Goal: Task Accomplishment & Management: Manage account settings

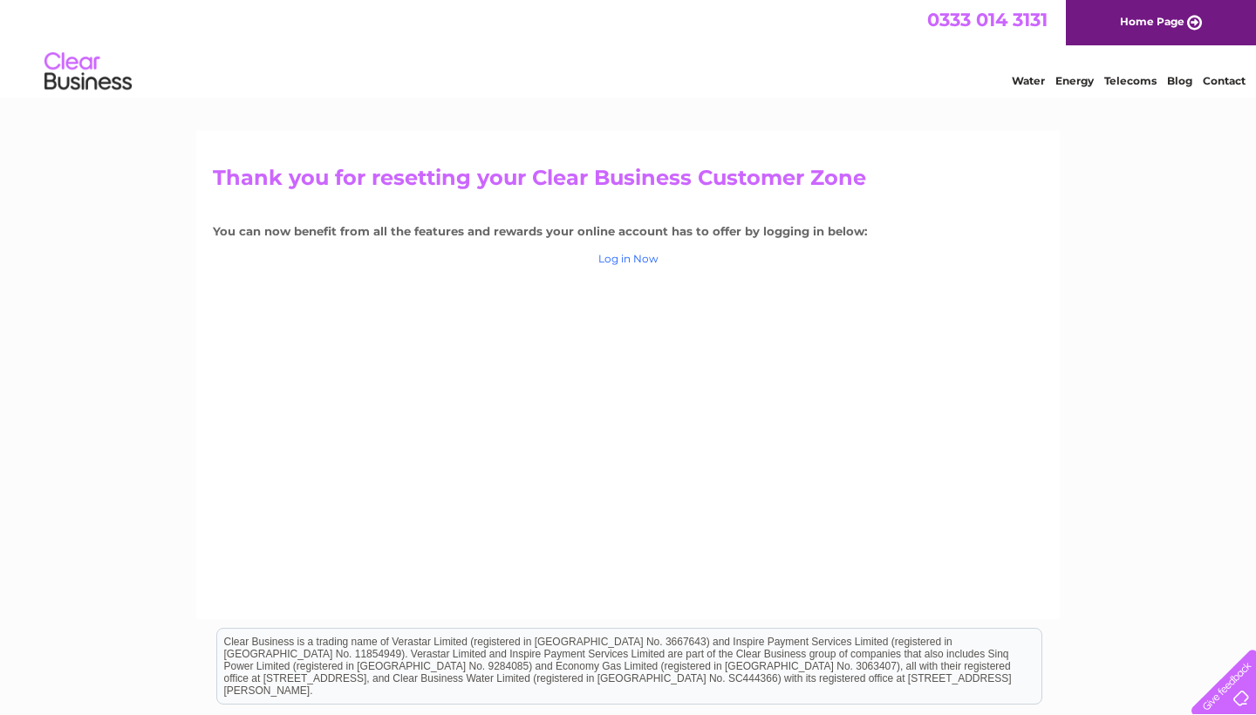
click at [637, 256] on link "Log in Now" at bounding box center [628, 258] width 60 height 13
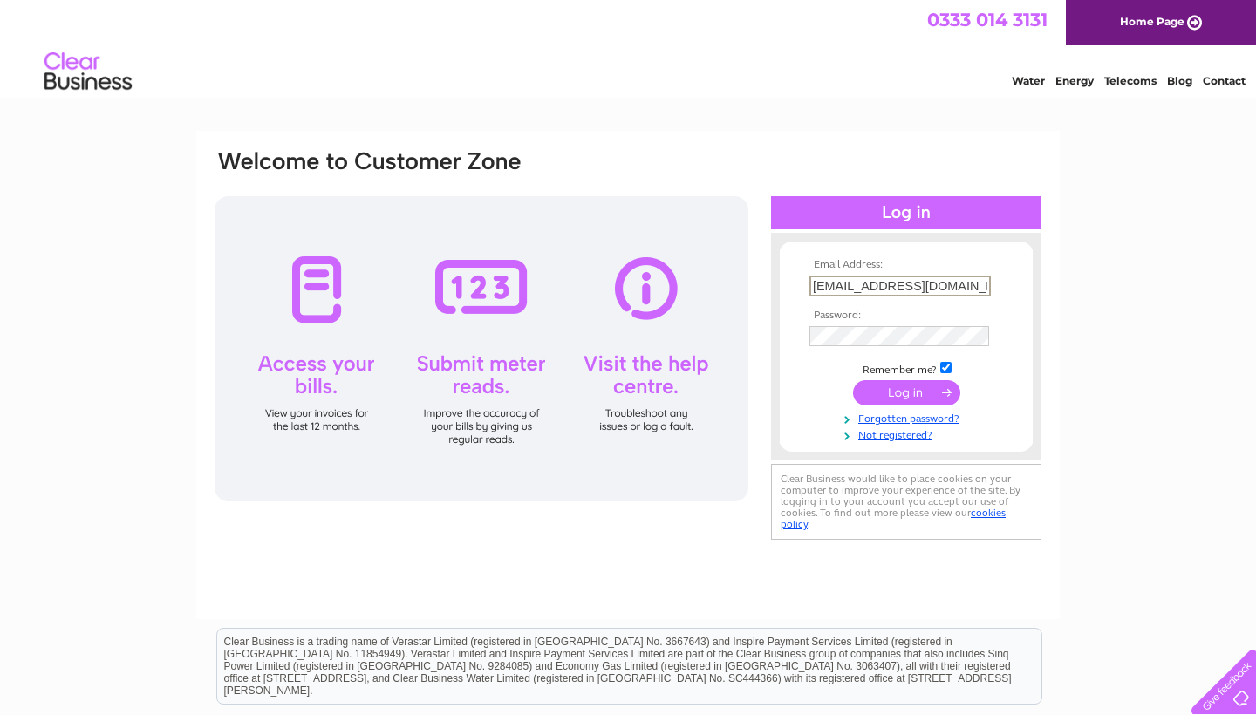
type input "[EMAIL_ADDRESS][DOMAIN_NAME]"
click at [905, 396] on input "submit" at bounding box center [906, 392] width 107 height 24
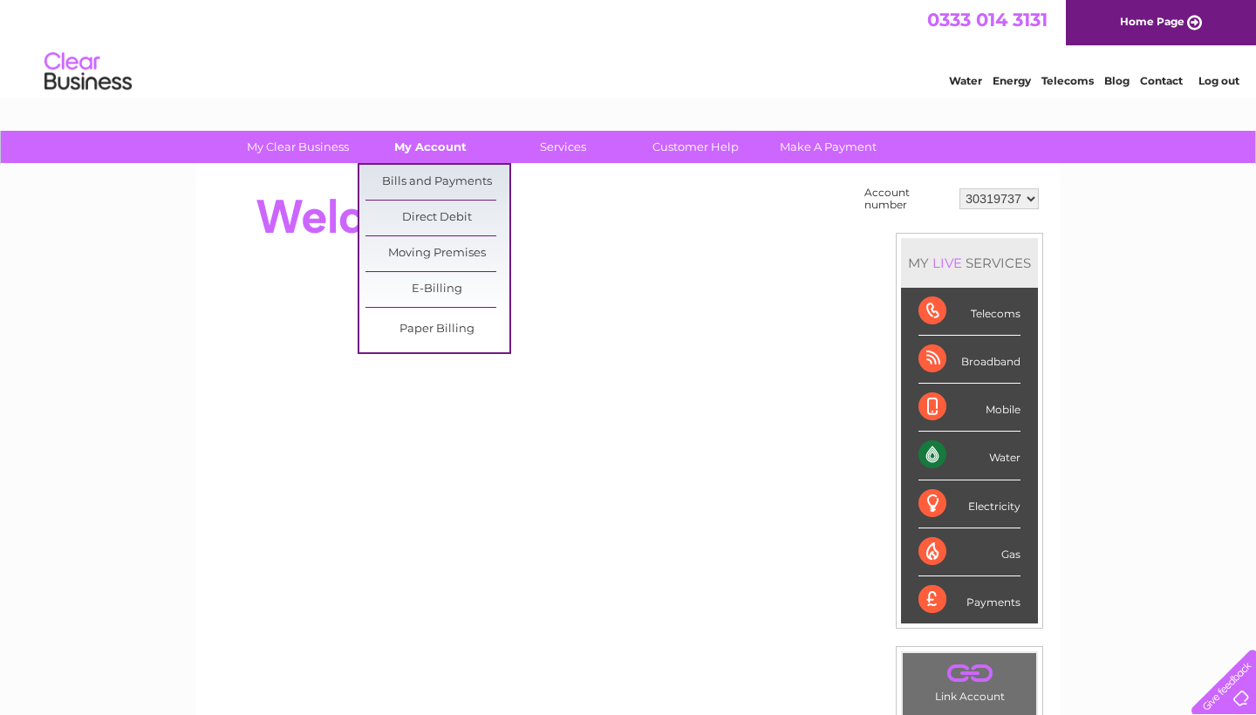
click at [438, 144] on link "My Account" at bounding box center [430, 147] width 144 height 32
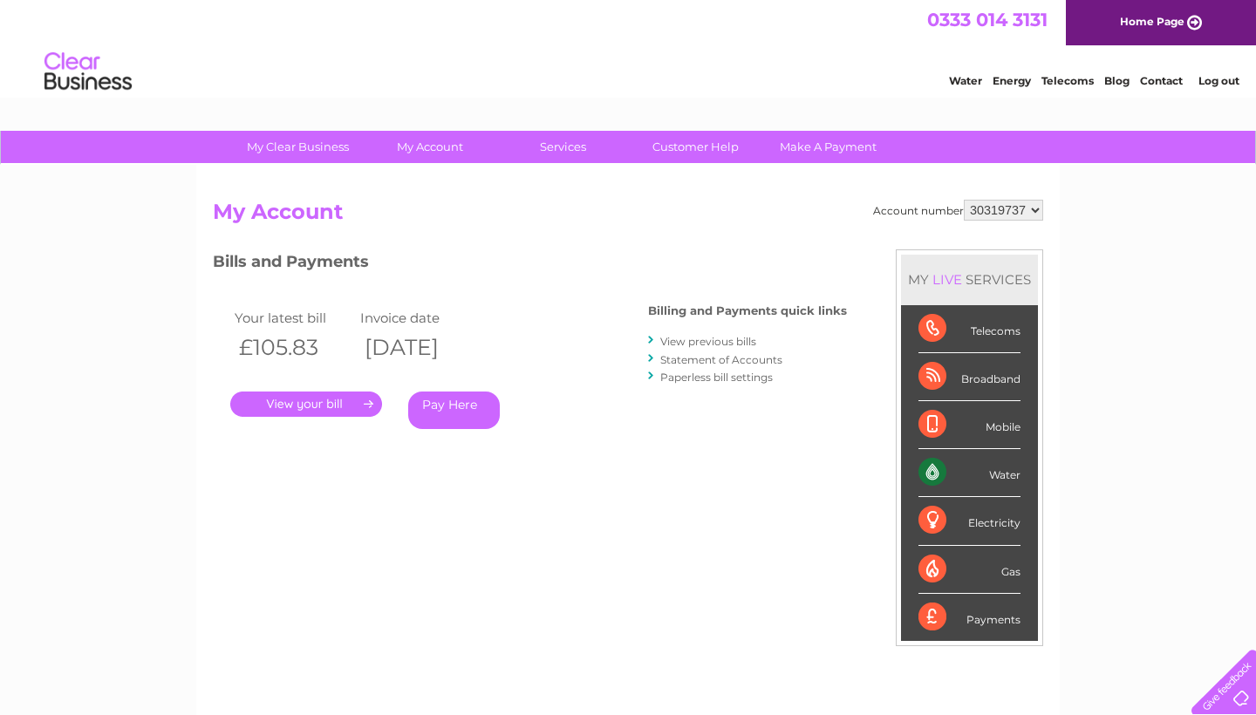
click at [297, 406] on link "." at bounding box center [306, 404] width 152 height 25
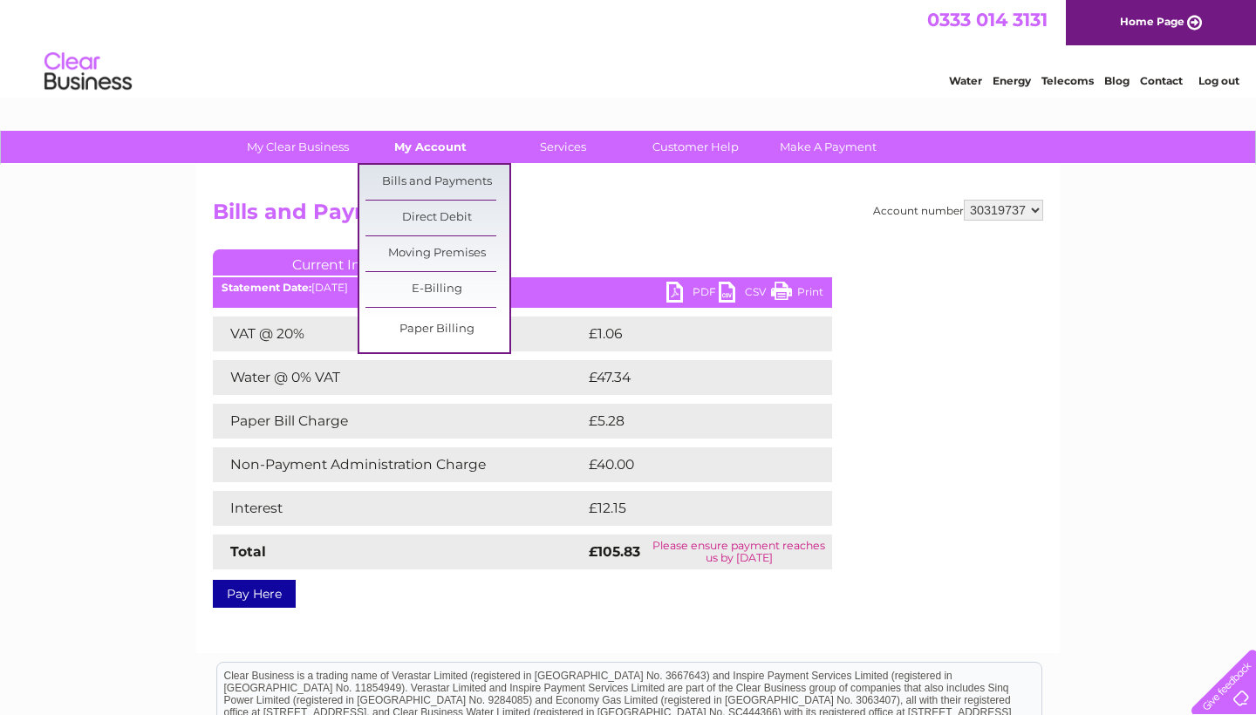
click at [446, 150] on link "My Account" at bounding box center [430, 147] width 144 height 32
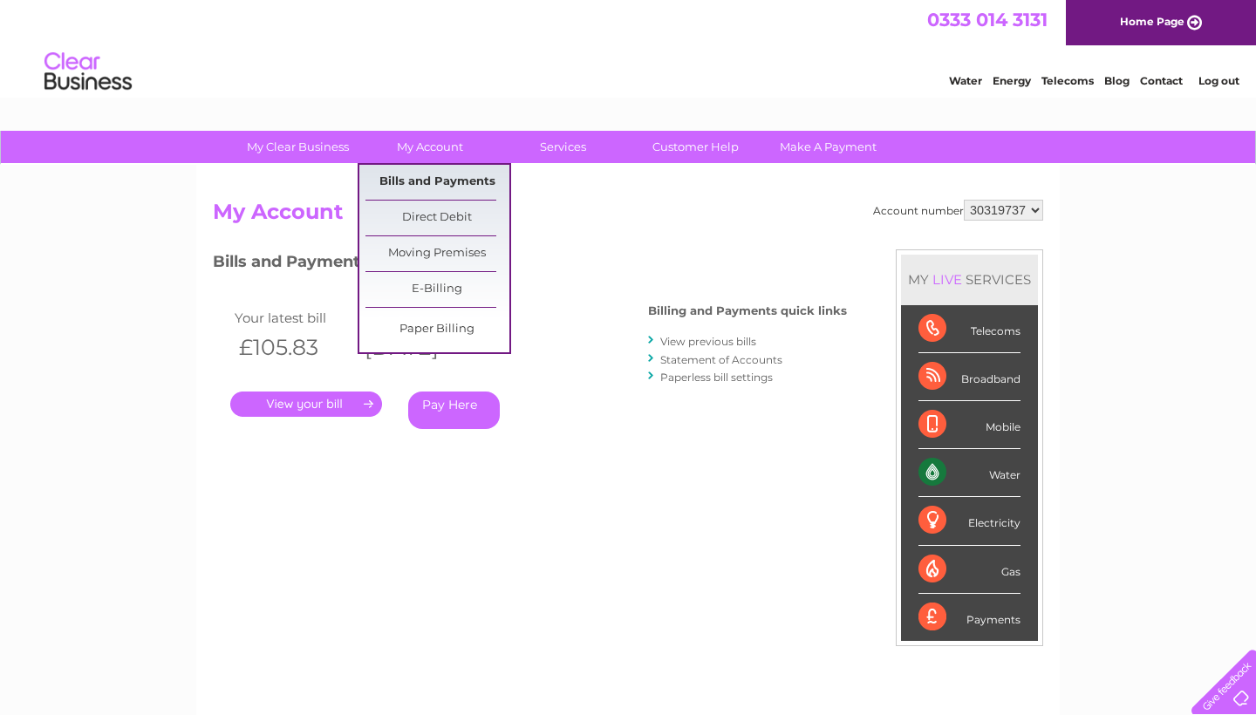
click at [435, 178] on link "Bills and Payments" at bounding box center [437, 182] width 144 height 35
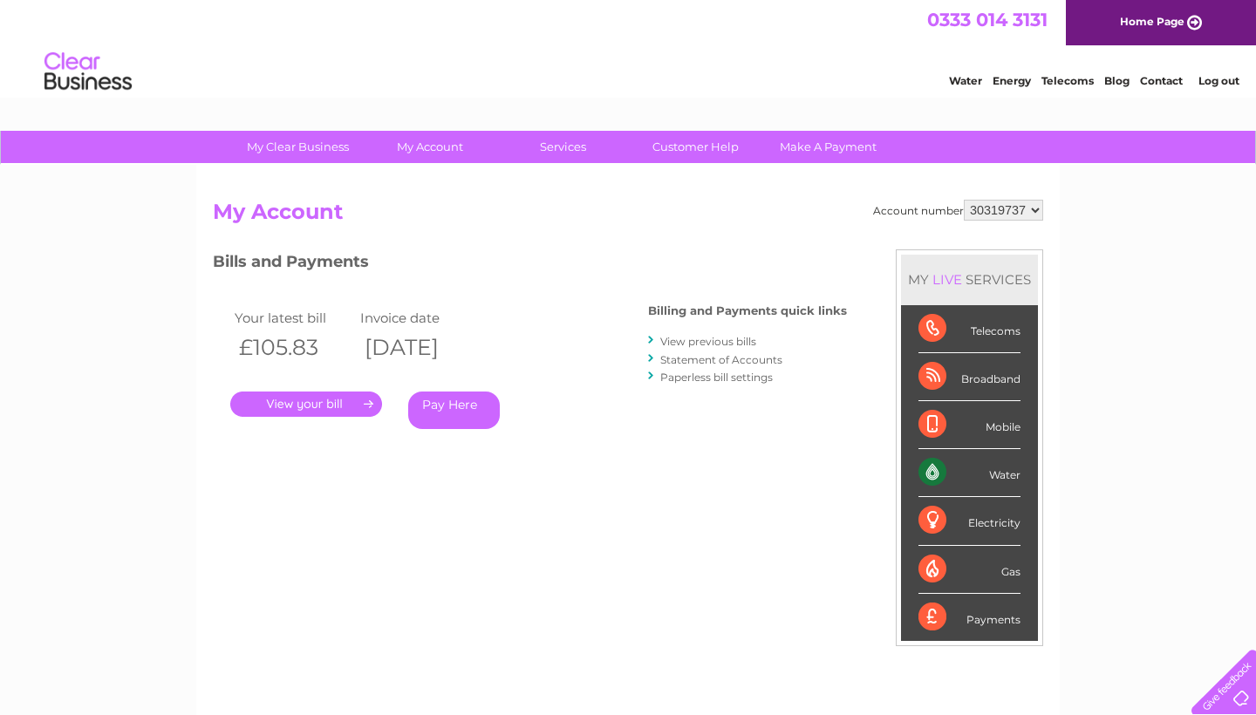
click at [289, 409] on link "." at bounding box center [306, 404] width 152 height 25
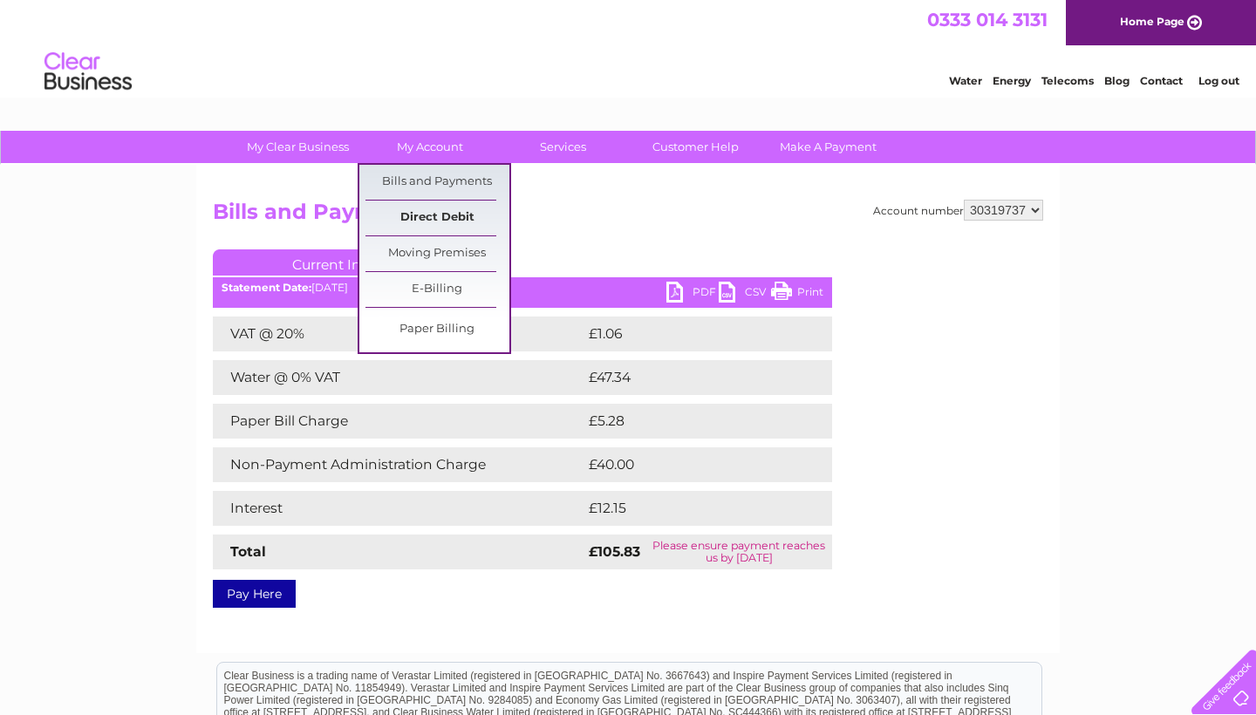
click at [419, 214] on link "Direct Debit" at bounding box center [437, 218] width 144 height 35
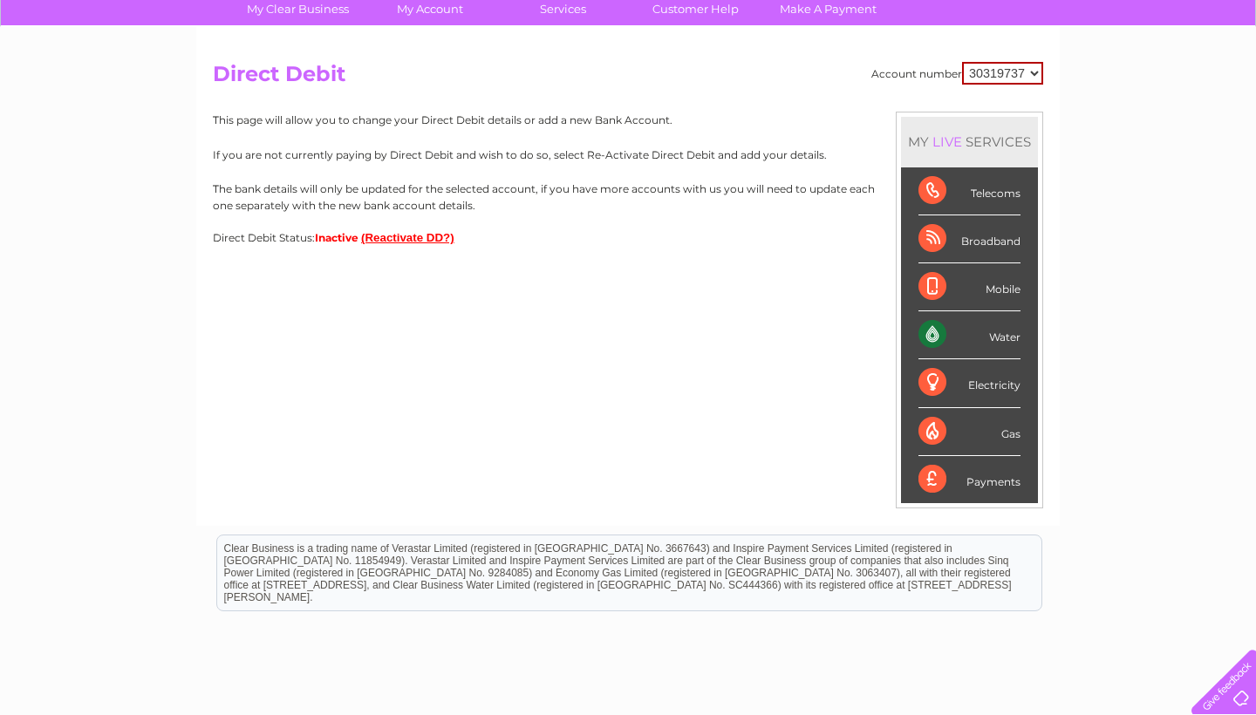
scroll to position [133, 0]
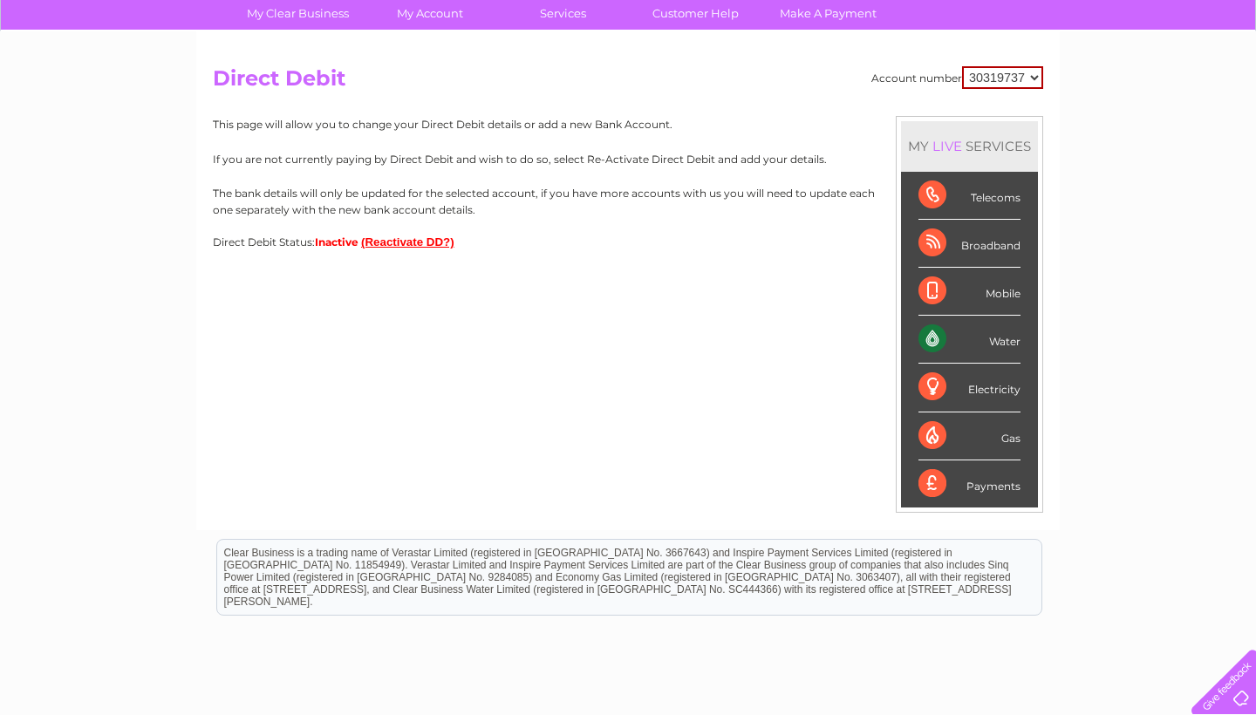
click at [418, 243] on button "(Reactivate DD?)" at bounding box center [407, 241] width 93 height 13
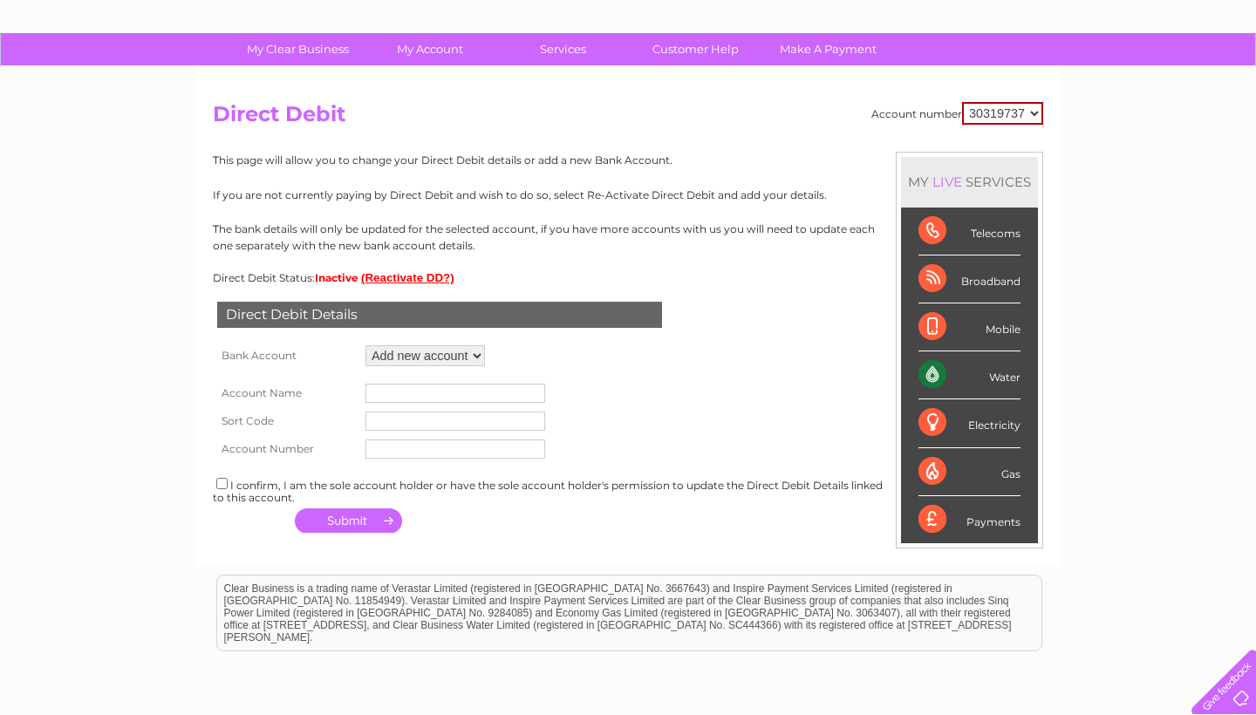
scroll to position [96, 0]
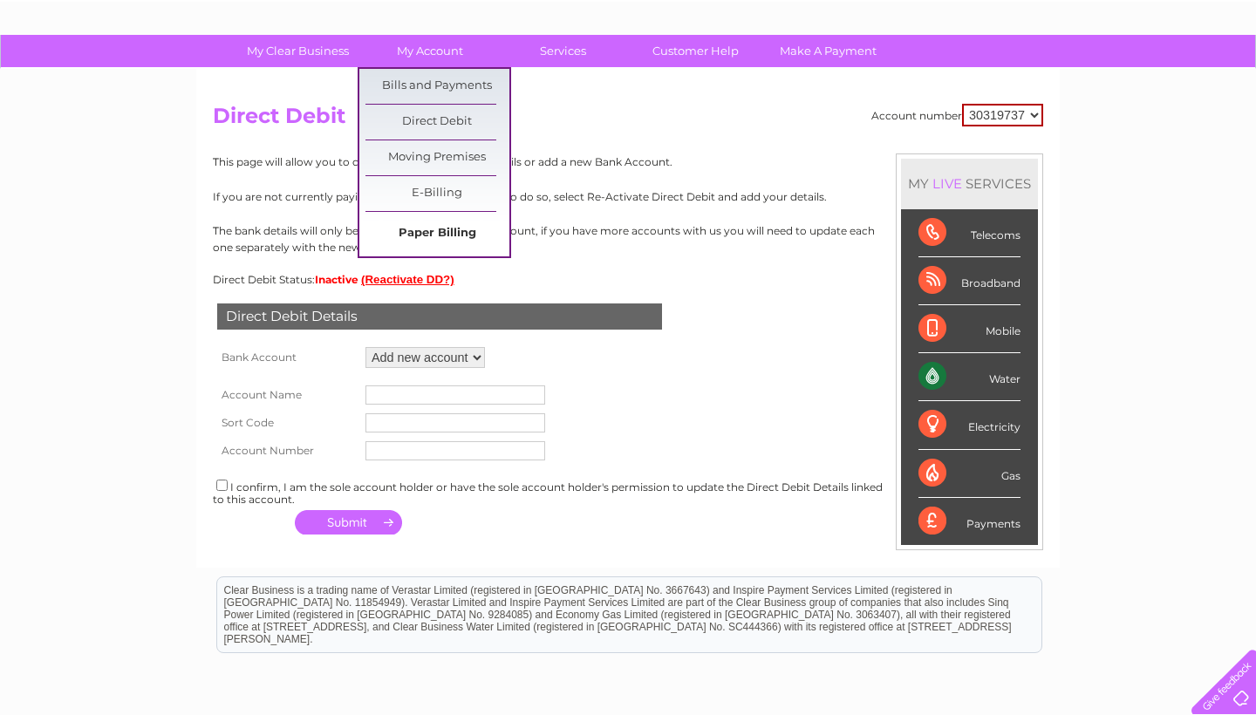
click at [415, 224] on link "Paper Billing" at bounding box center [437, 233] width 144 height 35
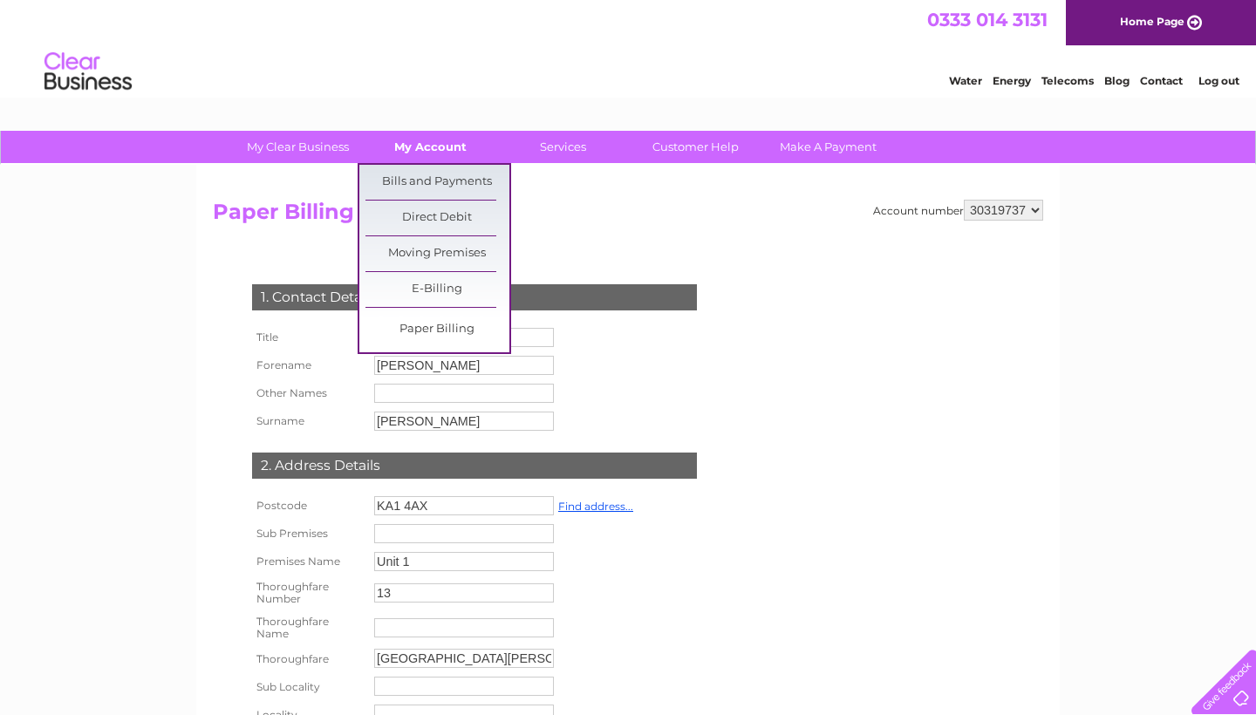
click at [438, 140] on link "My Account" at bounding box center [430, 147] width 144 height 32
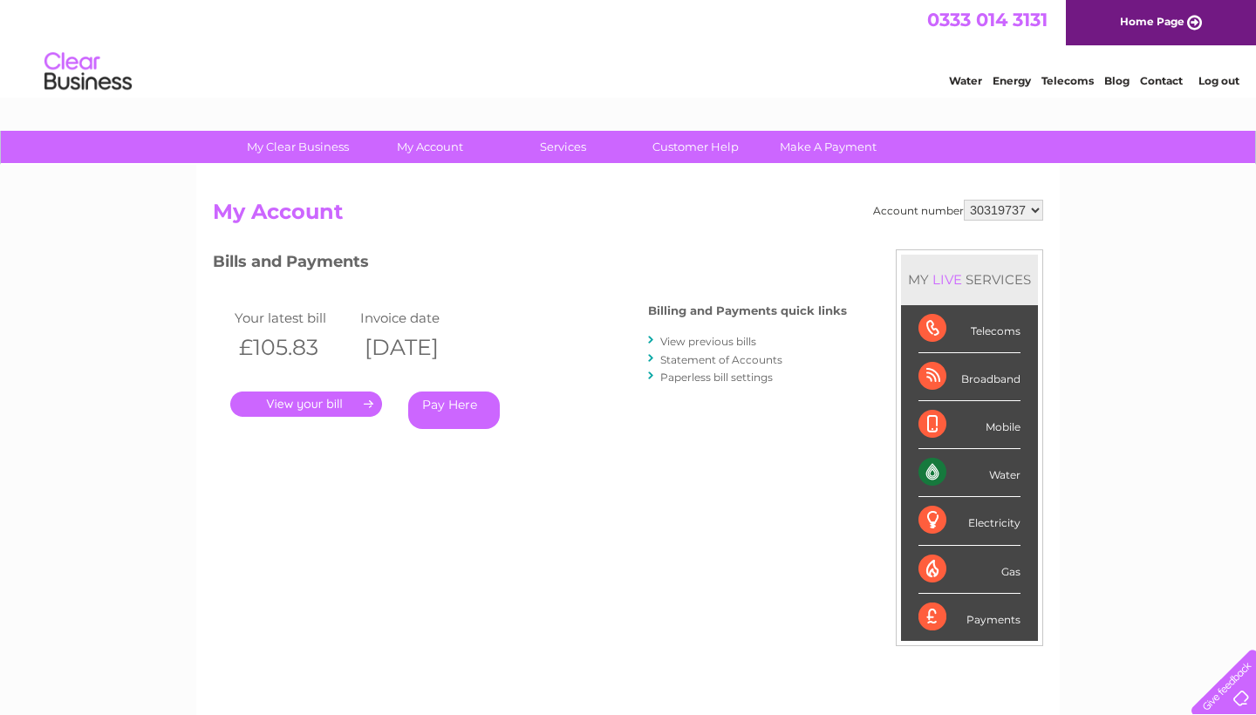
click at [298, 410] on link "." at bounding box center [306, 404] width 152 height 25
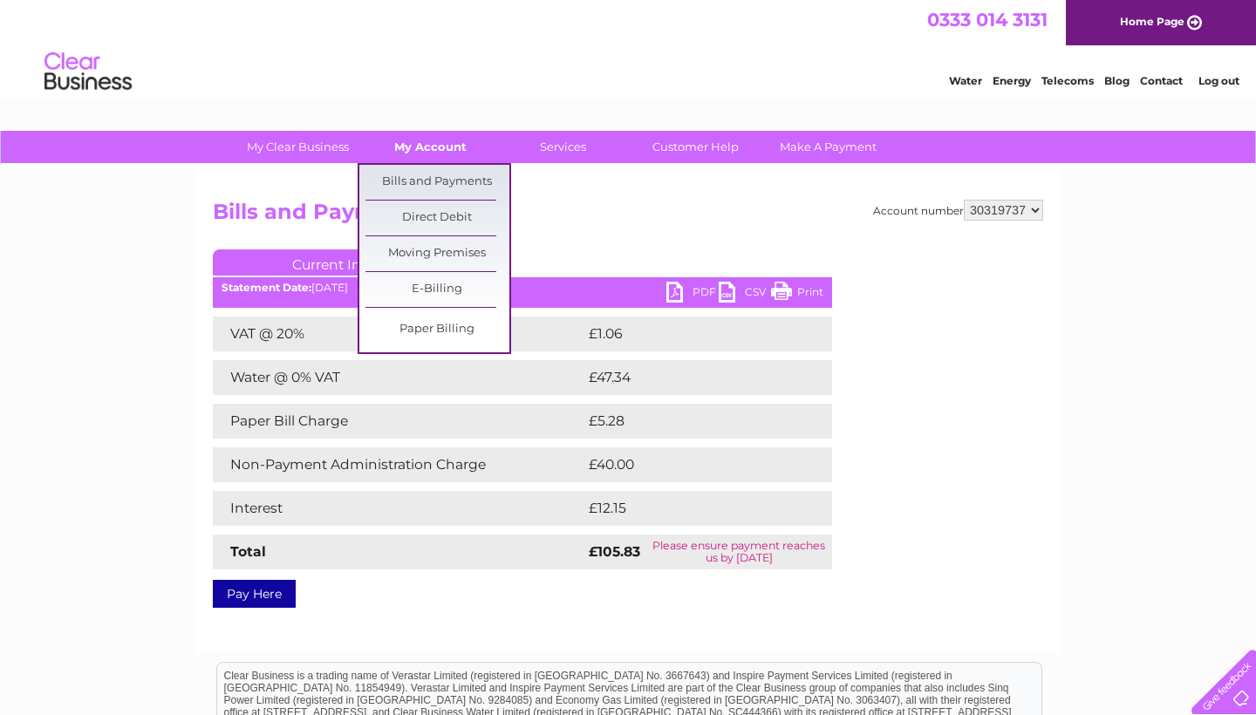
click at [406, 145] on link "My Account" at bounding box center [430, 147] width 144 height 32
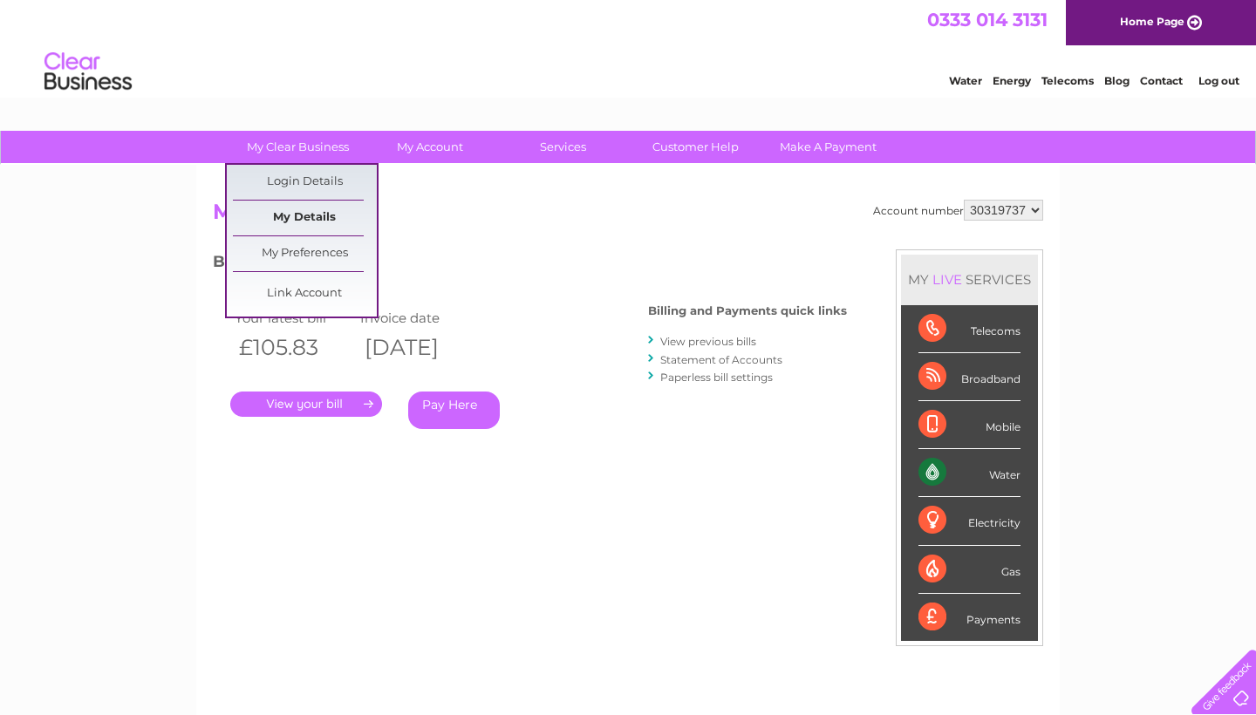
click at [294, 219] on link "My Details" at bounding box center [305, 218] width 144 height 35
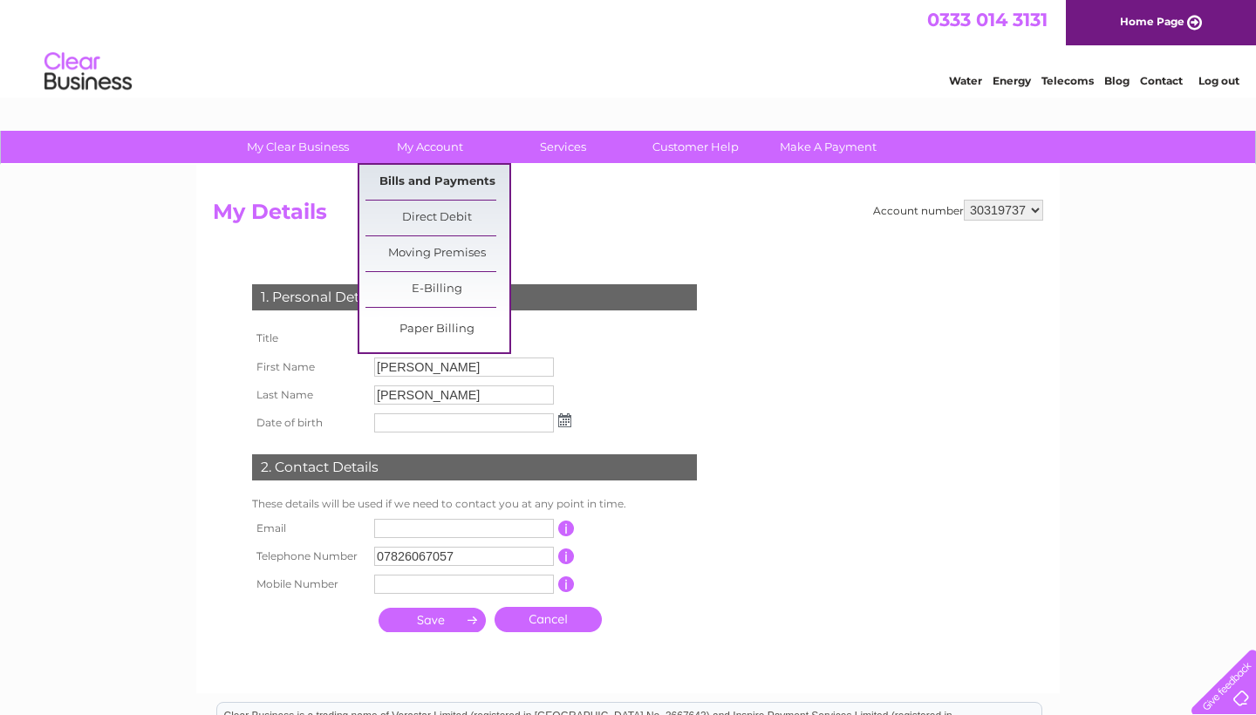
click at [452, 182] on link "Bills and Payments" at bounding box center [437, 182] width 144 height 35
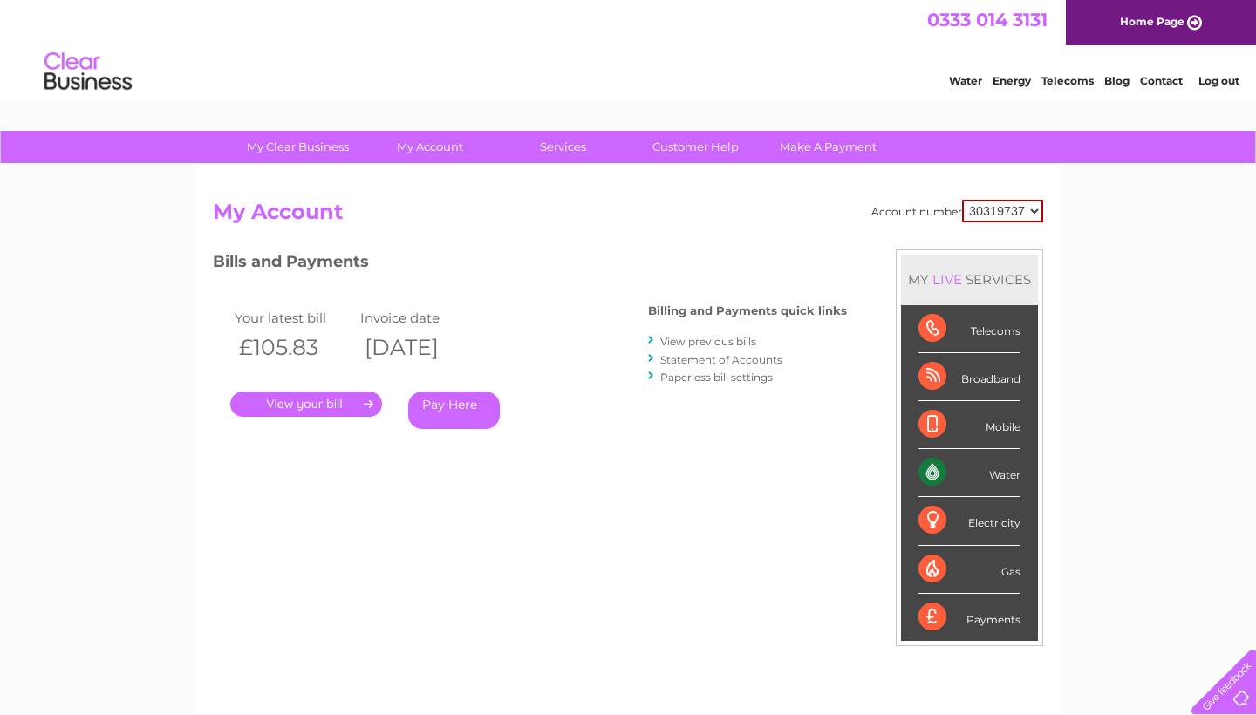
click at [702, 371] on link "Paperless bill settings" at bounding box center [716, 377] width 112 height 13
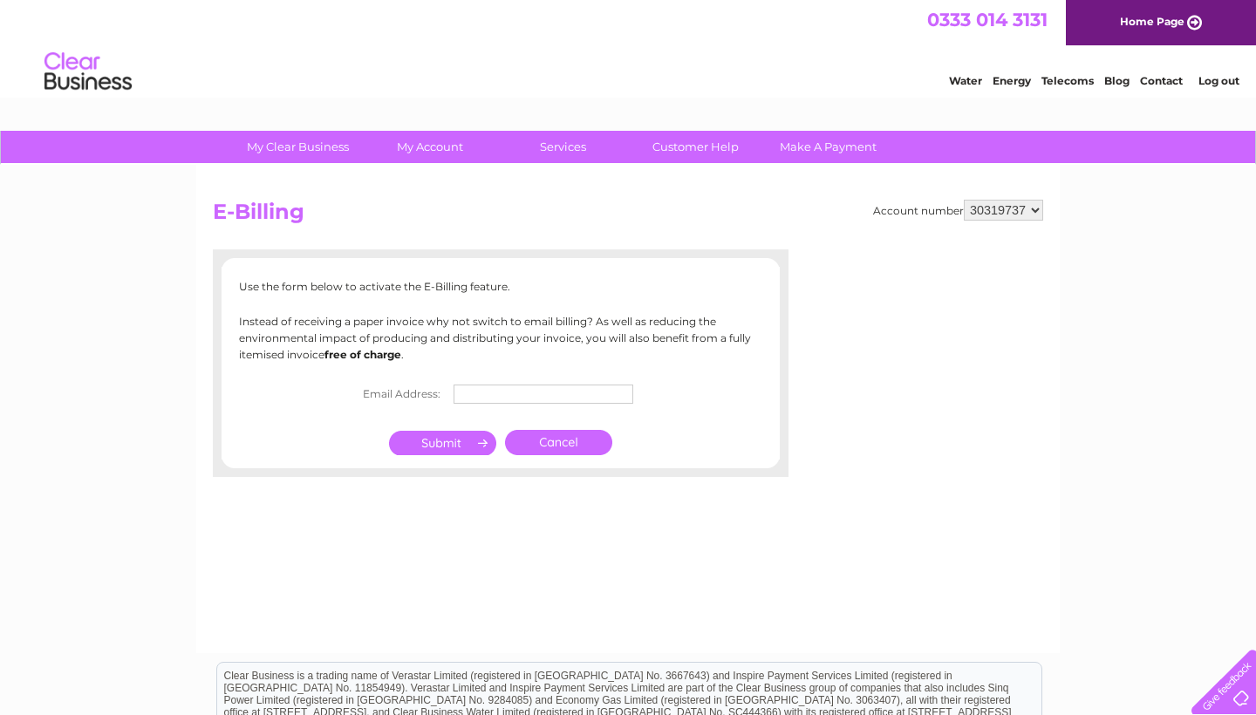
click at [532, 394] on input "text" at bounding box center [543, 394] width 180 height 19
type input "totalfitnessonline@hotmail.com"
click at [453, 449] on input "submit" at bounding box center [442, 443] width 107 height 24
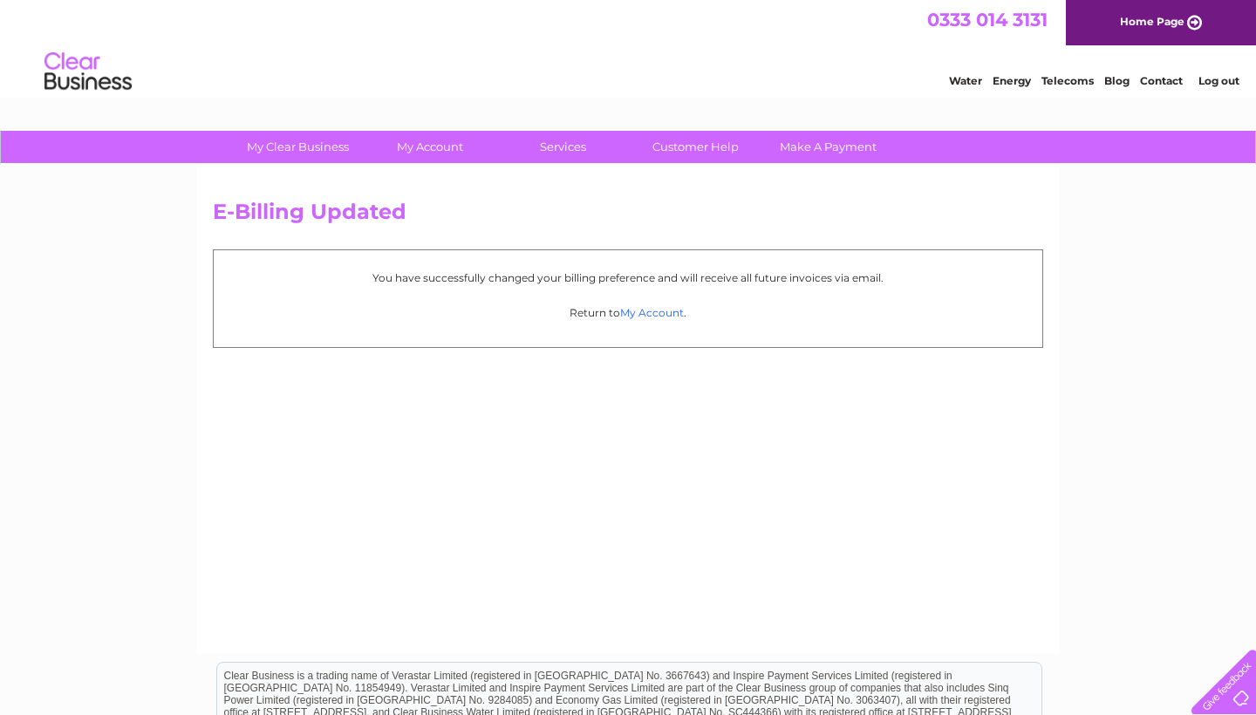
click at [641, 311] on link "My Account" at bounding box center [652, 312] width 64 height 13
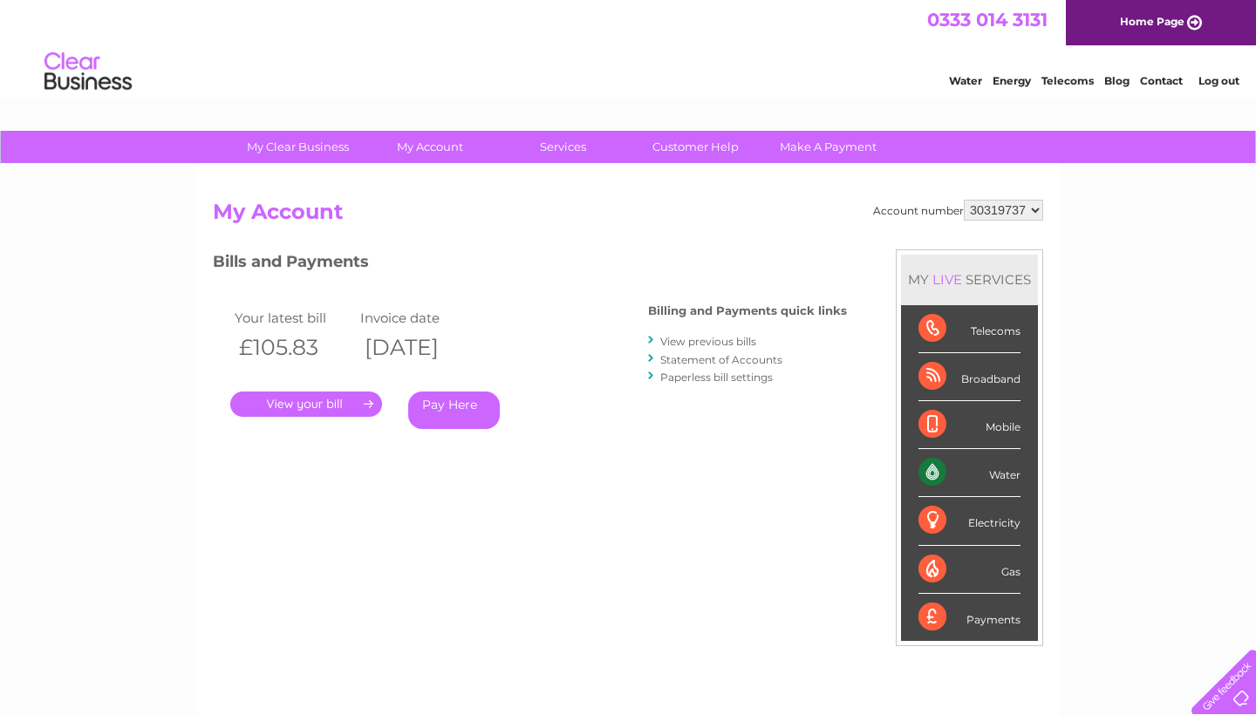
click at [725, 343] on link "View previous bills" at bounding box center [708, 341] width 96 height 13
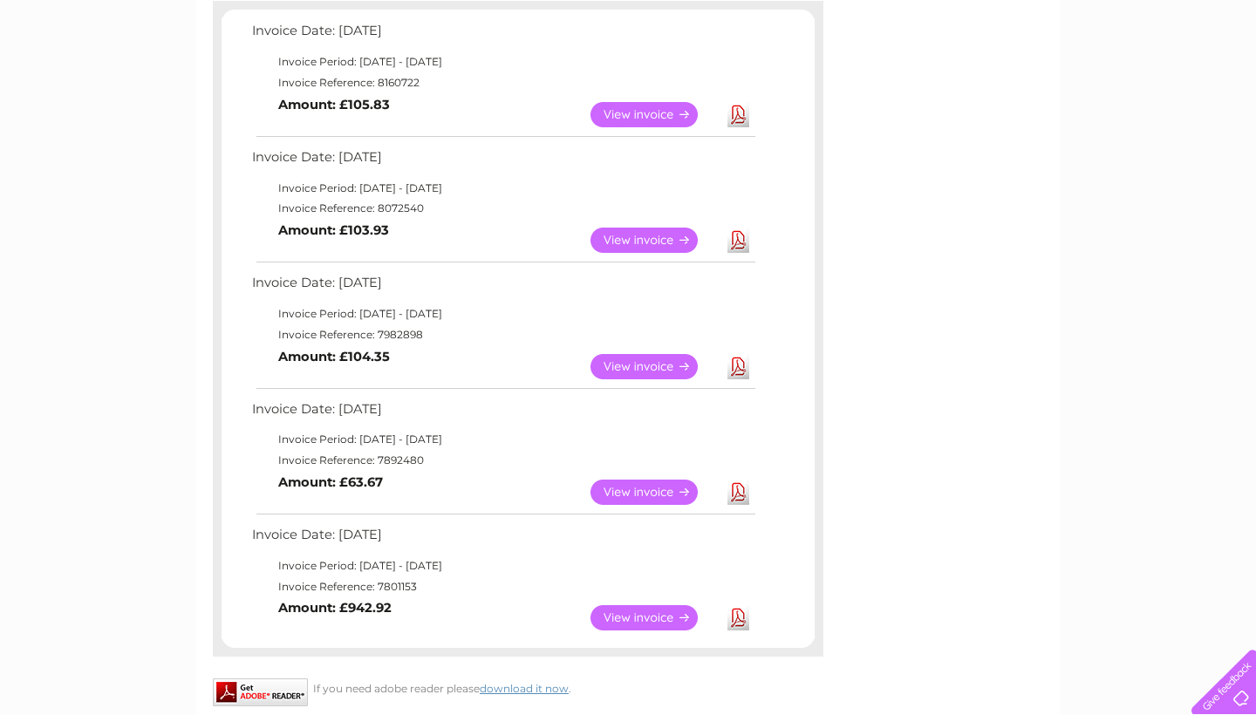
scroll to position [369, 0]
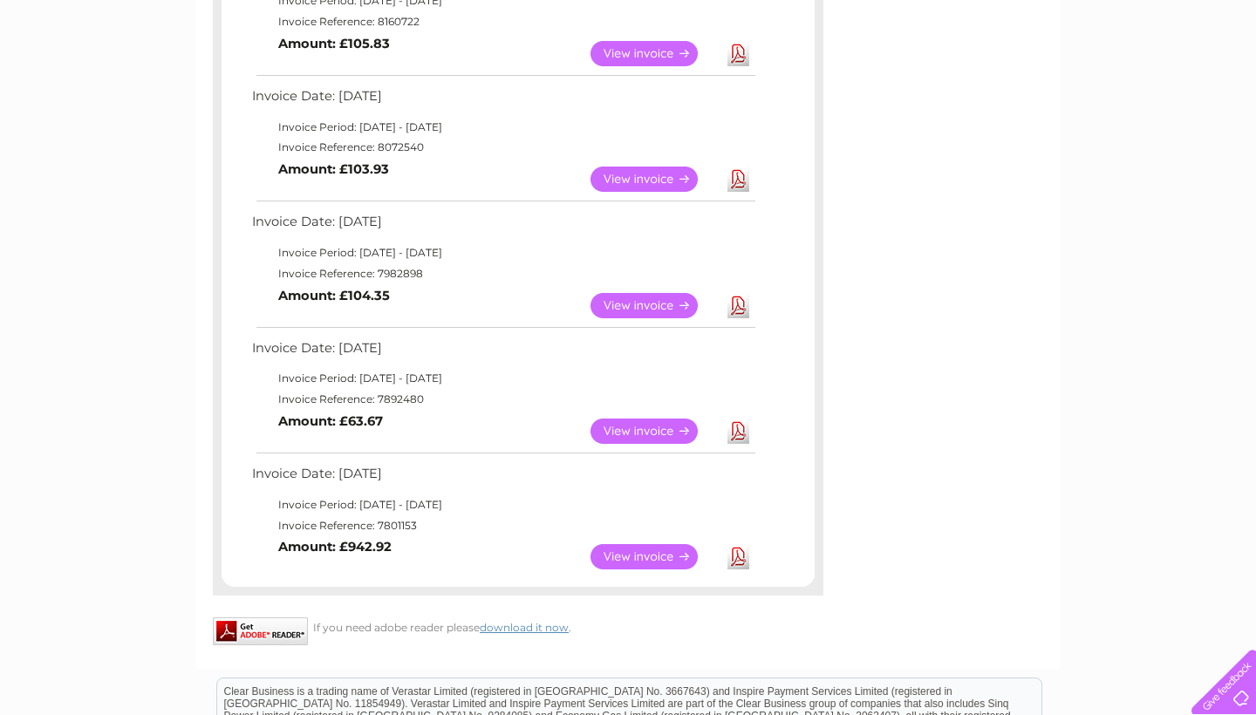
click at [633, 547] on link "View" at bounding box center [654, 556] width 128 height 25
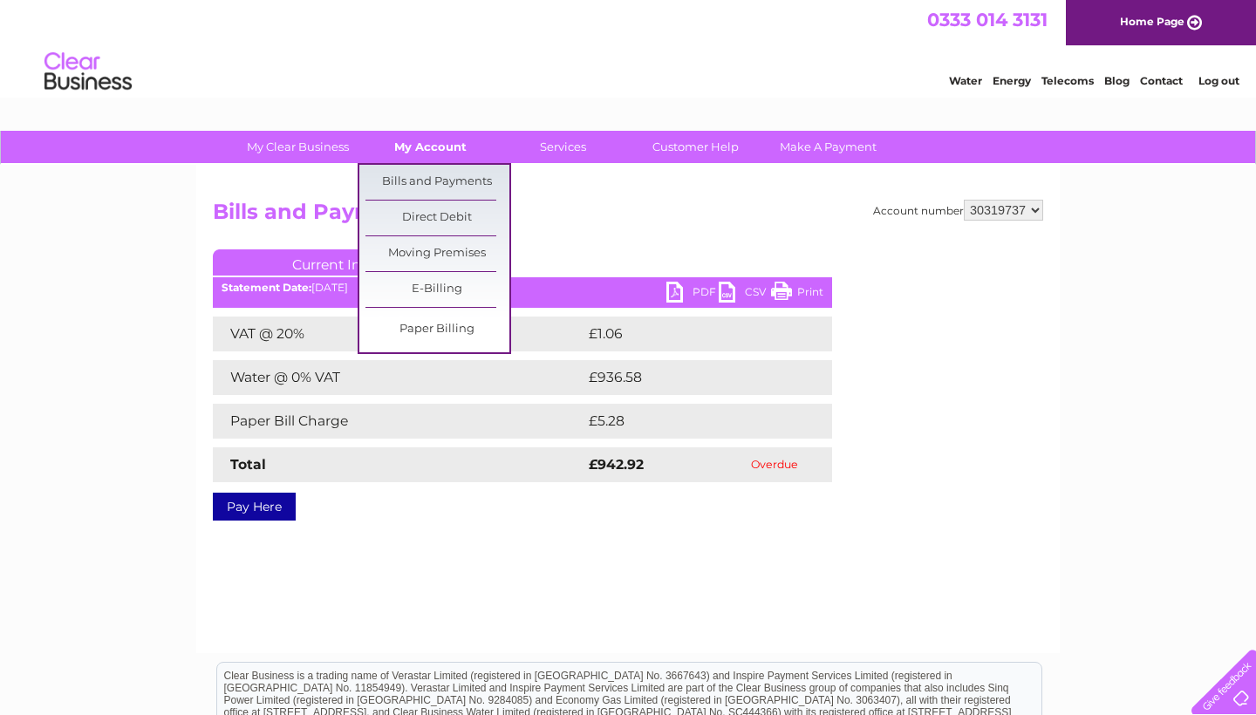
click at [441, 147] on link "My Account" at bounding box center [430, 147] width 144 height 32
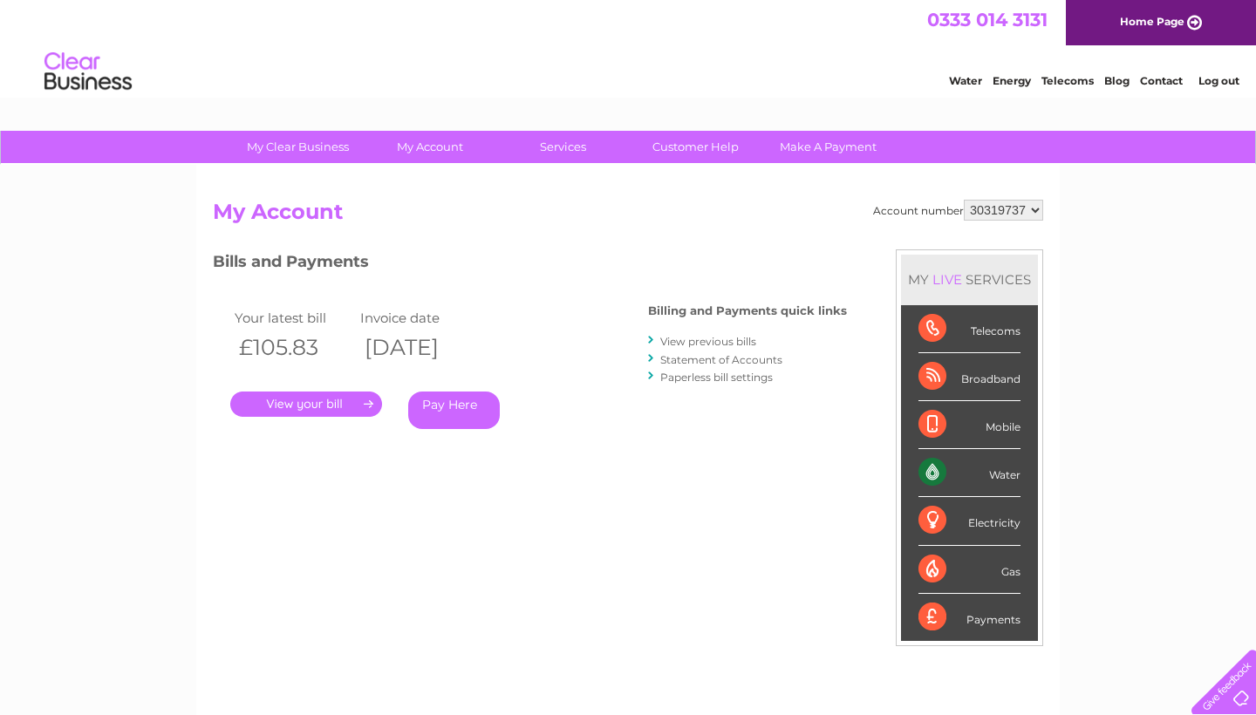
click at [730, 340] on link "View previous bills" at bounding box center [708, 341] width 96 height 13
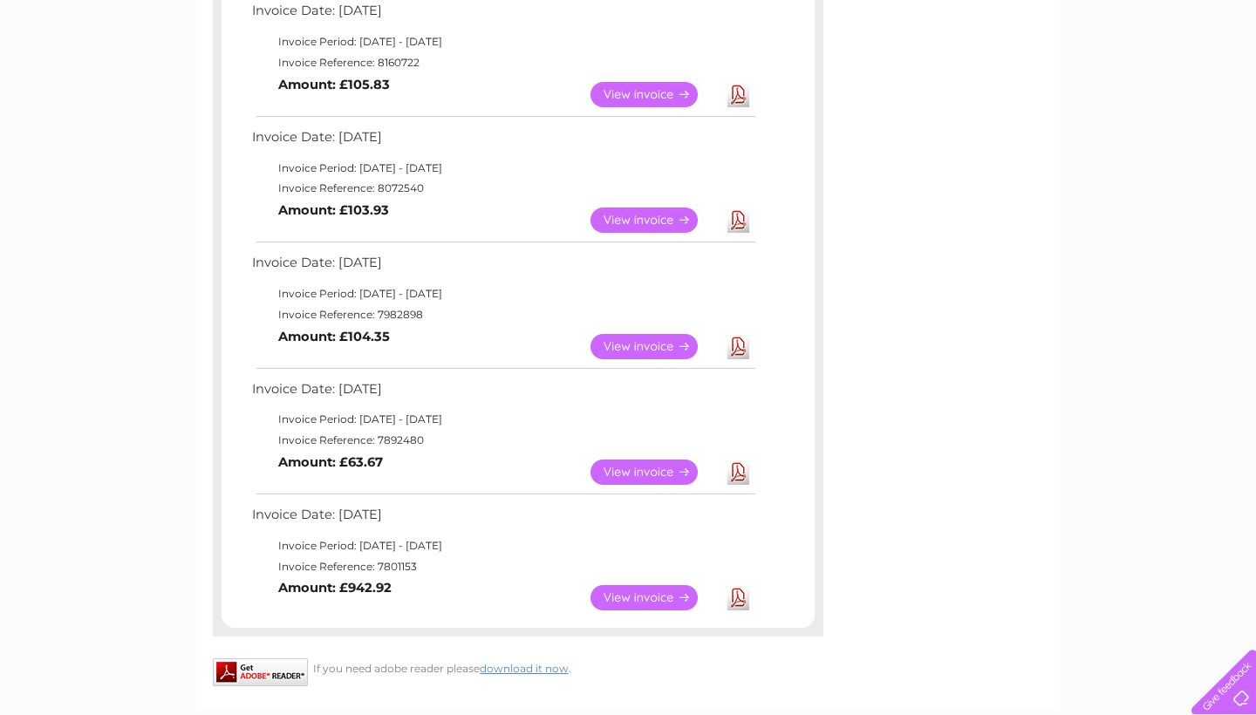
scroll to position [337, 0]
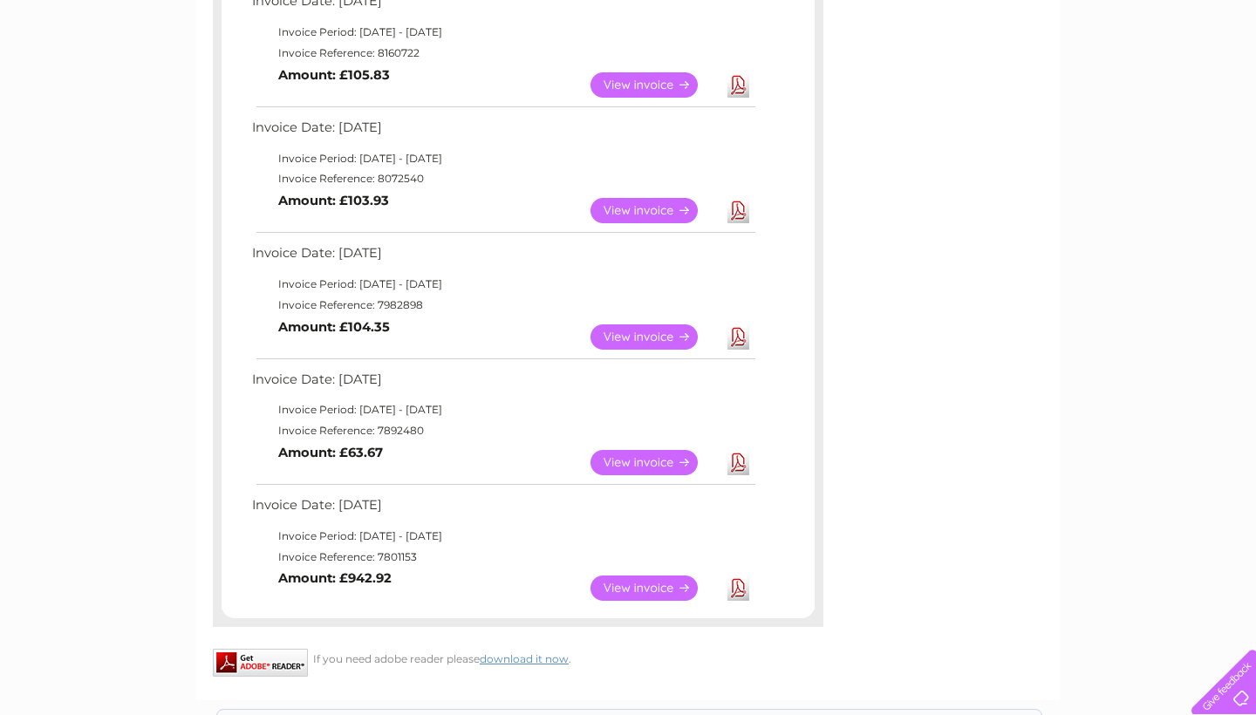
click at [627, 460] on link "View" at bounding box center [654, 462] width 128 height 25
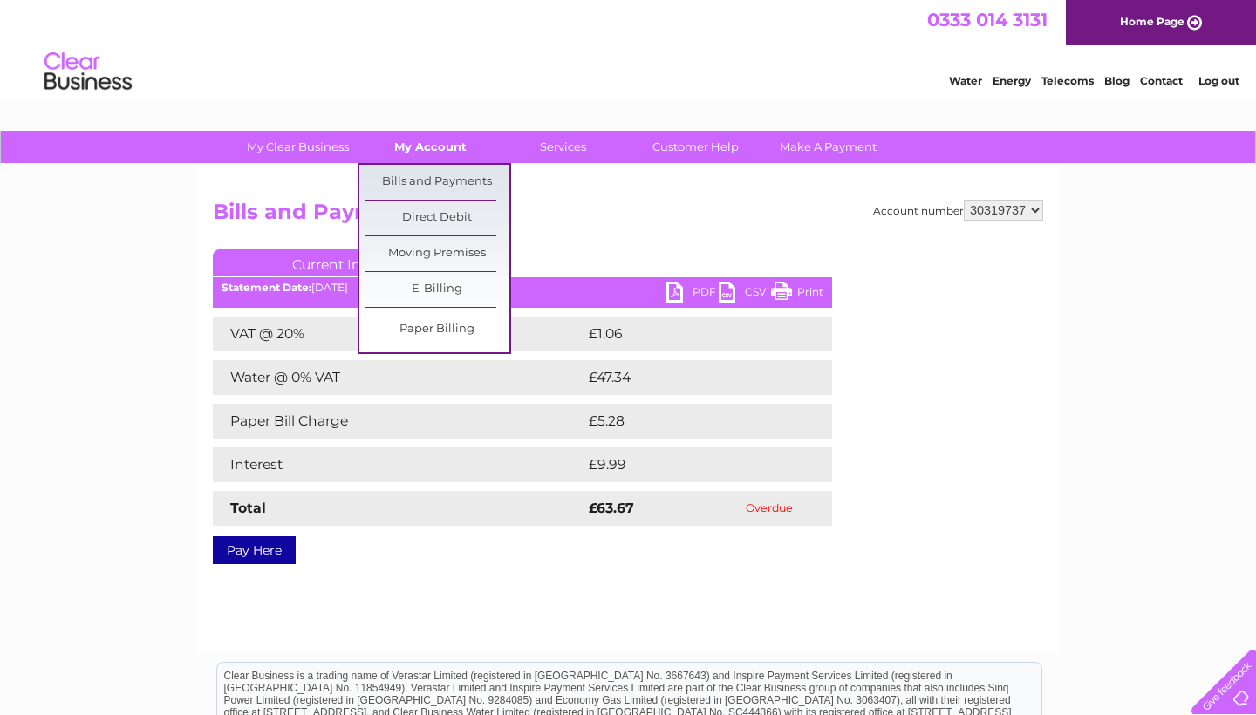
click at [417, 153] on link "My Account" at bounding box center [430, 147] width 144 height 32
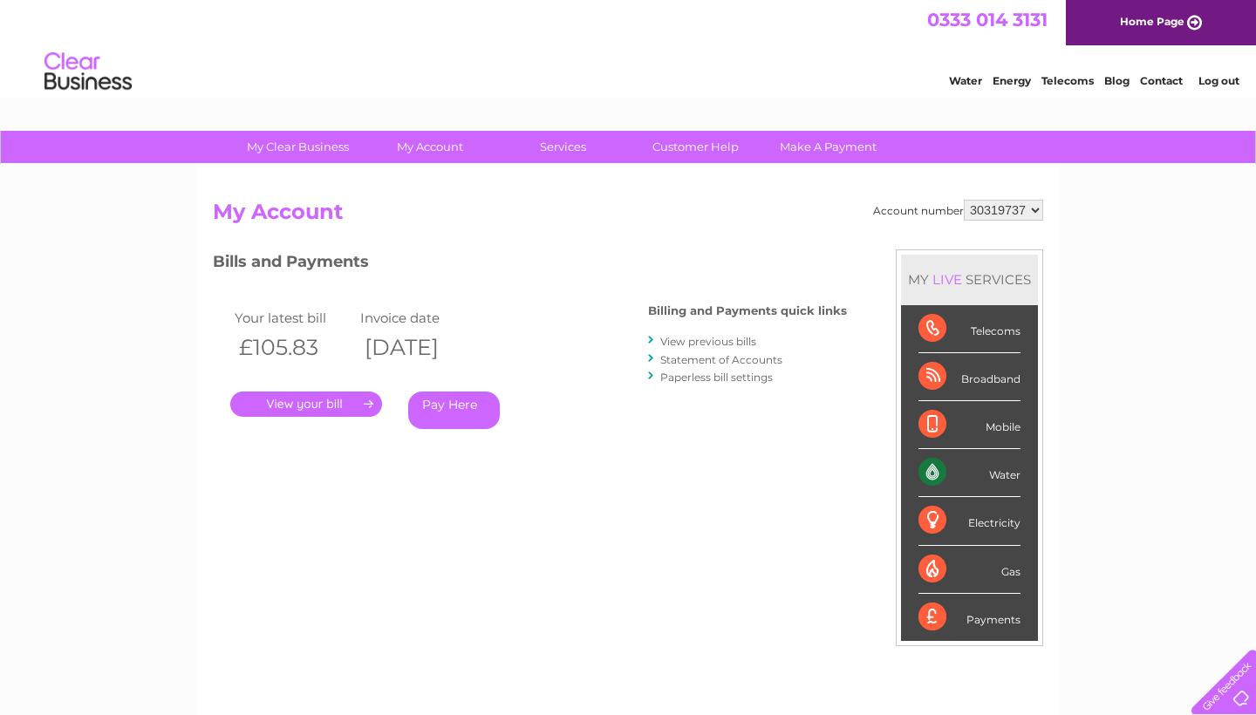
click at [688, 468] on div "Bills and Payments Billing and Payments quick links View previous bills Stateme…" at bounding box center [530, 364] width 634 height 230
click at [731, 358] on link "Statement of Accounts" at bounding box center [721, 359] width 122 height 13
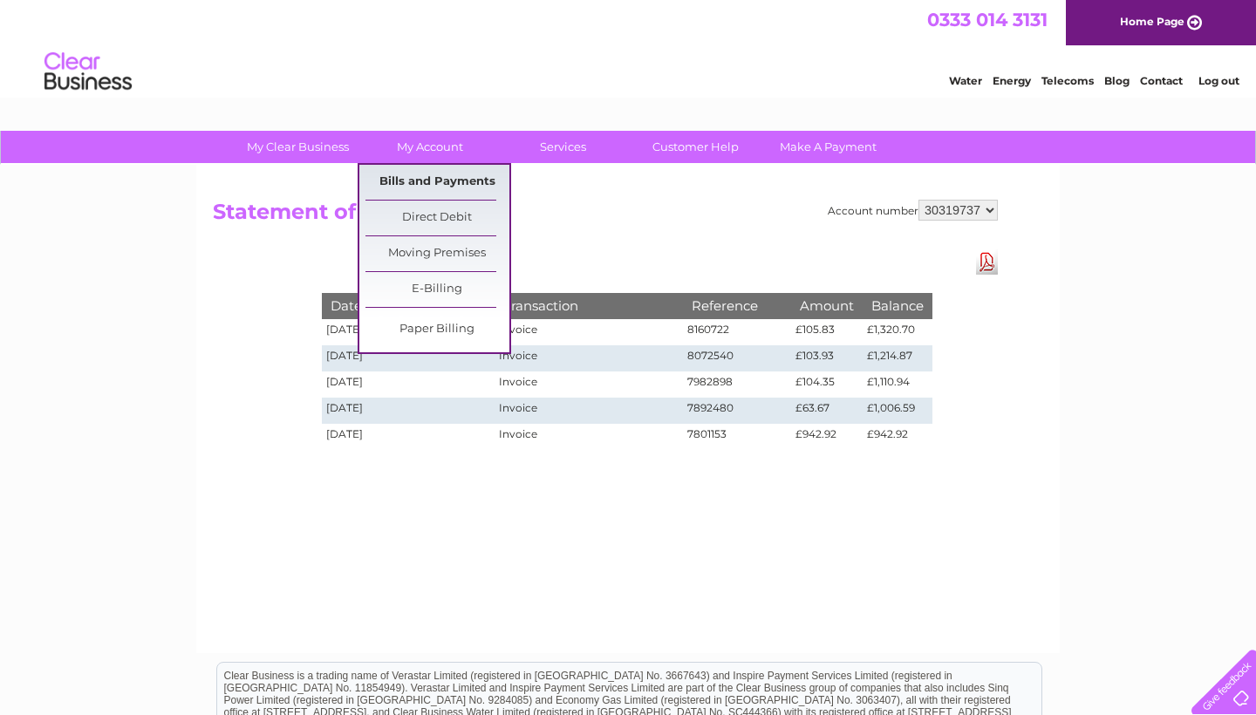
click at [461, 181] on link "Bills and Payments" at bounding box center [437, 182] width 144 height 35
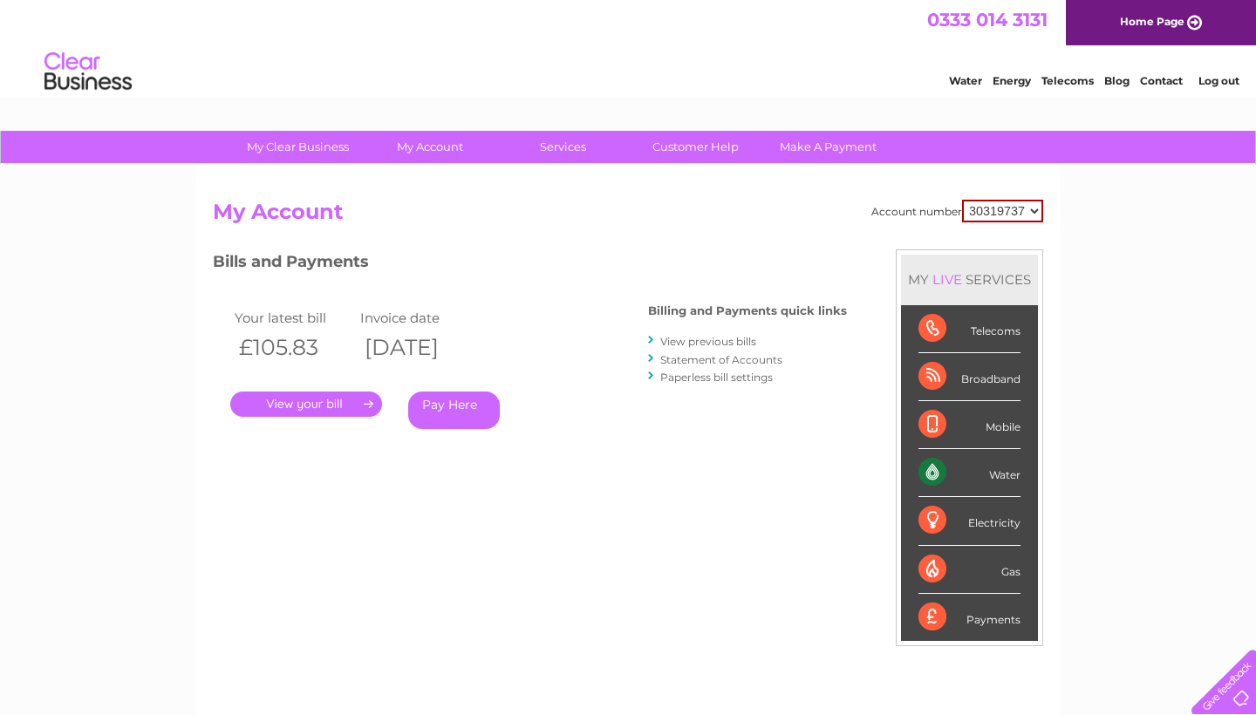
click at [762, 360] on link "Statement of Accounts" at bounding box center [721, 359] width 122 height 13
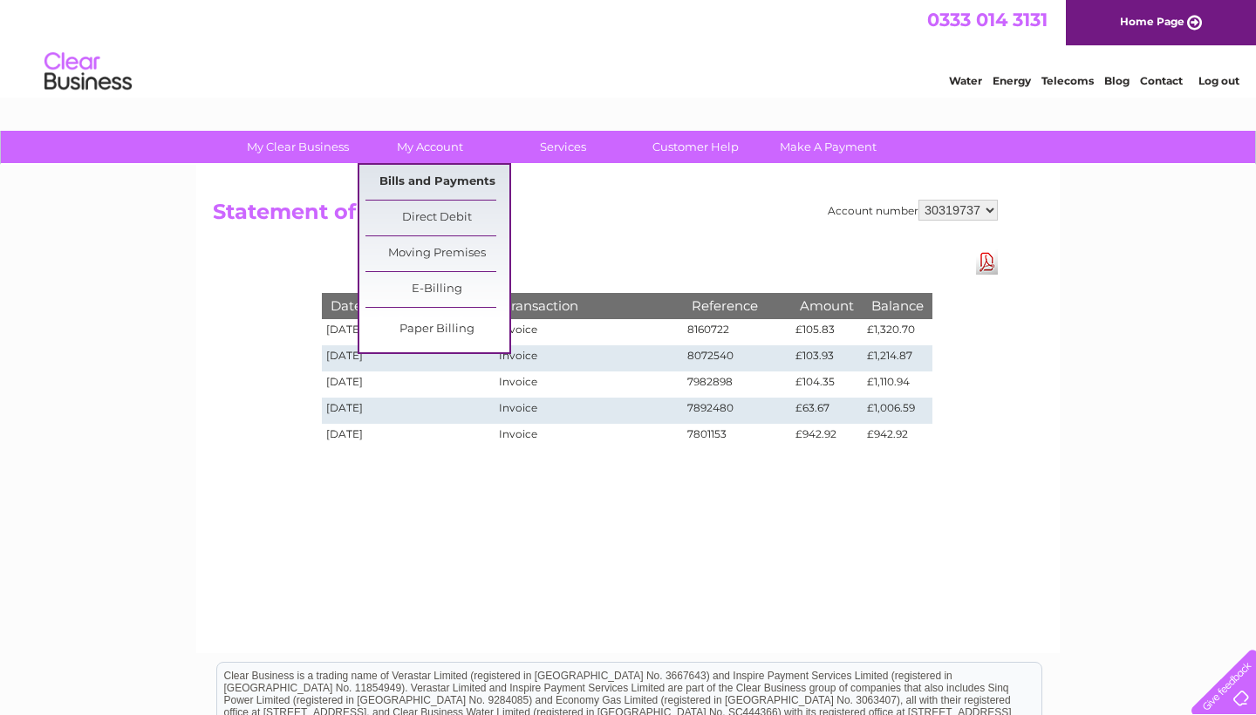
click at [425, 171] on link "Bills and Payments" at bounding box center [437, 182] width 144 height 35
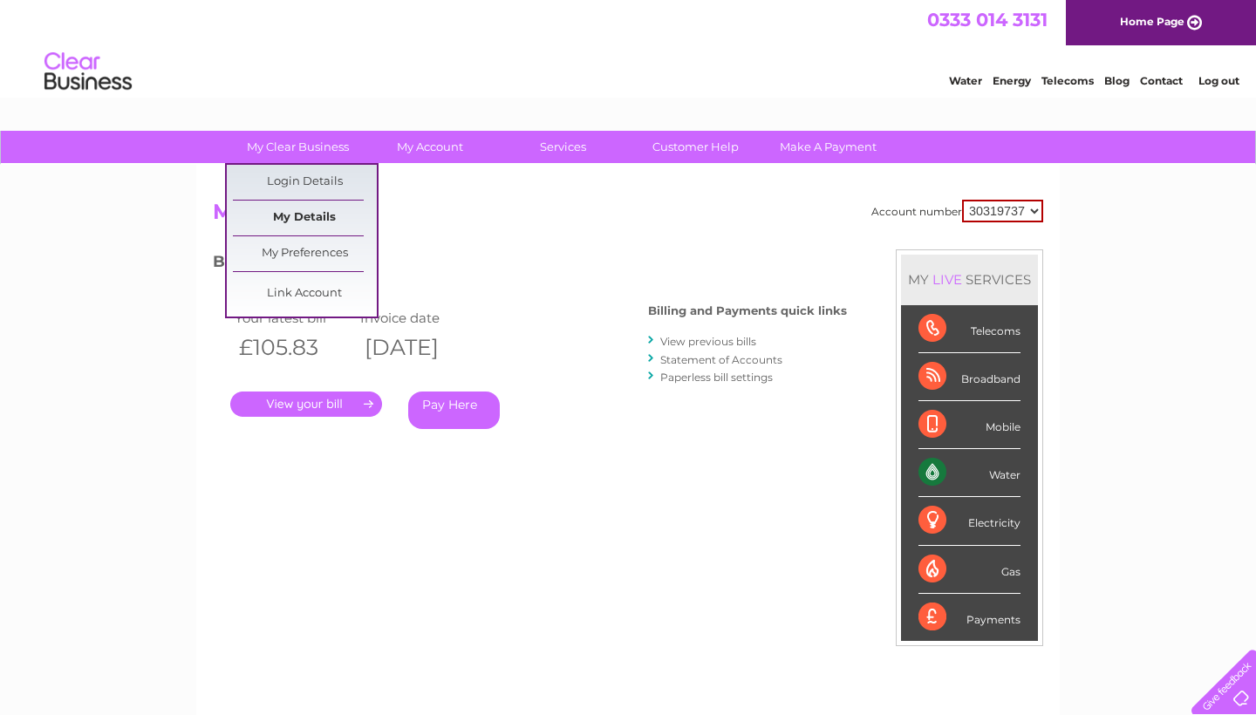
click at [325, 210] on link "My Details" at bounding box center [305, 218] width 144 height 35
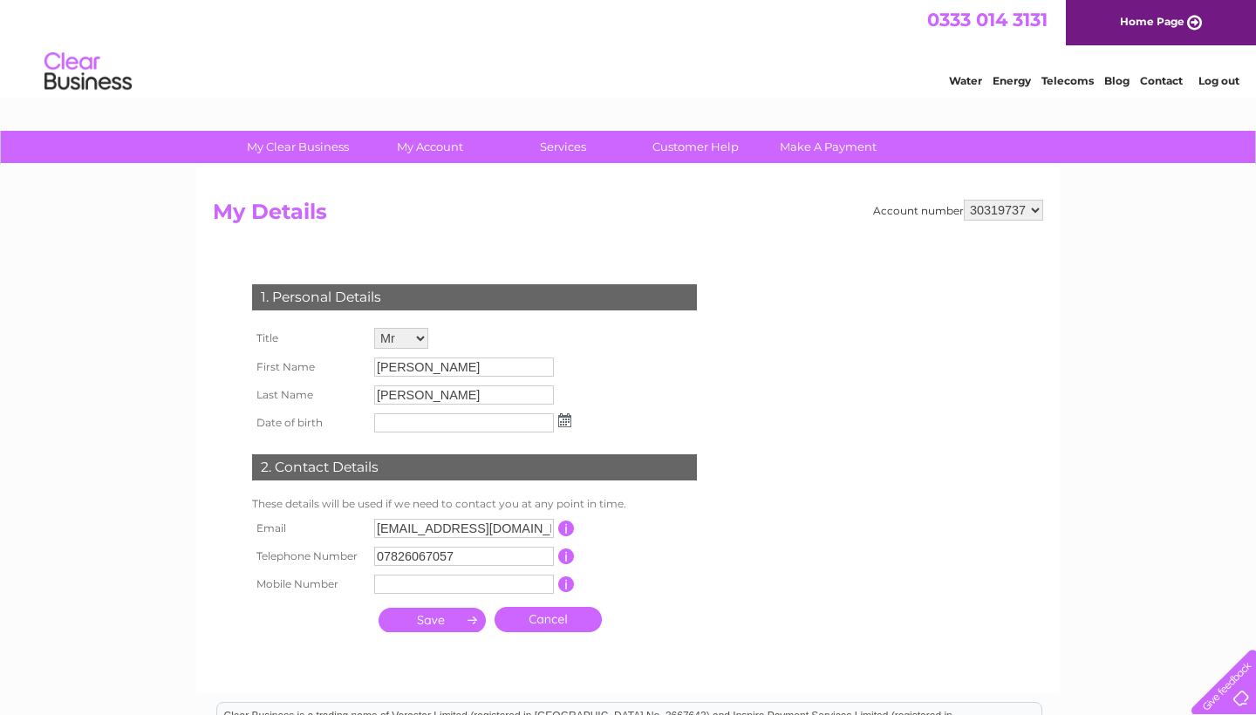
click at [566, 427] on img at bounding box center [564, 420] width 13 height 14
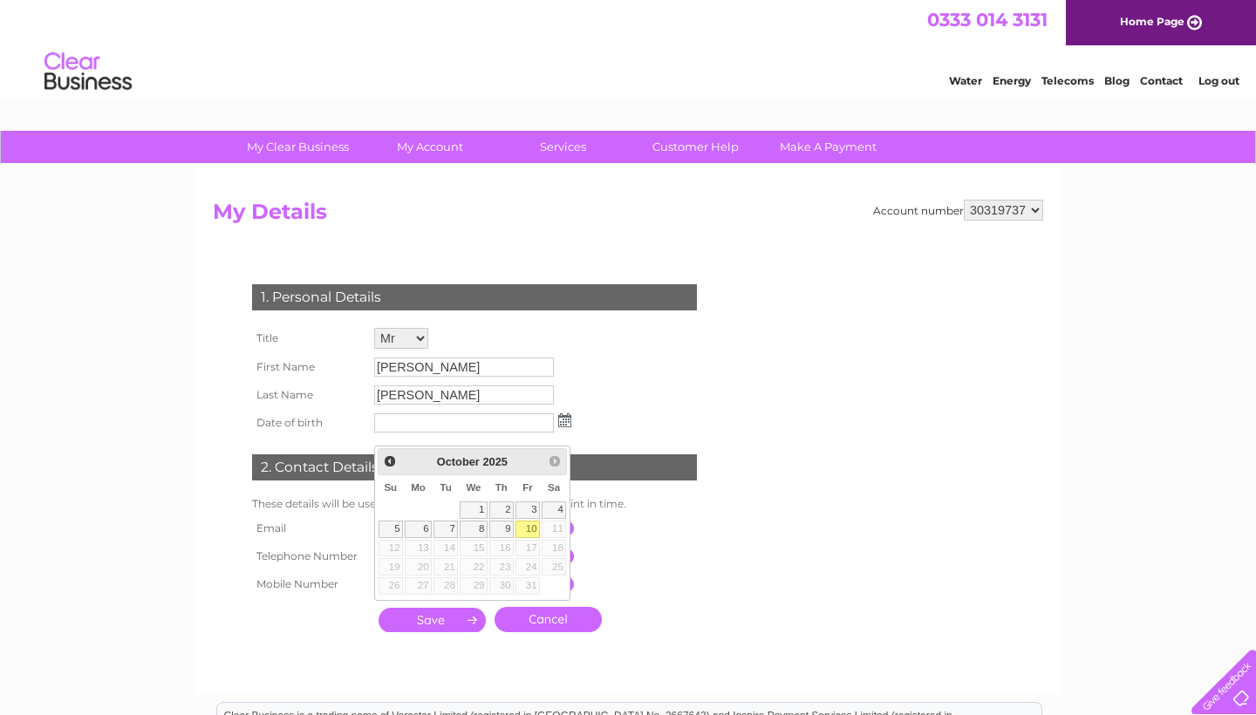
click at [555, 467] on div "Prev Next [DATE]" at bounding box center [473, 461] width 190 height 26
click at [391, 463] on span "Prev" at bounding box center [390, 461] width 14 height 14
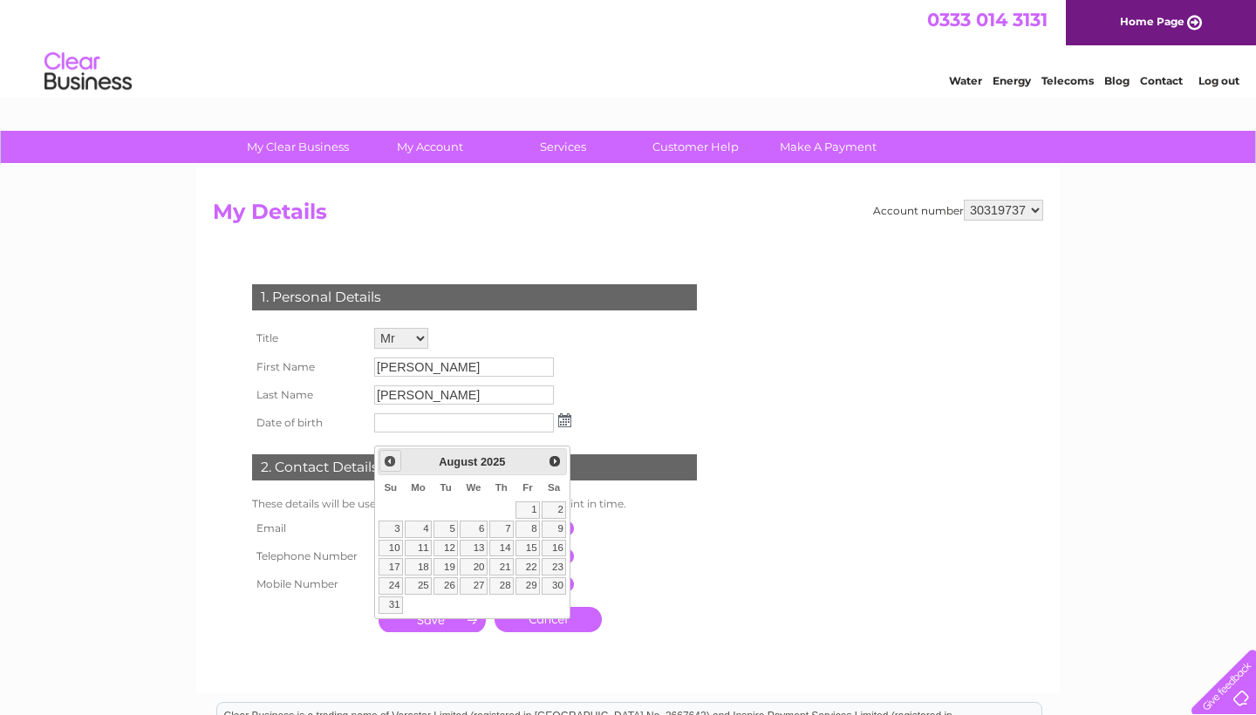
click at [391, 463] on span "Prev" at bounding box center [390, 461] width 14 height 14
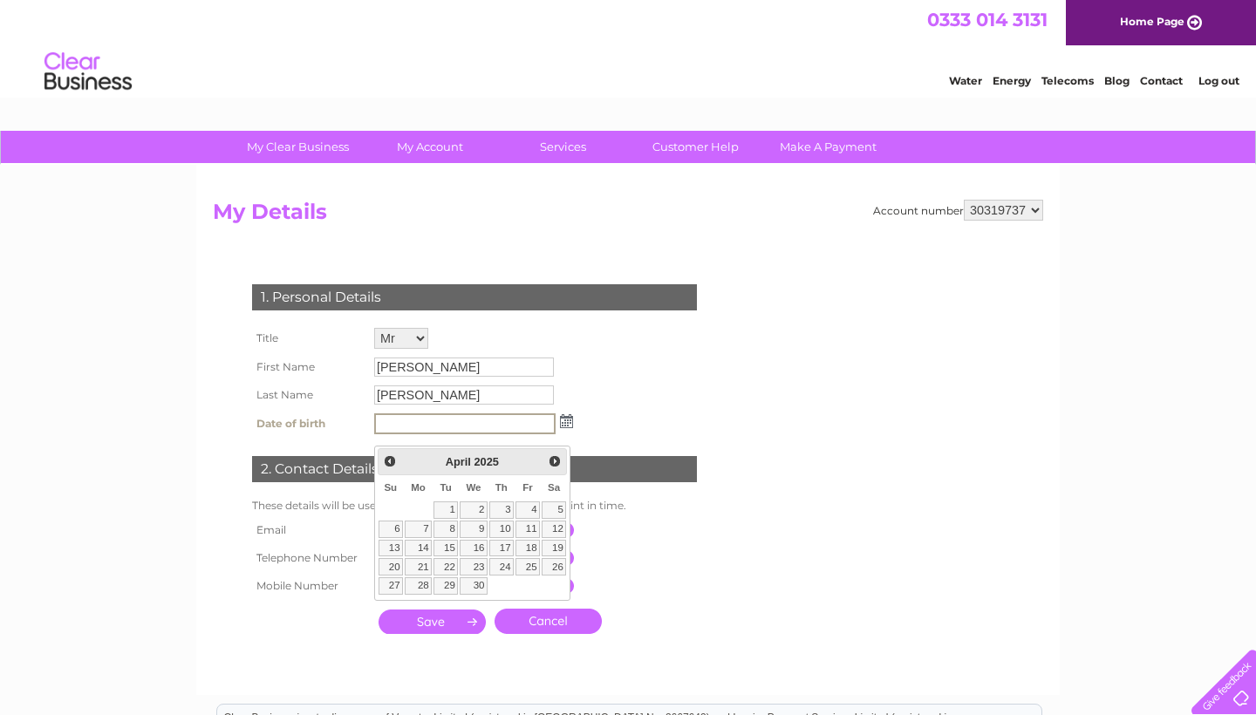
click at [391, 463] on span "Prev" at bounding box center [390, 461] width 14 height 14
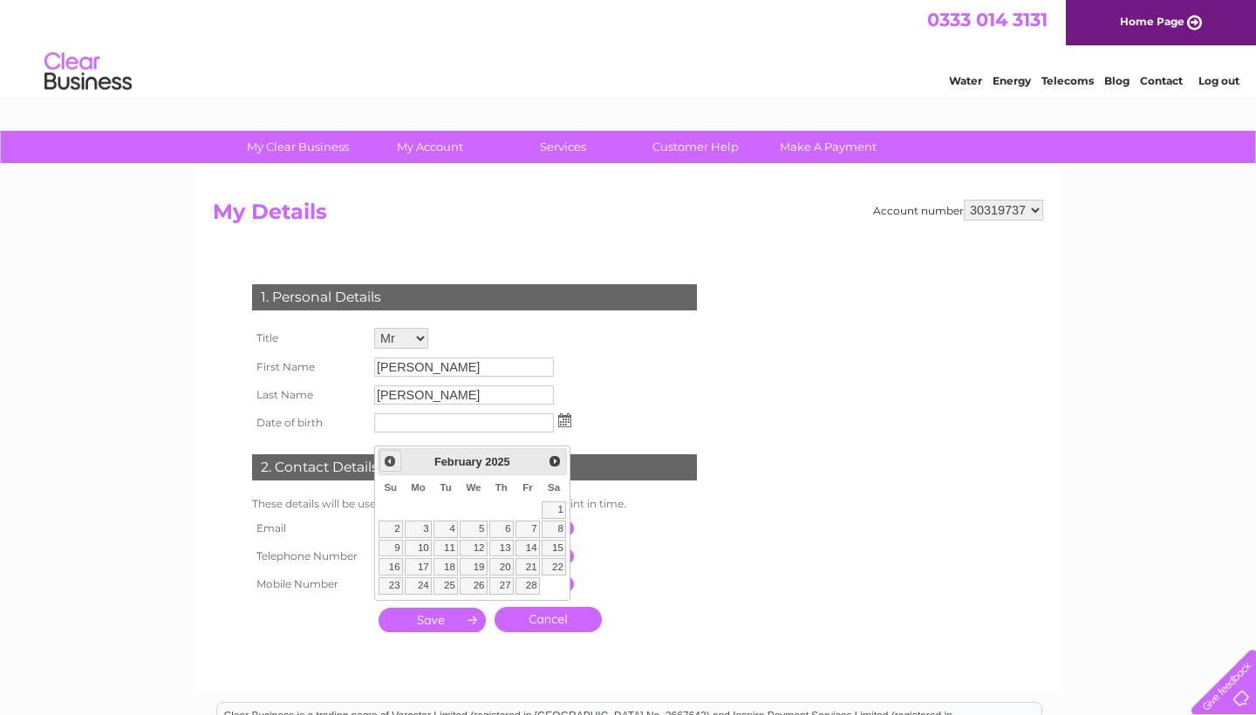
click at [391, 463] on span "Prev" at bounding box center [390, 461] width 14 height 14
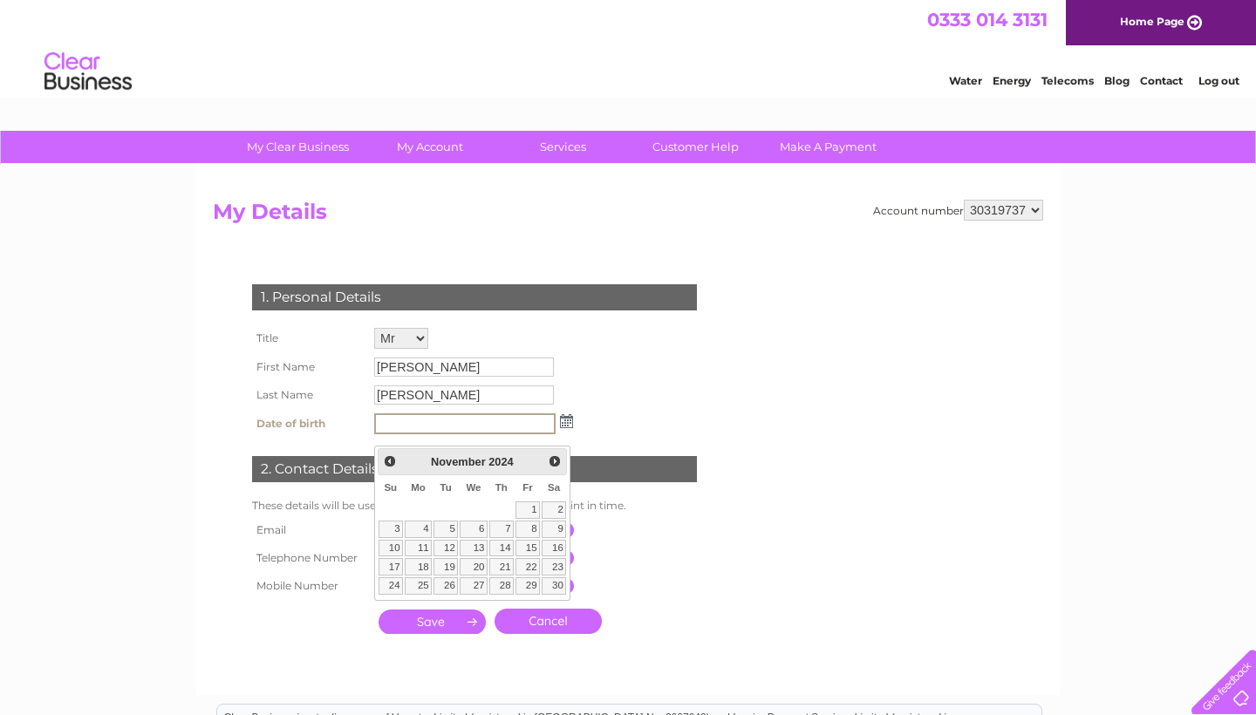
click at [570, 428] on img at bounding box center [566, 421] width 13 height 14
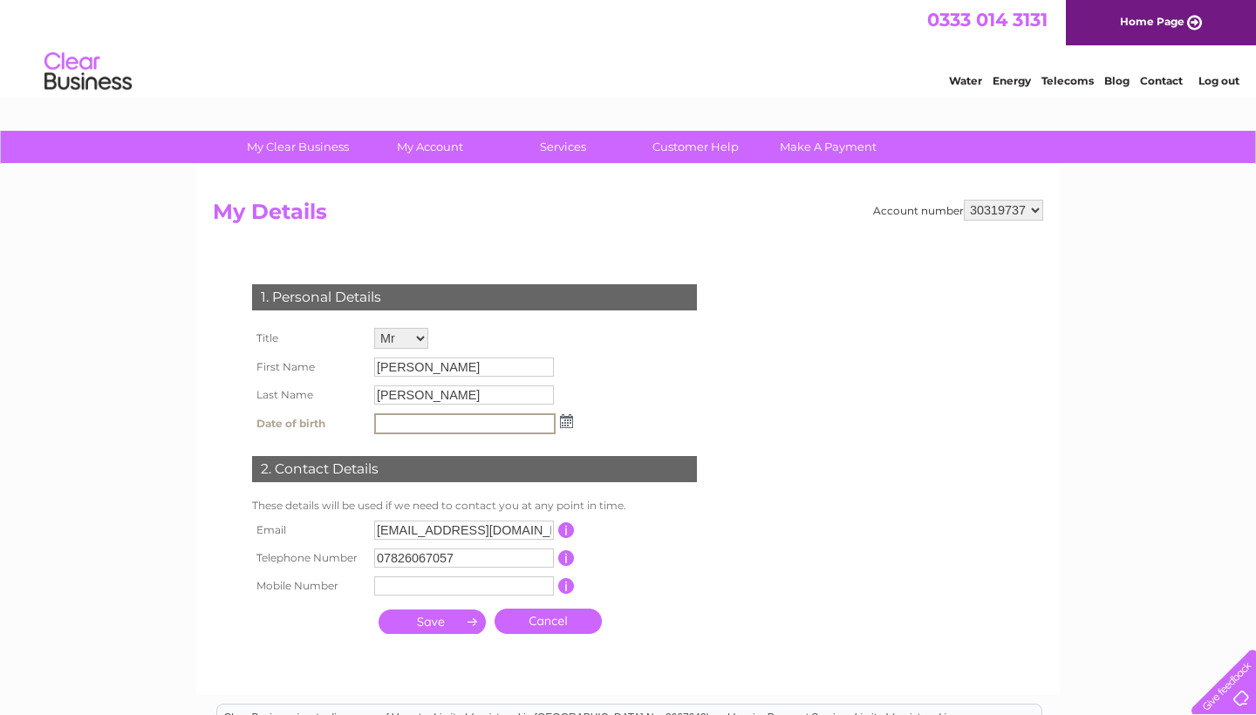
click at [538, 434] on input "text" at bounding box center [464, 423] width 181 height 21
type input "[DATE]"
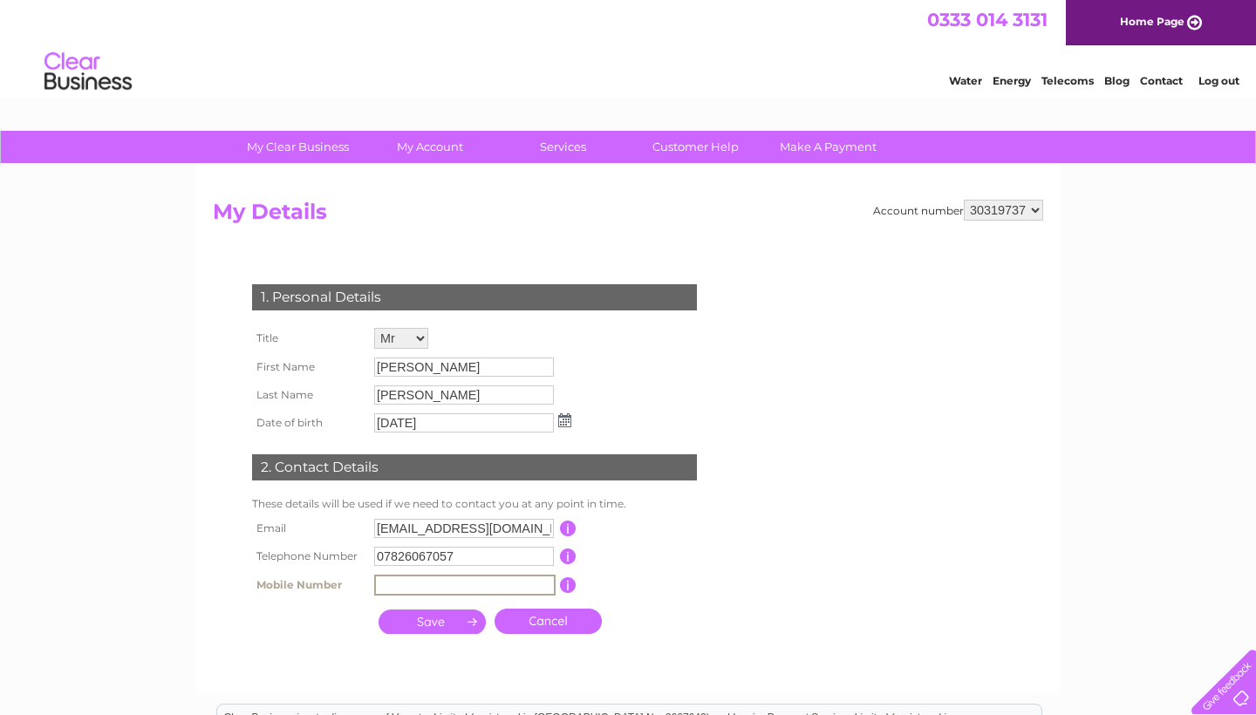
click at [445, 596] on input "text" at bounding box center [464, 585] width 181 height 21
type input "07826067057"
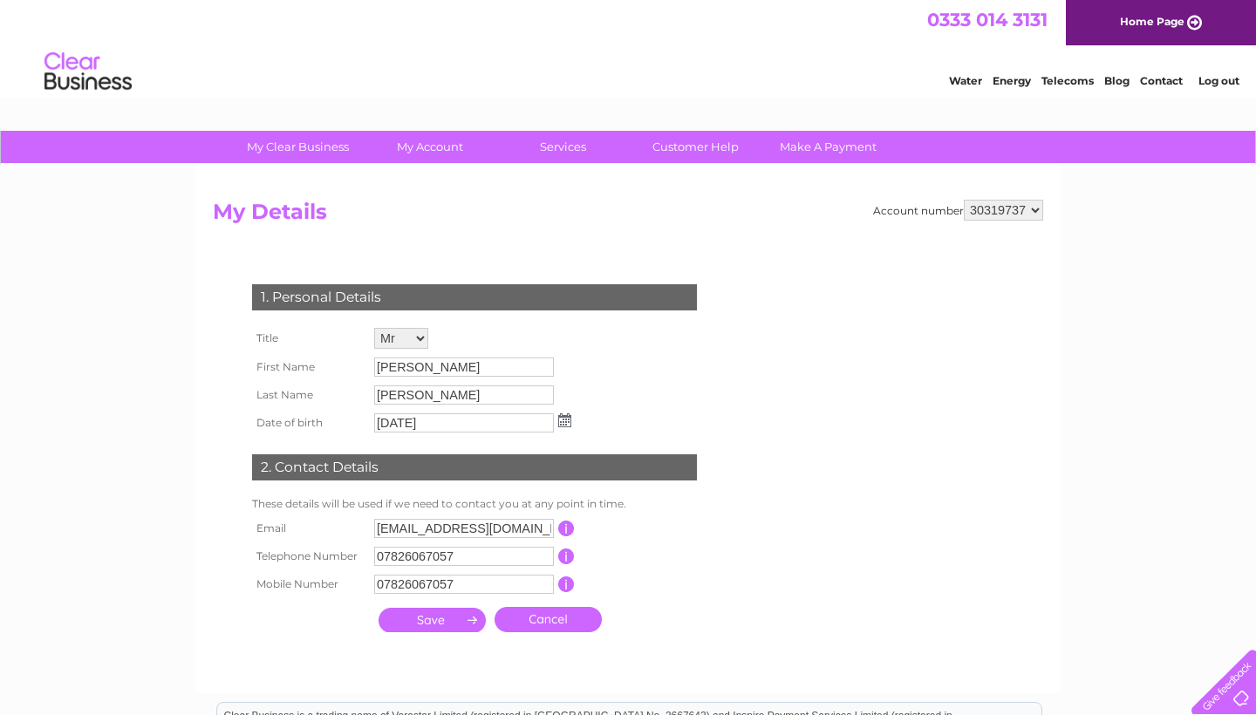
click at [437, 632] on input "submit" at bounding box center [431, 620] width 107 height 24
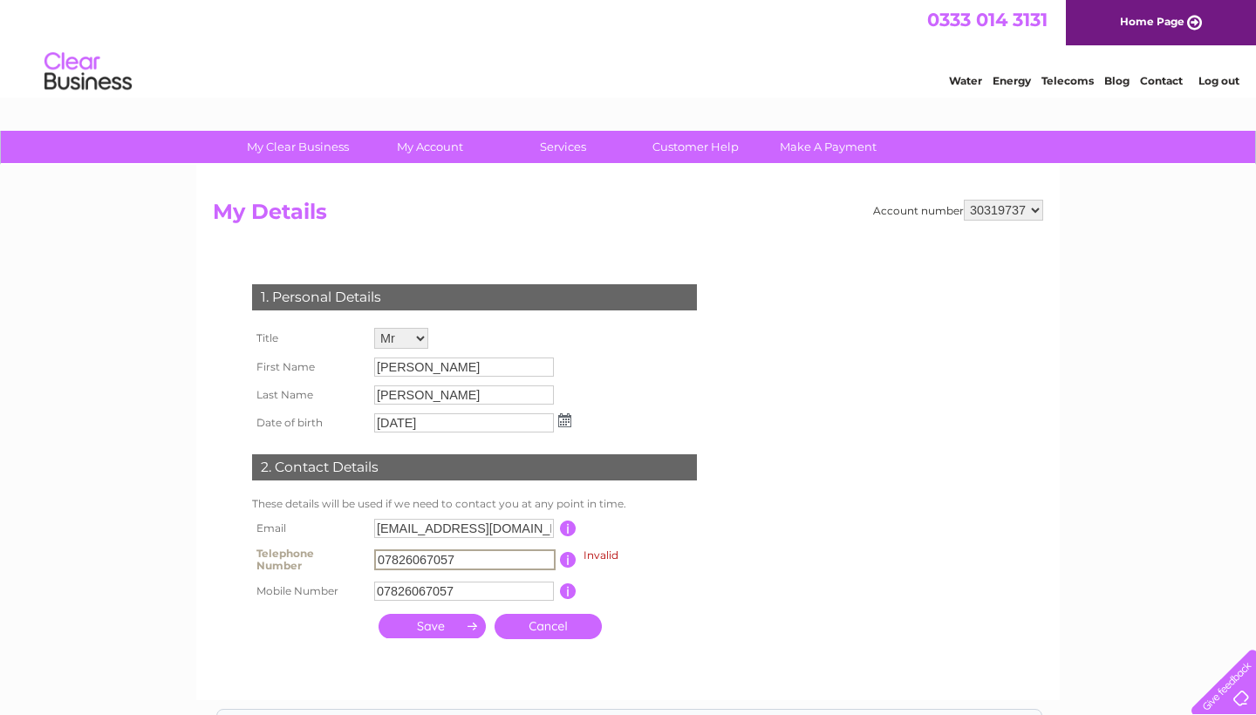
click at [437, 638] on input "submit" at bounding box center [431, 626] width 107 height 24
click at [484, 601] on input "07826067057" at bounding box center [464, 591] width 180 height 19
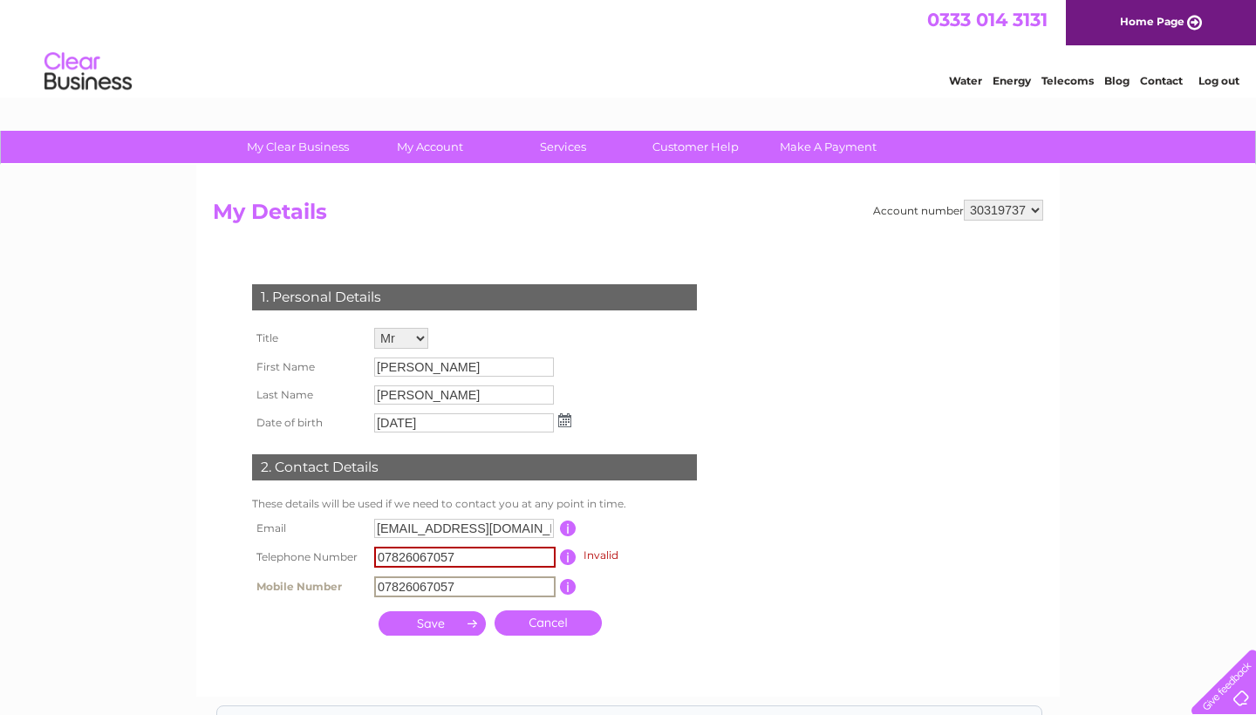
click at [484, 597] on input "07826067057" at bounding box center [464, 586] width 181 height 21
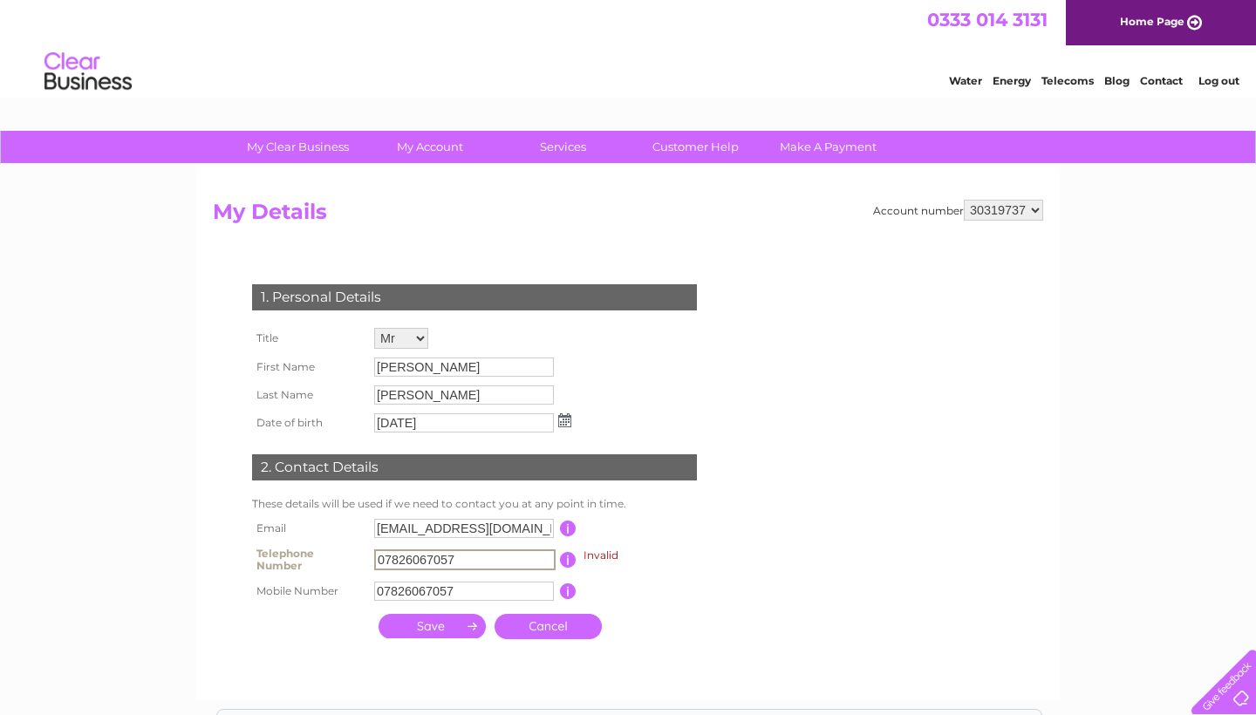
click at [479, 570] on input "07826067057" at bounding box center [464, 559] width 181 height 21
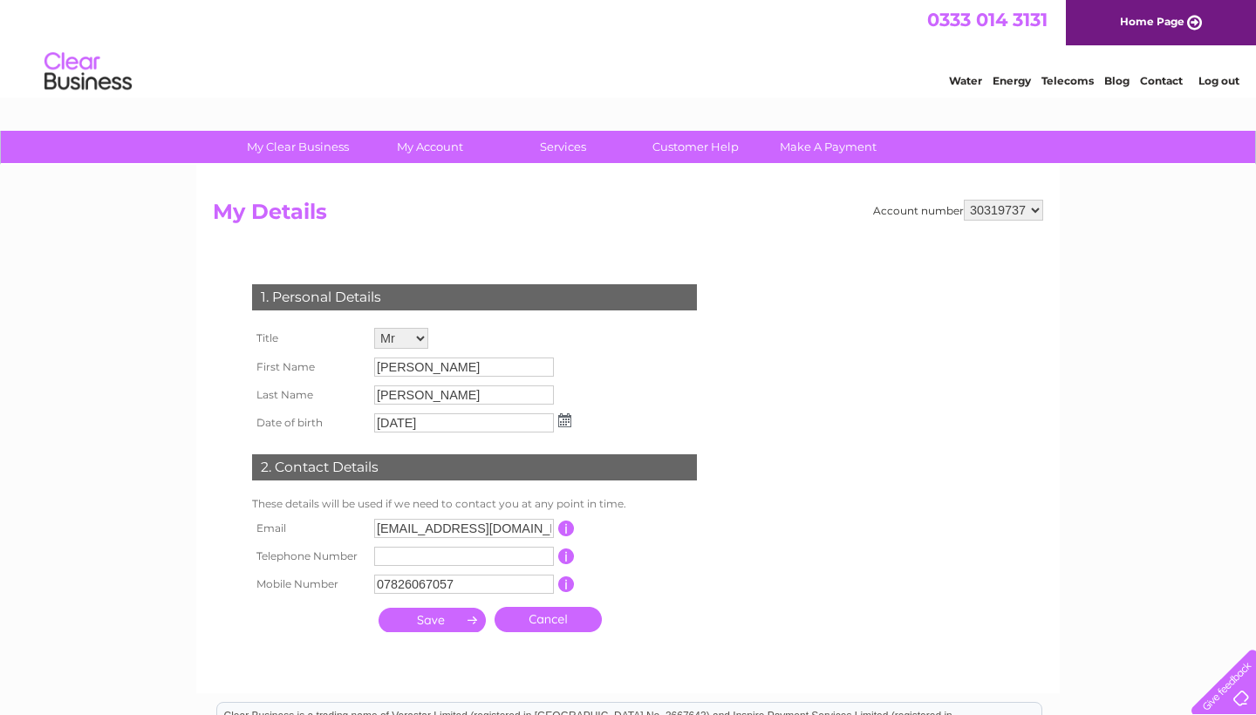
click at [439, 632] on input "submit" at bounding box center [431, 620] width 107 height 24
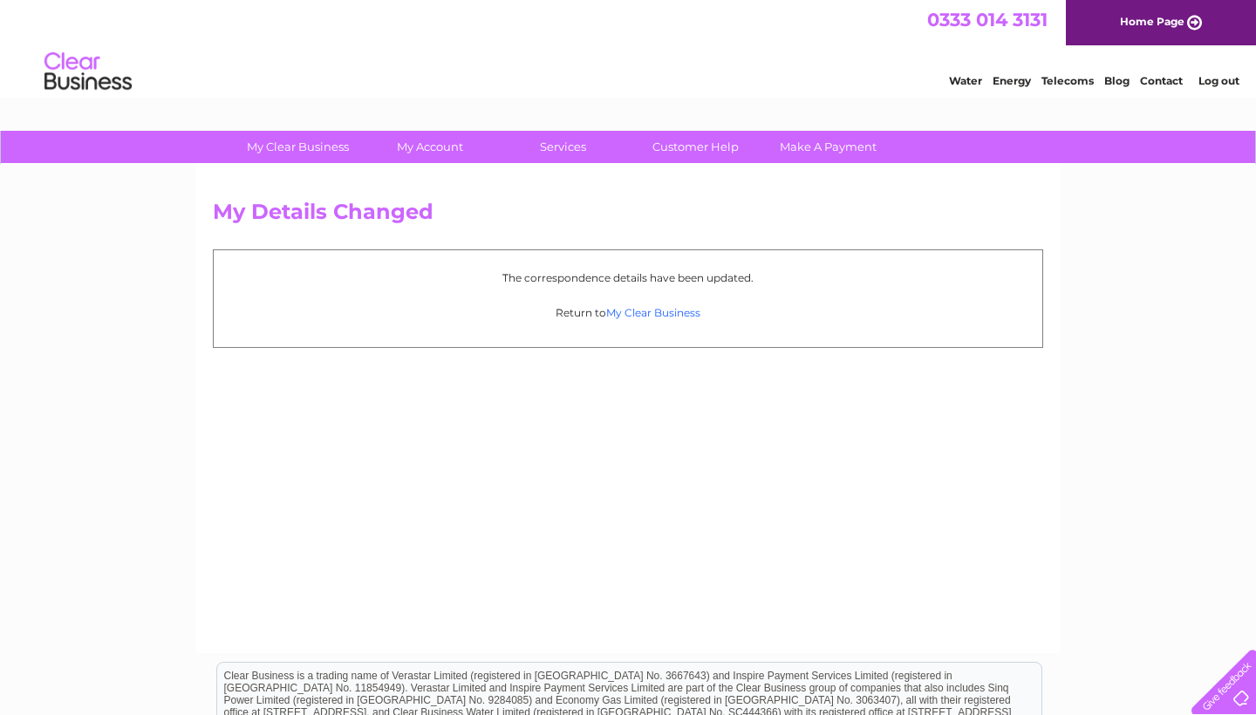
click at [630, 317] on link "My Clear Business" at bounding box center [653, 312] width 94 height 13
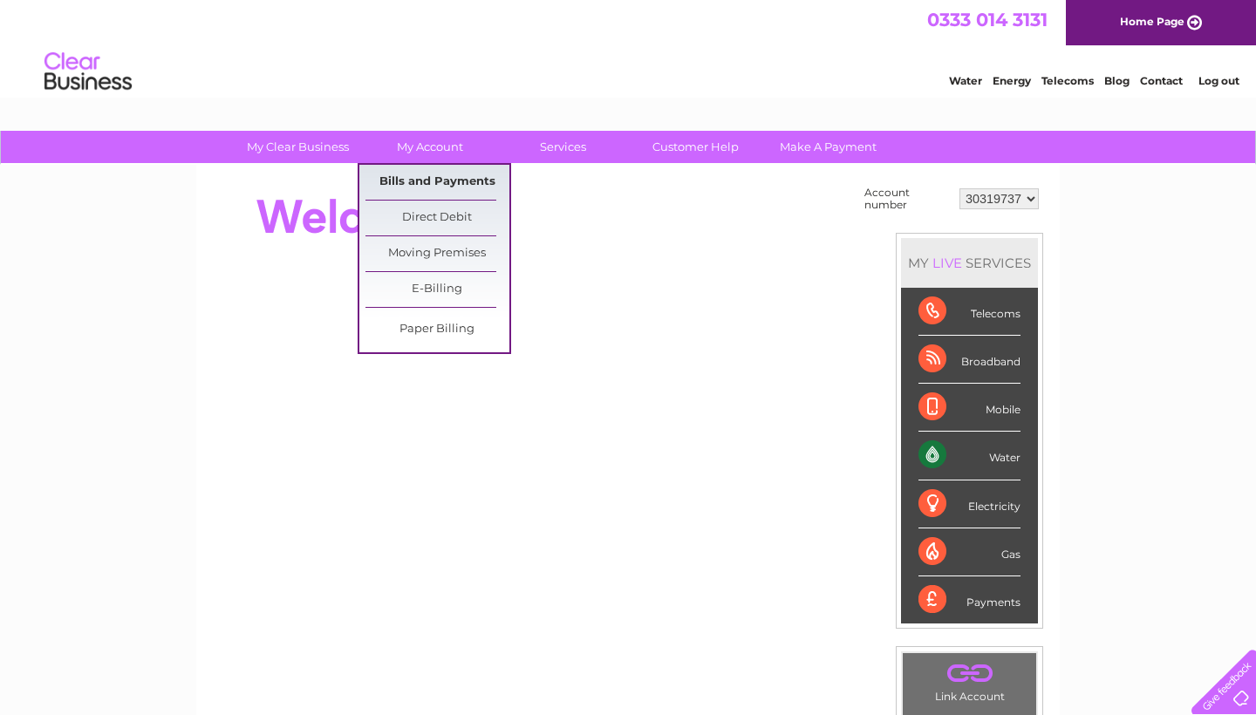
click at [441, 170] on link "Bills and Payments" at bounding box center [437, 182] width 144 height 35
click at [430, 181] on link "Bills and Payments" at bounding box center [437, 182] width 144 height 35
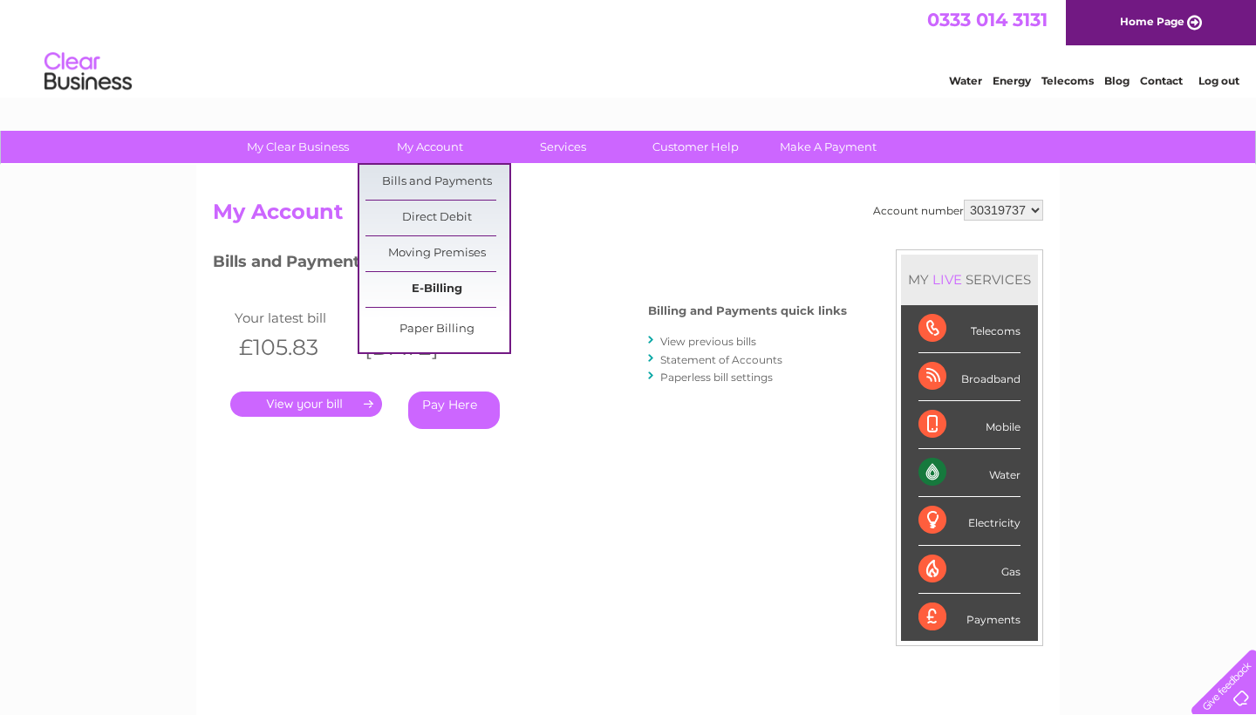
click at [429, 281] on link "E-Billing" at bounding box center [437, 289] width 144 height 35
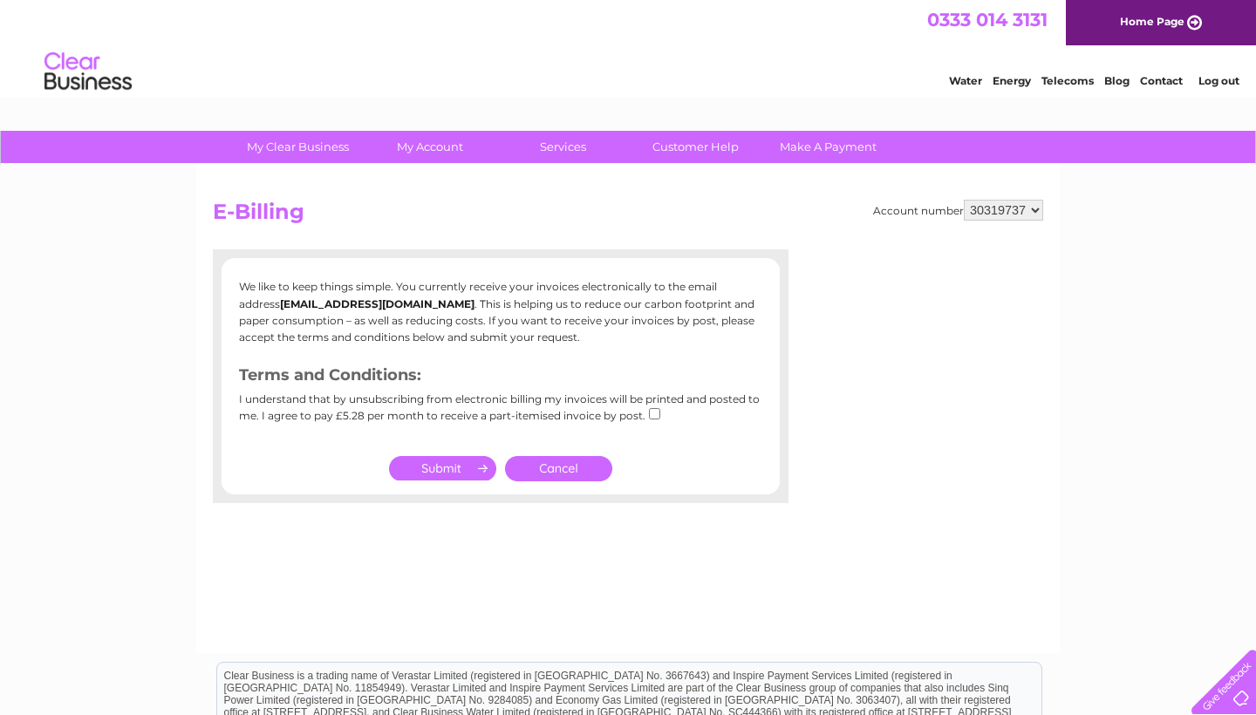
click at [583, 456] on link "Cancel" at bounding box center [558, 468] width 107 height 25
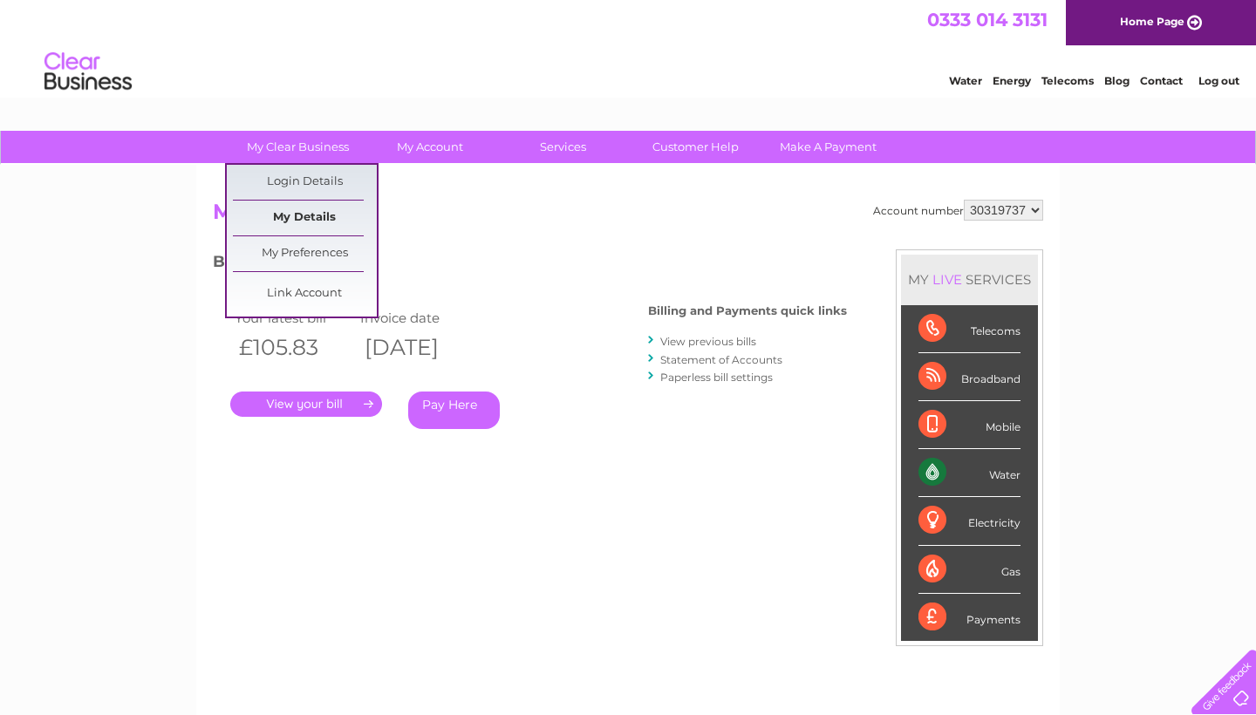
click at [304, 208] on link "My Details" at bounding box center [305, 218] width 144 height 35
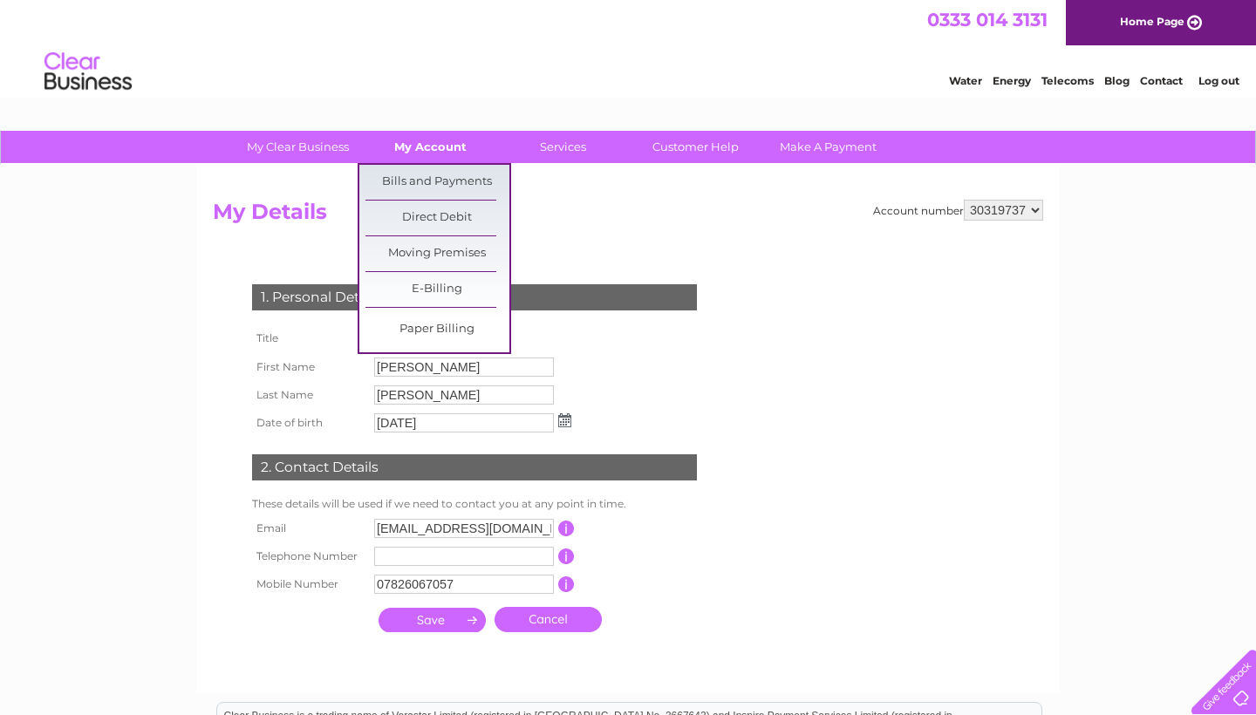
click at [421, 156] on link "My Account" at bounding box center [430, 147] width 144 height 32
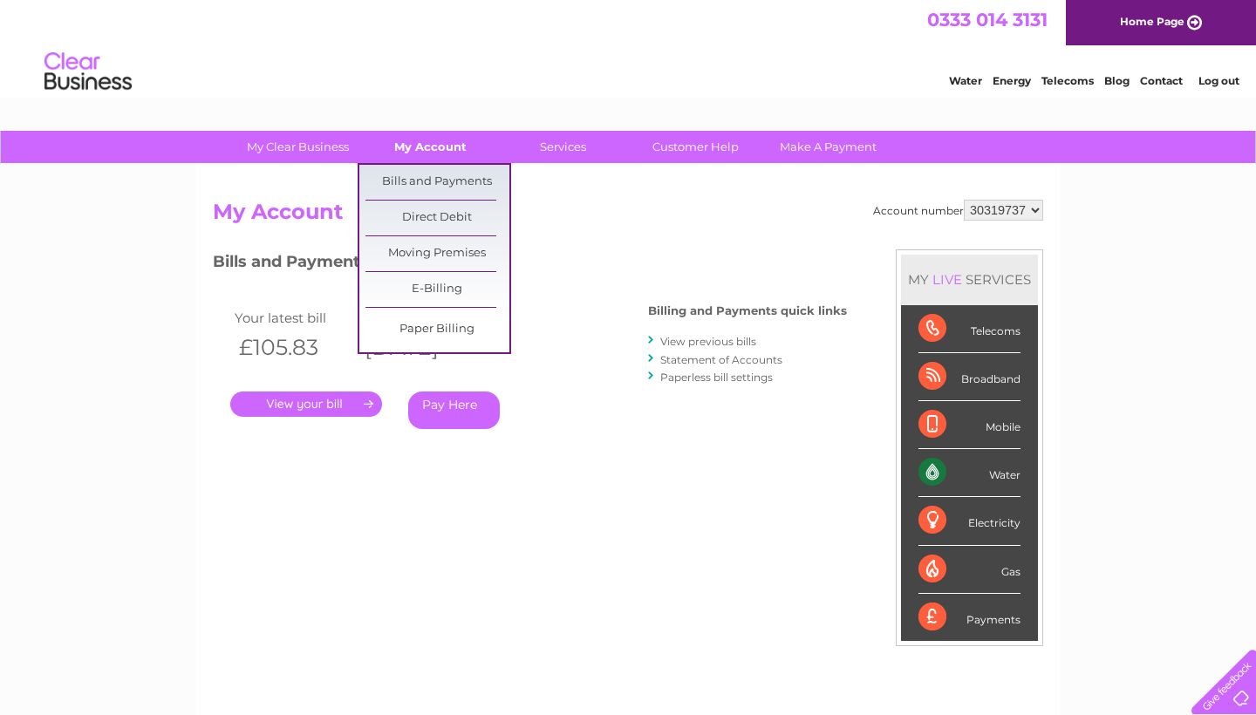
click at [462, 138] on link "My Account" at bounding box center [430, 147] width 144 height 32
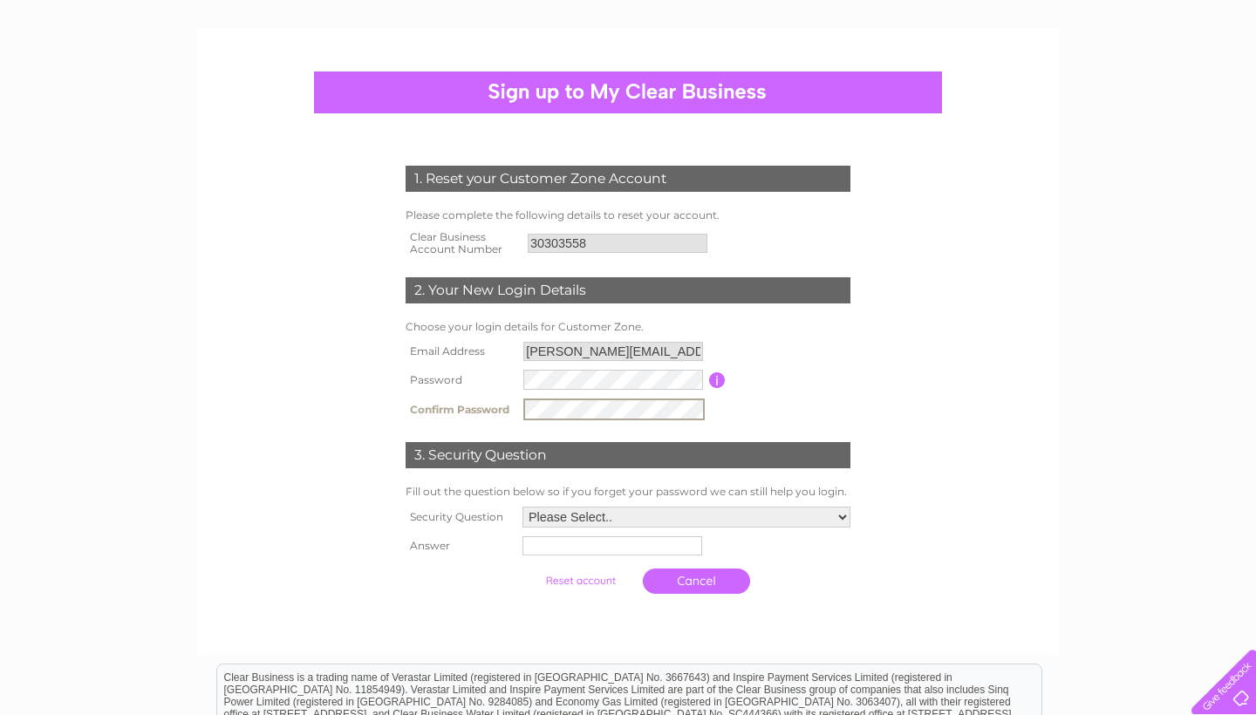
scroll to position [185, 0]
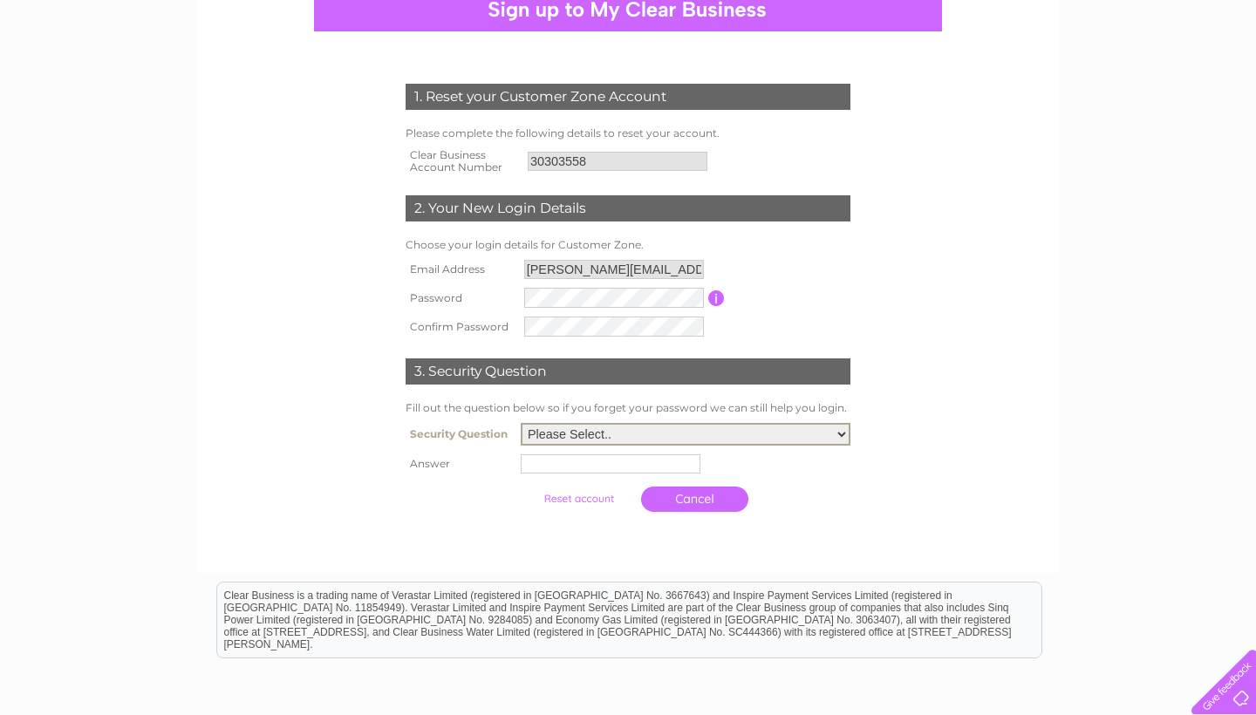
select select "3"
click at [564, 474] on input "text" at bounding box center [612, 463] width 181 height 21
type input "Kilmarnock"
click at [576, 509] on input "submit" at bounding box center [580, 497] width 107 height 24
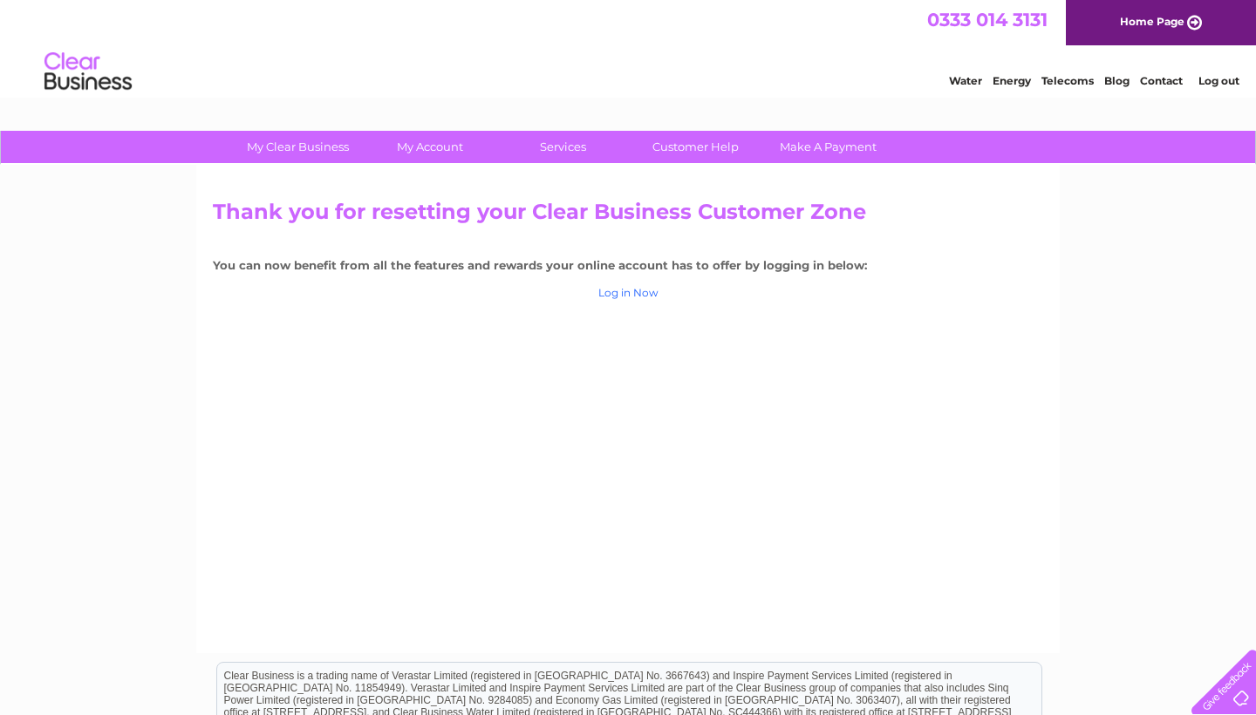
click at [625, 297] on link "Log in Now" at bounding box center [628, 292] width 60 height 13
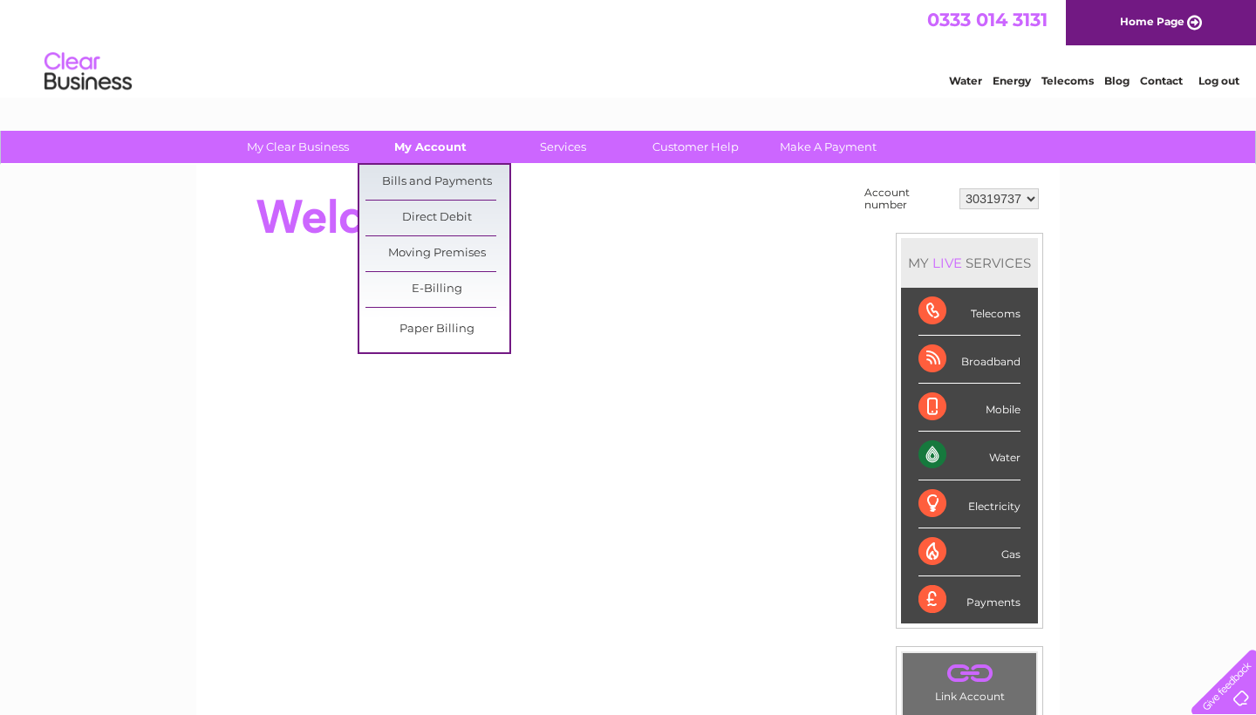
click at [455, 150] on link "My Account" at bounding box center [430, 147] width 144 height 32
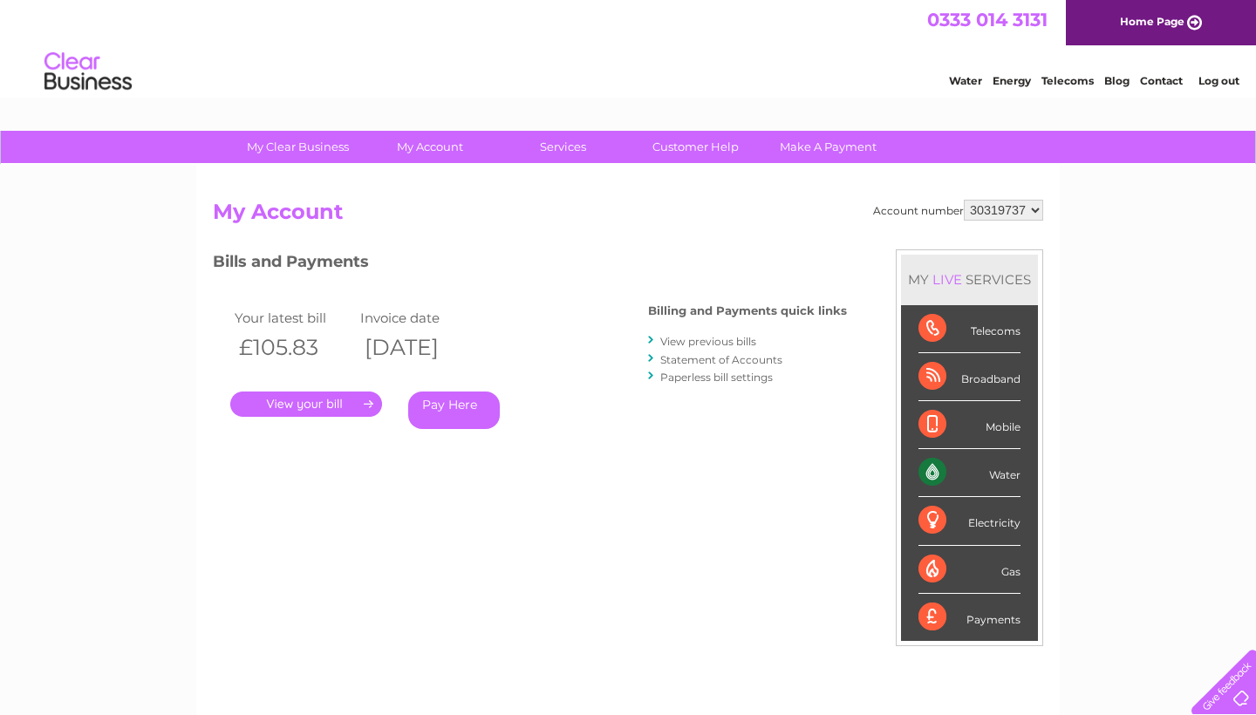
click at [1210, 87] on li "Log out" at bounding box center [1219, 81] width 52 height 22
click at [1211, 76] on link "Log out" at bounding box center [1218, 80] width 41 height 13
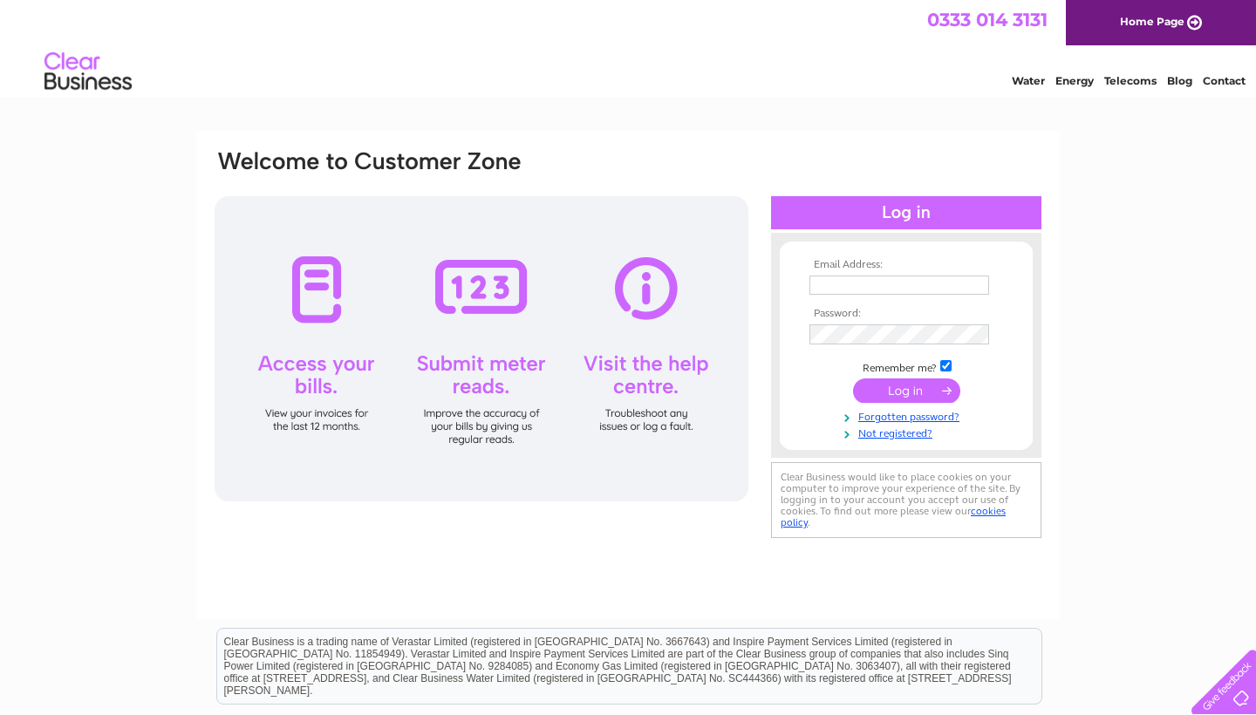
type input "chris.mcclymont@hotmail.com"
click at [903, 405] on input "submit" at bounding box center [906, 392] width 107 height 24
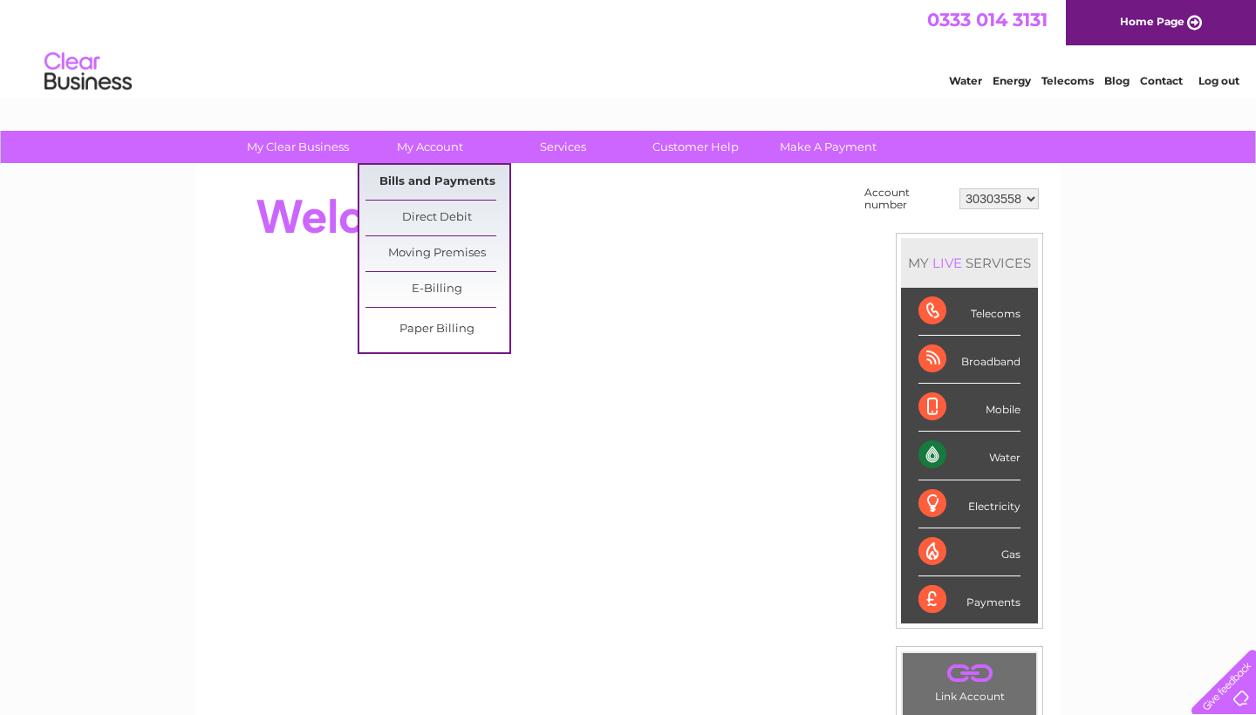
click at [414, 180] on link "Bills and Payments" at bounding box center [437, 182] width 144 height 35
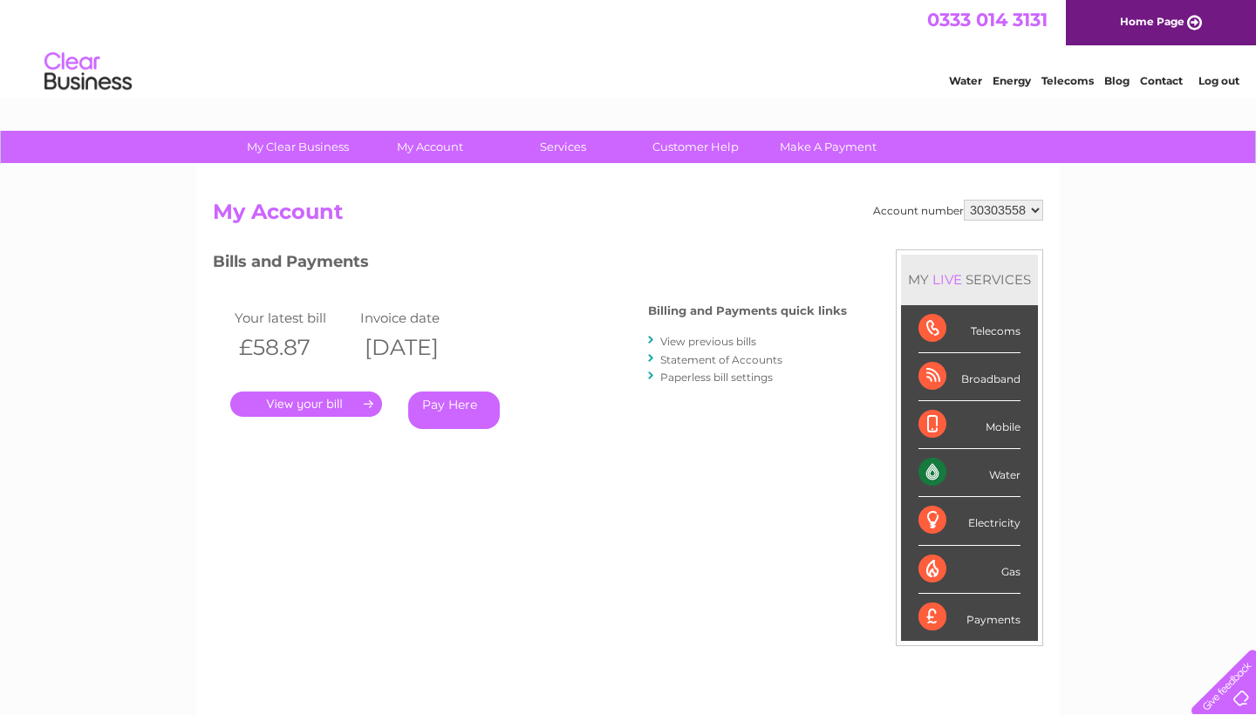
click at [701, 357] on link "Statement of Accounts" at bounding box center [721, 359] width 122 height 13
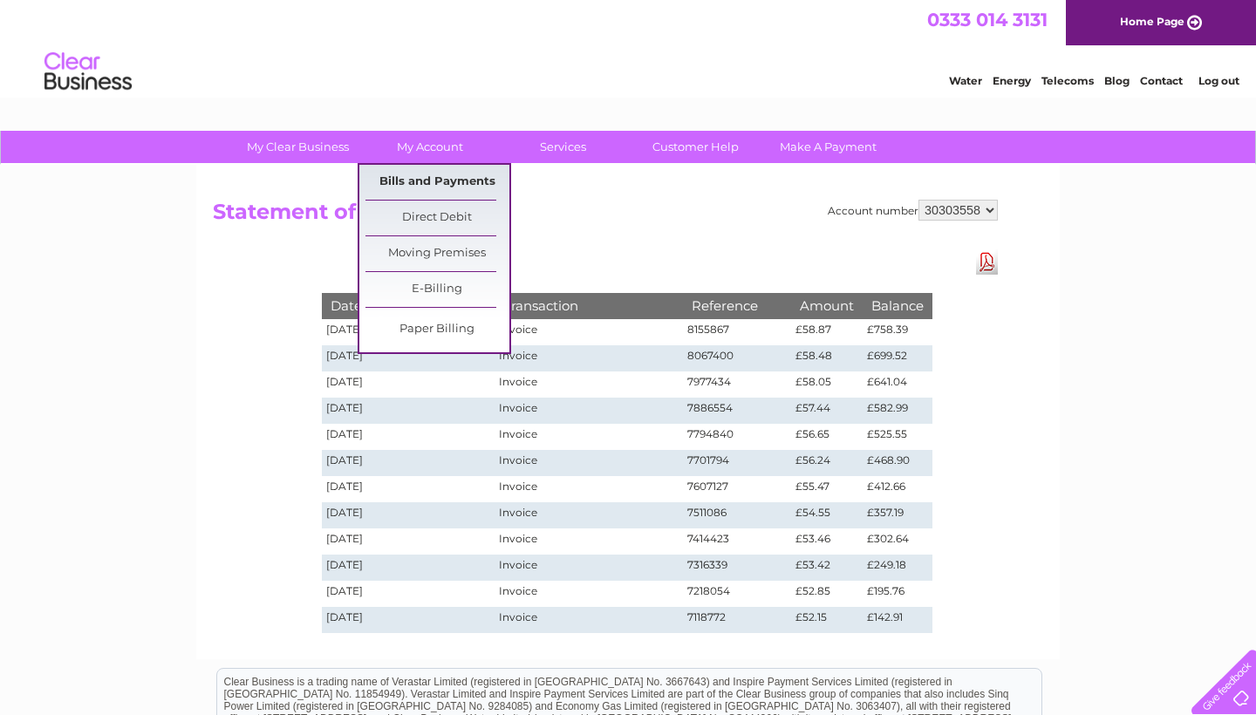
click at [436, 177] on link "Bills and Payments" at bounding box center [437, 182] width 144 height 35
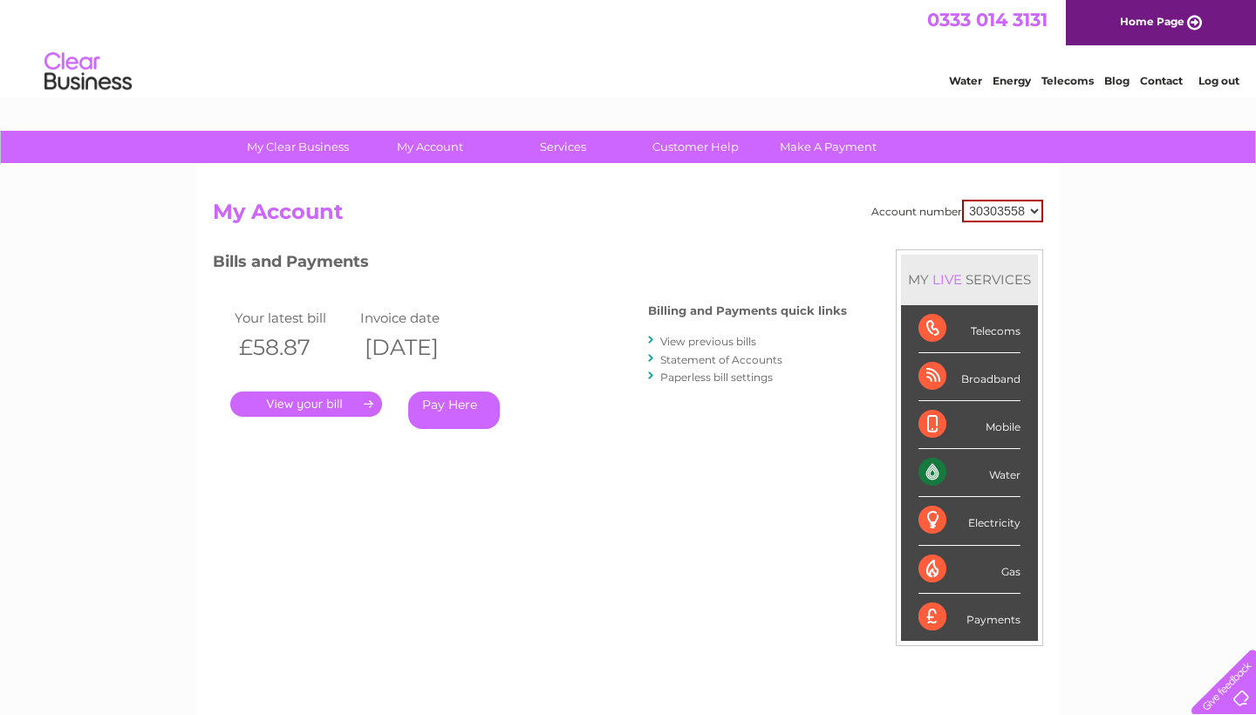
click at [710, 344] on link "View previous bills" at bounding box center [708, 341] width 96 height 13
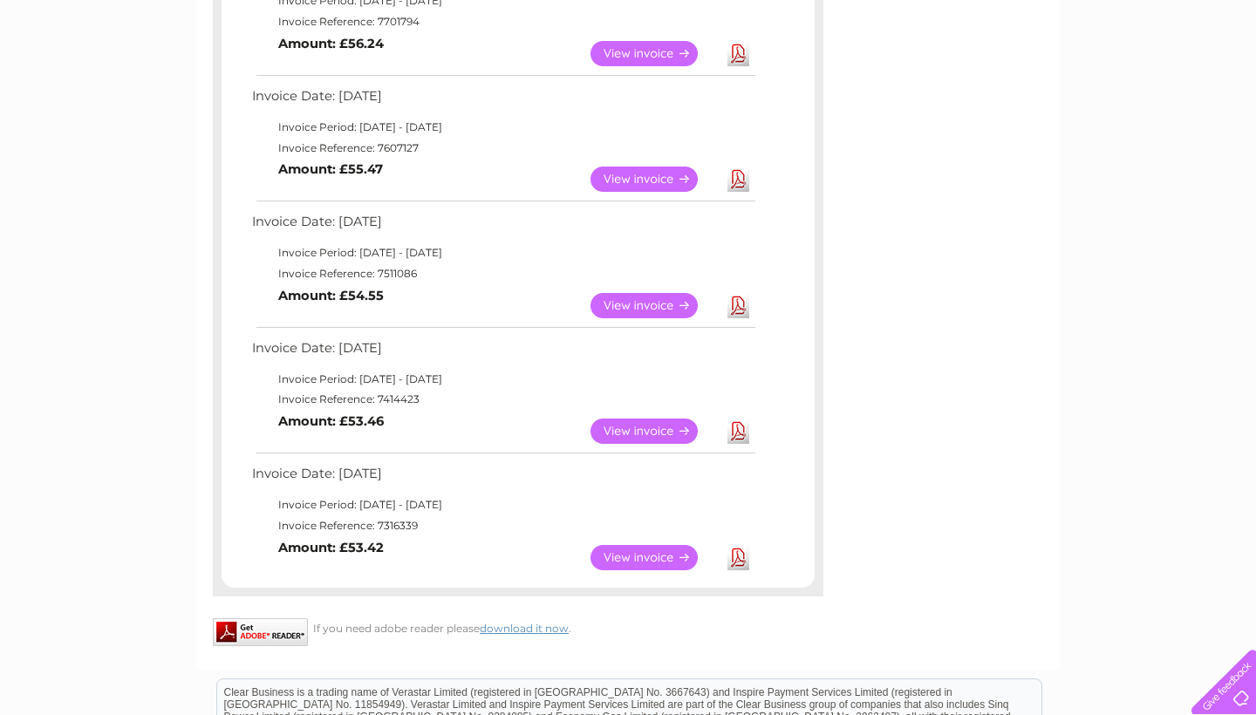
scroll to position [1001, 0]
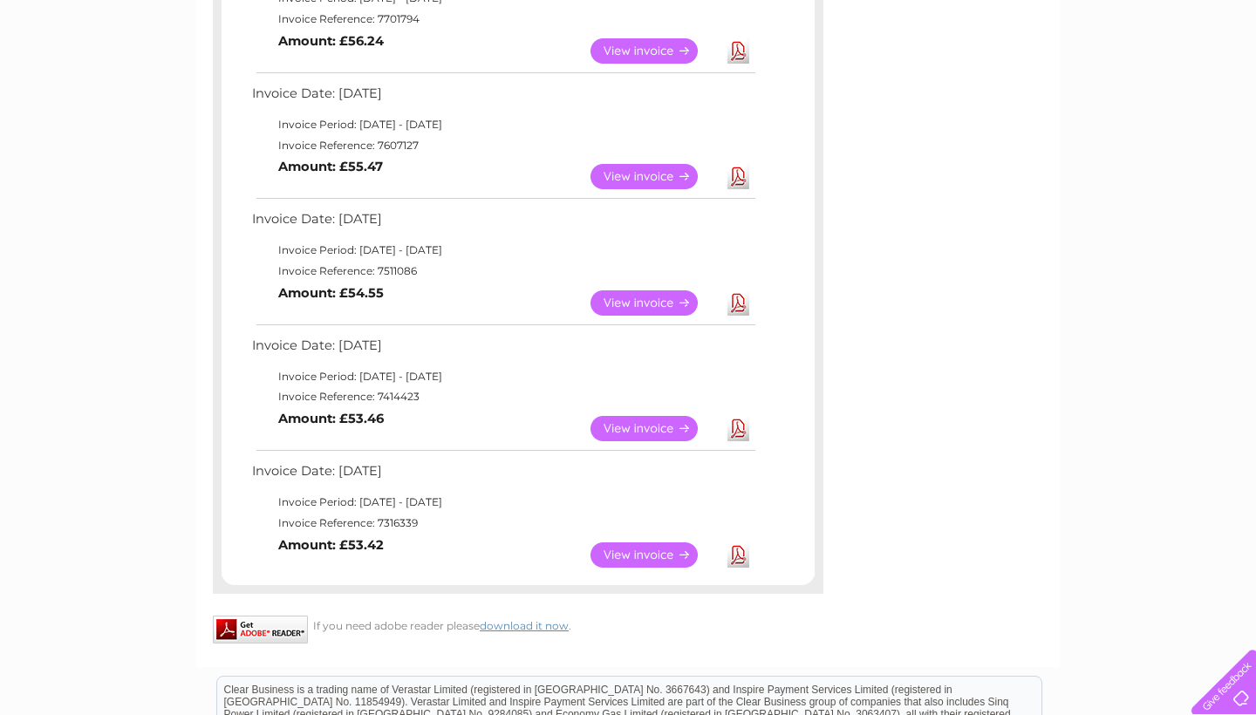
click at [636, 542] on link "View" at bounding box center [654, 554] width 128 height 25
click at [621, 430] on link "View" at bounding box center [654, 428] width 128 height 25
drag, startPoint x: 429, startPoint y: 494, endPoint x: 429, endPoint y: 534, distance: 39.2
click at [429, 534] on tbody "Invoice Date: 03 January 2025 Invoice Period: 1 January 2025 - 31 January 2025 …" at bounding box center [503, 518] width 510 height 116
click at [445, 492] on td "Invoice Period: 1 January 2025 - 31 January 2025" at bounding box center [503, 502] width 510 height 21
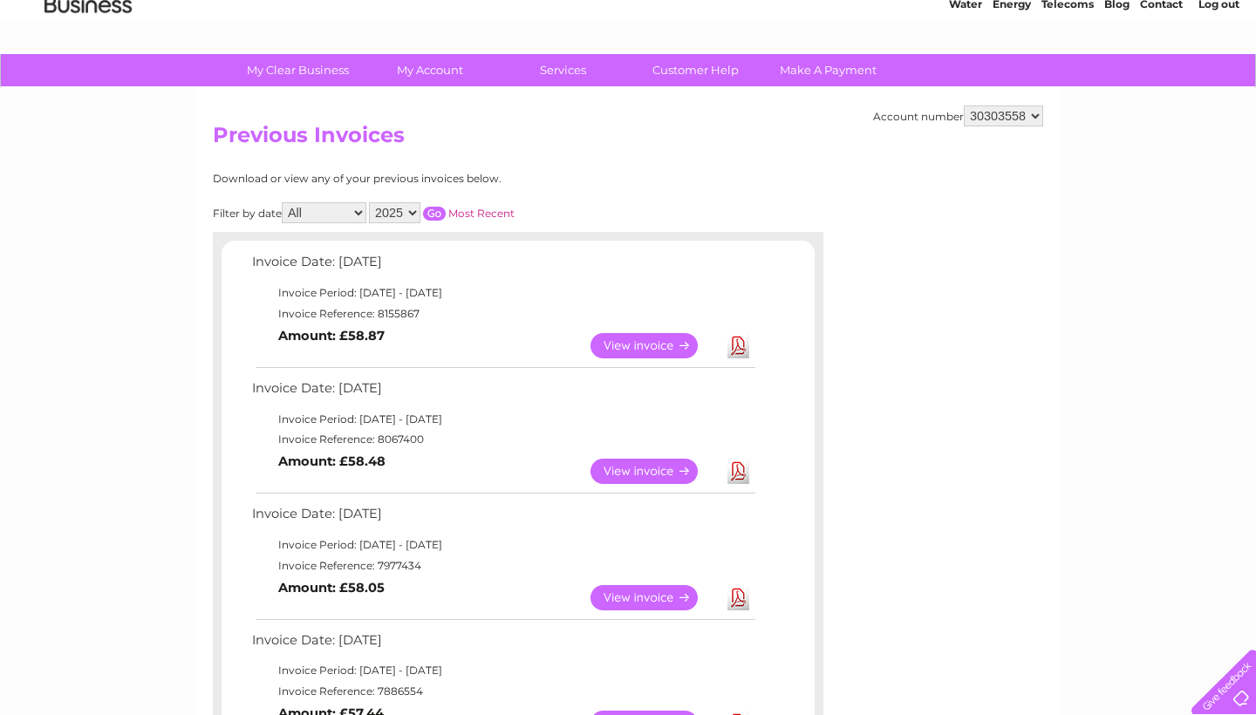
scroll to position [74, 0]
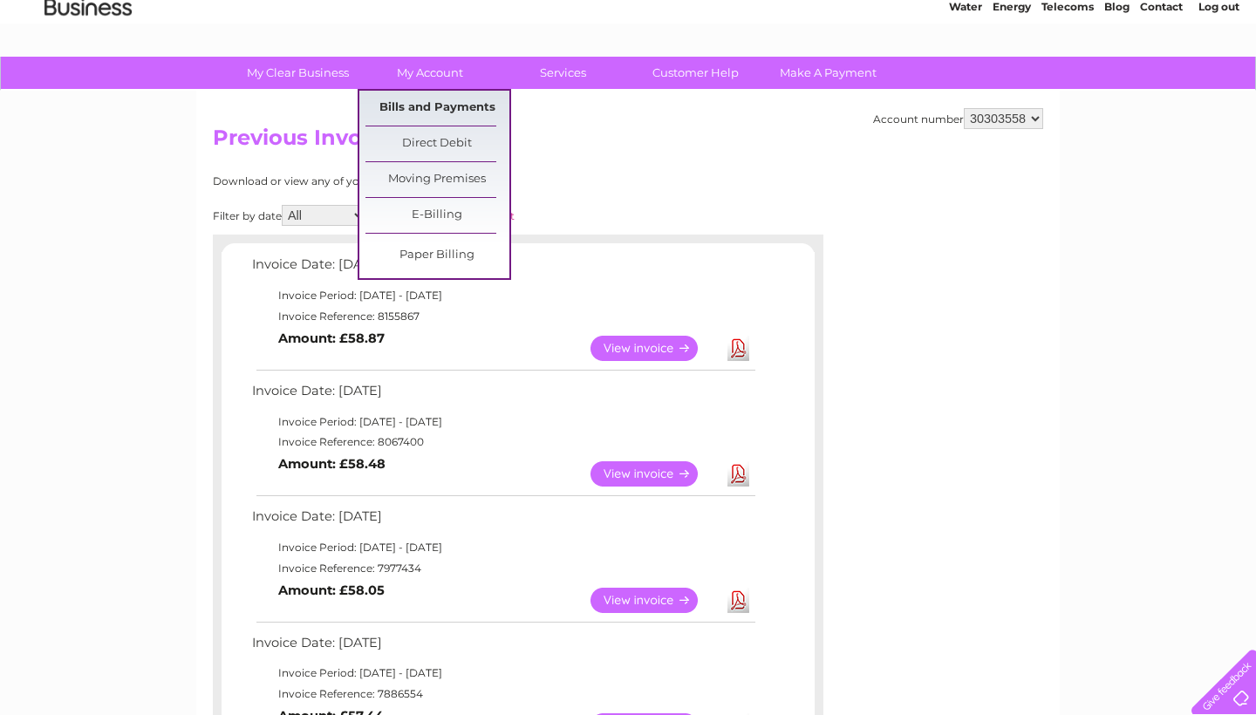
click at [419, 105] on link "Bills and Payments" at bounding box center [437, 108] width 144 height 35
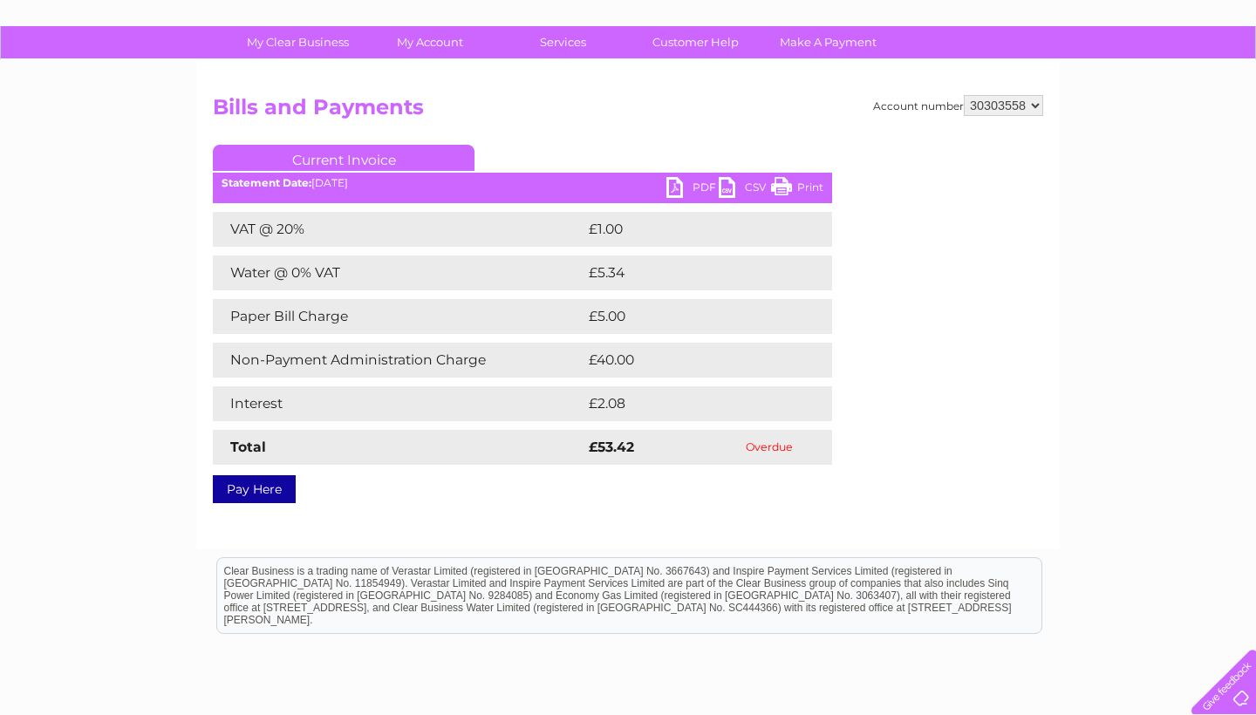
scroll to position [78, 0]
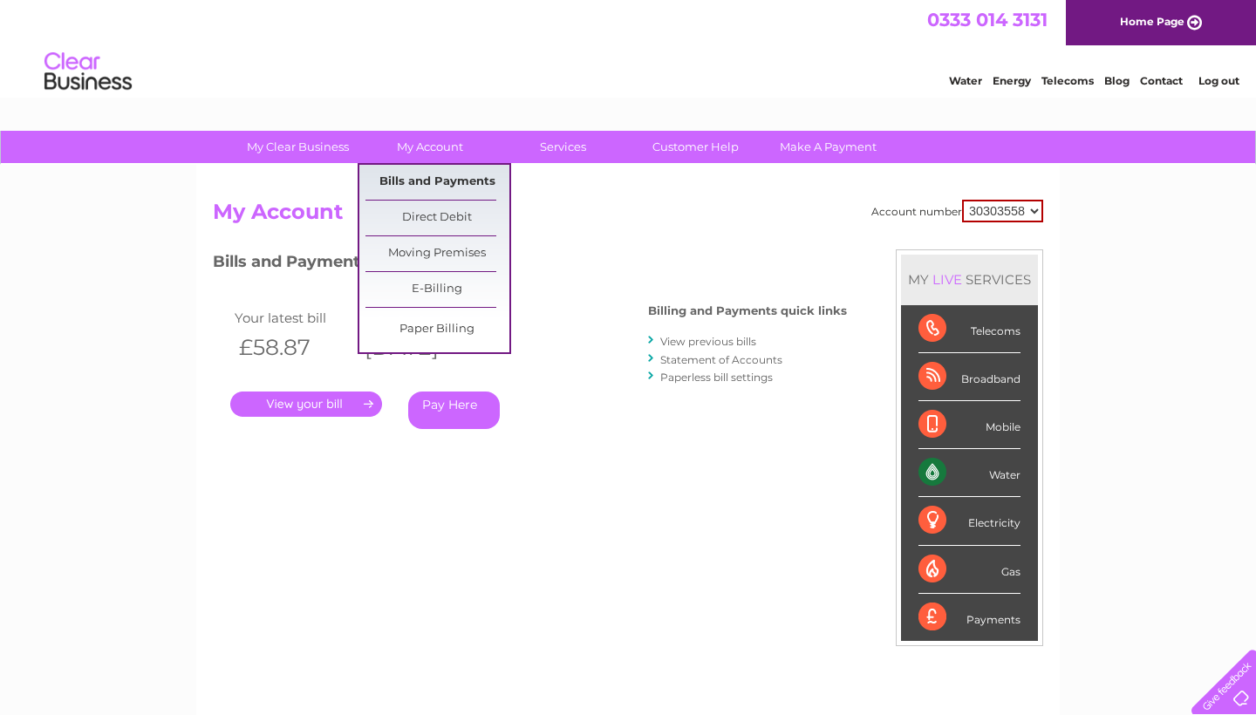
click at [439, 183] on link "Bills and Payments" at bounding box center [437, 182] width 144 height 35
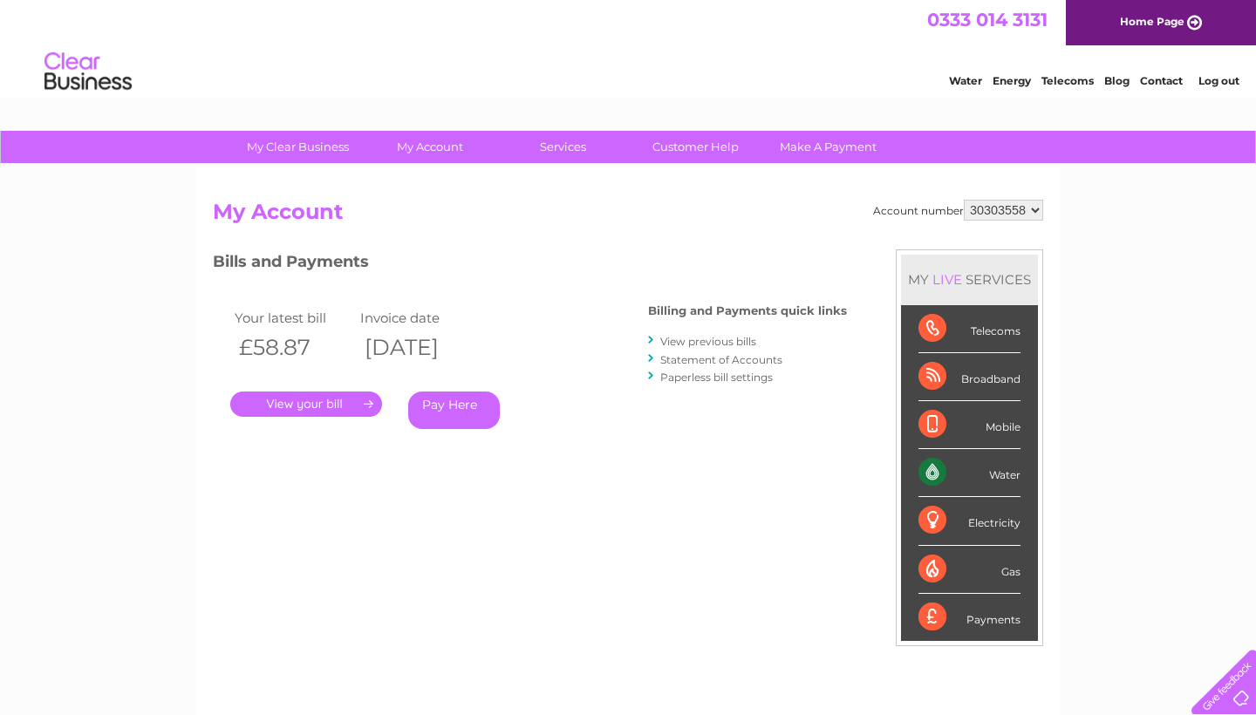
click at [709, 354] on link "Statement of Accounts" at bounding box center [721, 359] width 122 height 13
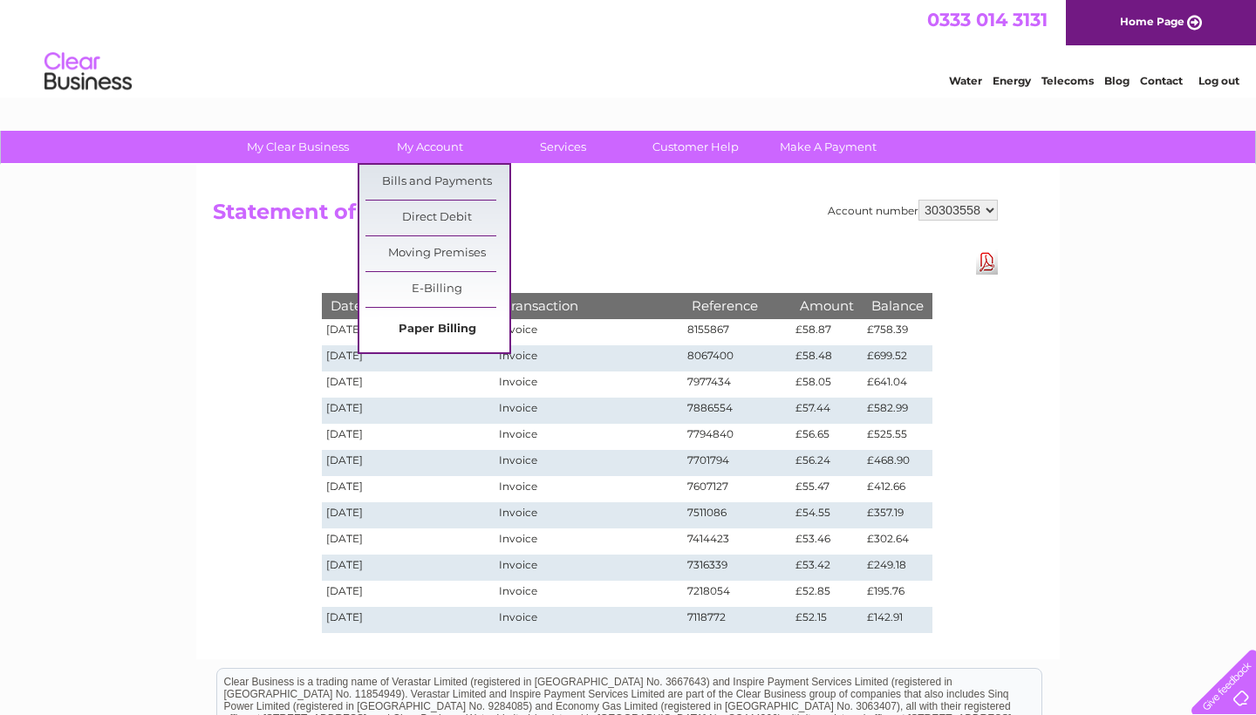
click at [439, 323] on link "Paper Billing" at bounding box center [437, 329] width 144 height 35
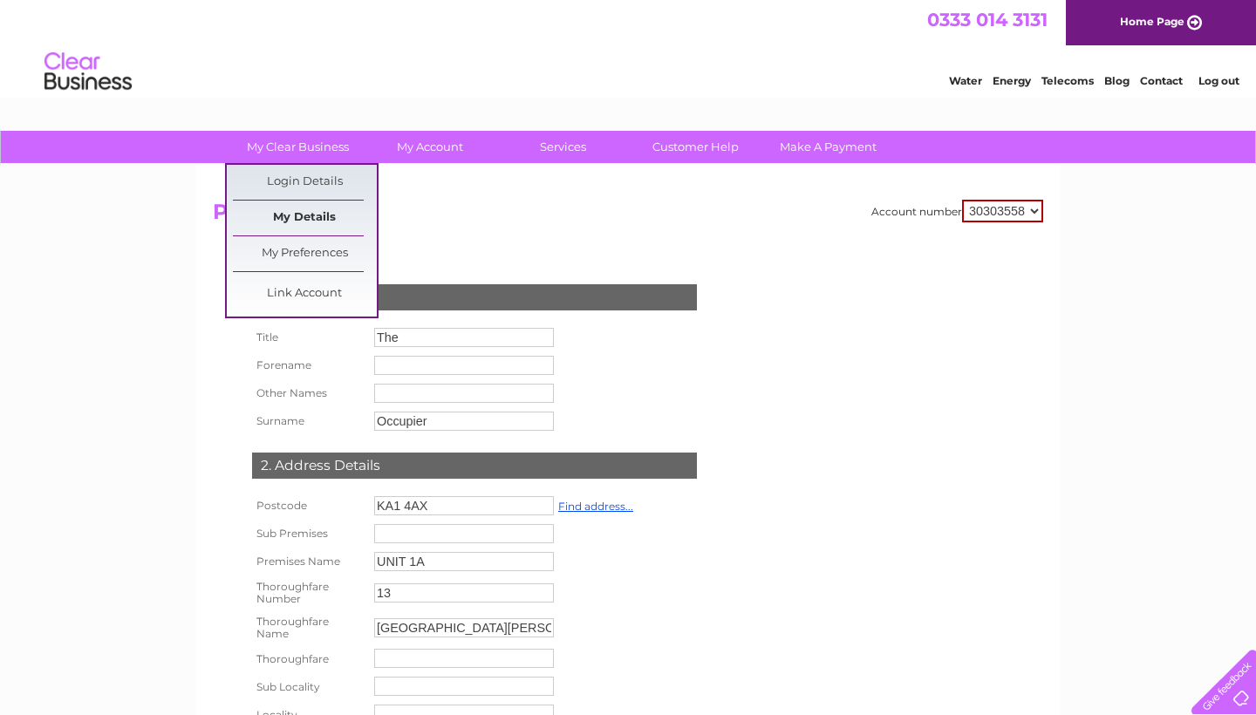
click at [302, 217] on link "My Details" at bounding box center [305, 218] width 144 height 35
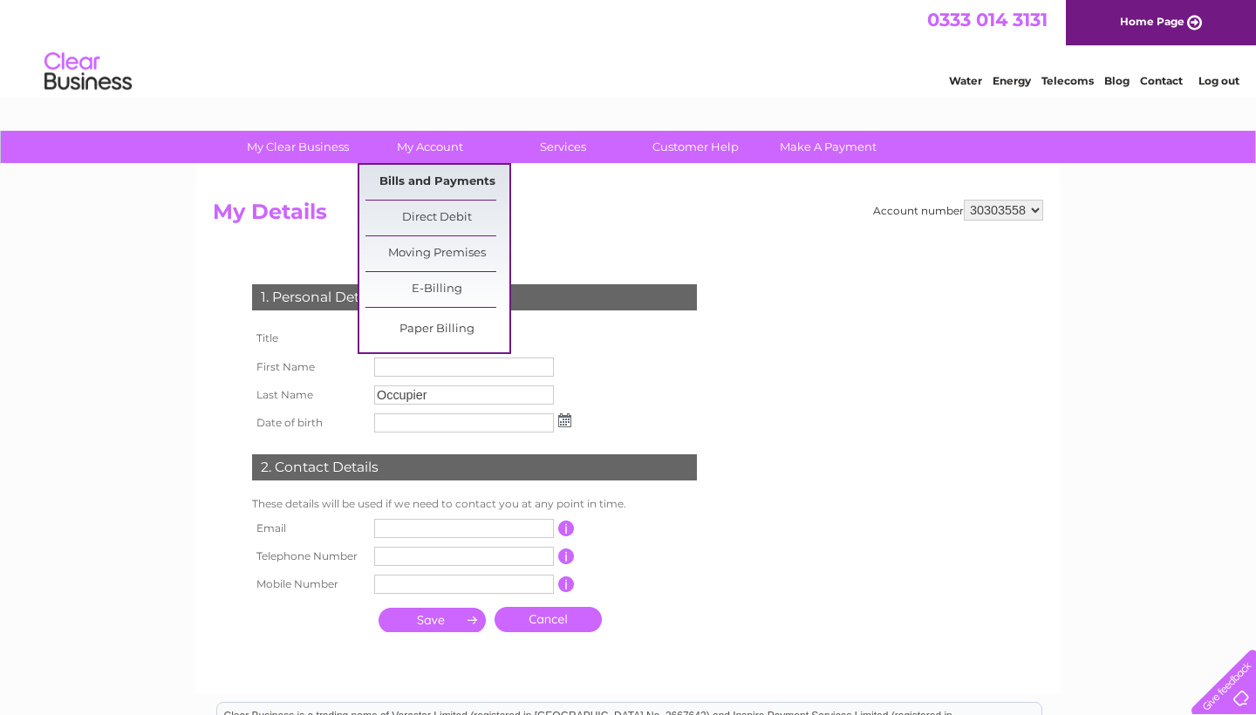
click at [418, 169] on link "Bills and Payments" at bounding box center [437, 182] width 144 height 35
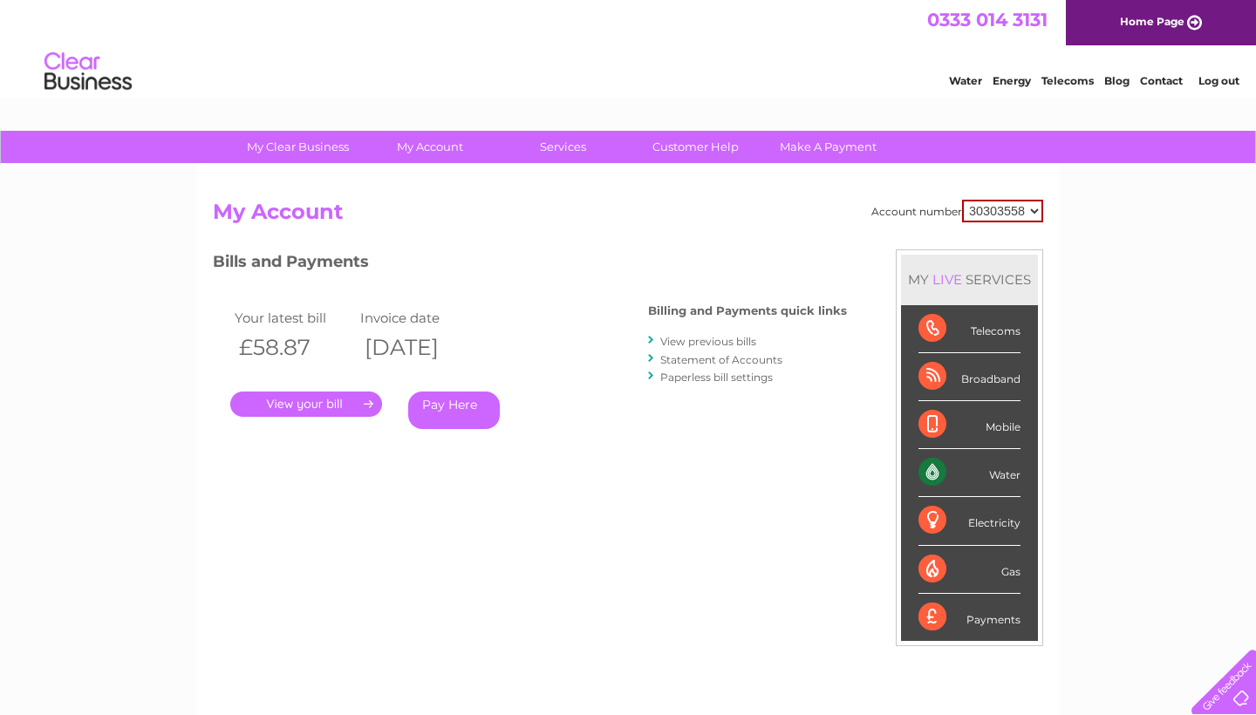
click at [705, 340] on link "View previous bills" at bounding box center [708, 341] width 96 height 13
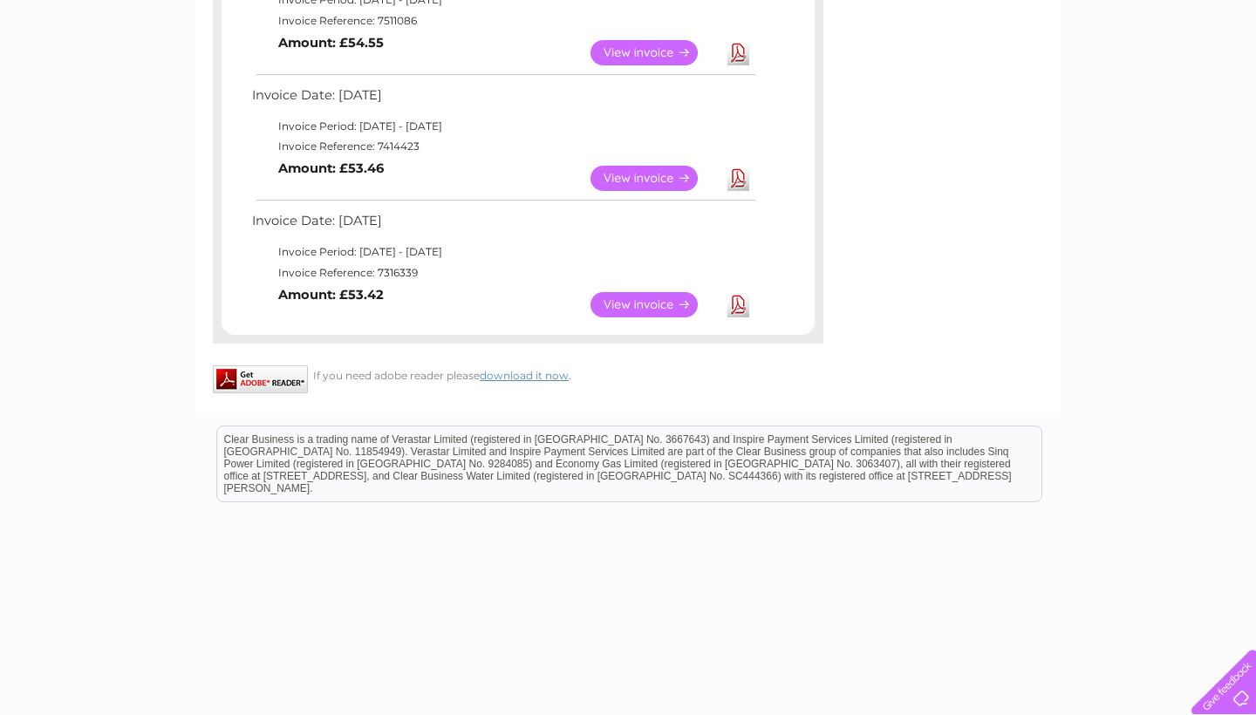
scroll to position [1251, 0]
click at [641, 296] on link "View" at bounding box center [654, 305] width 128 height 25
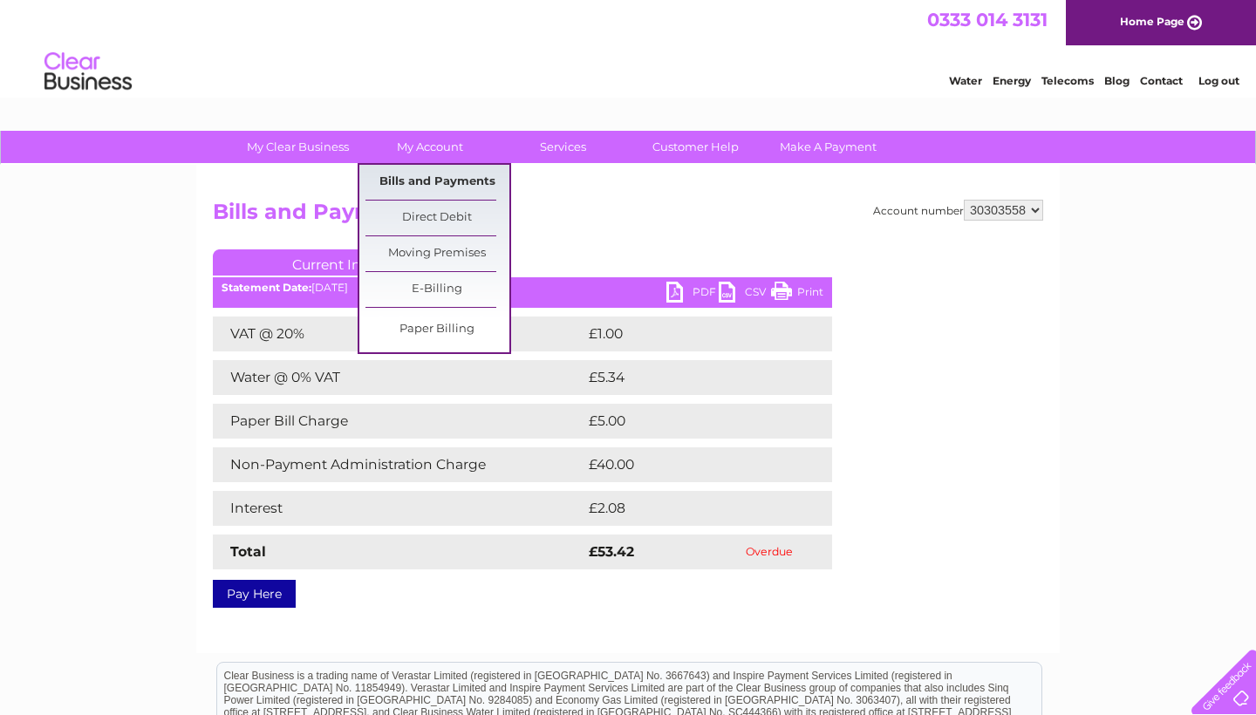
click at [425, 176] on link "Bills and Payments" at bounding box center [437, 182] width 144 height 35
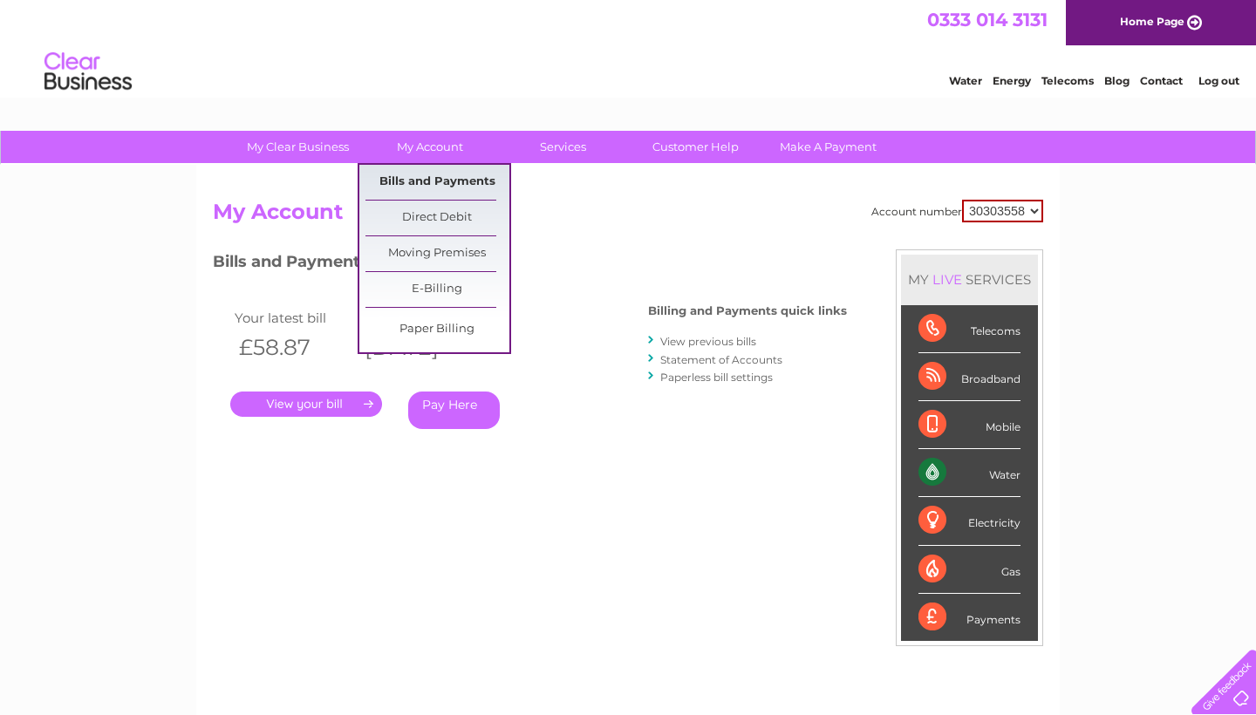
click at [453, 174] on link "Bills and Payments" at bounding box center [437, 182] width 144 height 35
click at [443, 181] on link "Bills and Payments" at bounding box center [437, 182] width 144 height 35
click at [438, 183] on link "Bills and Payments" at bounding box center [437, 182] width 144 height 35
click at [731, 341] on link "View previous bills" at bounding box center [708, 341] width 96 height 13
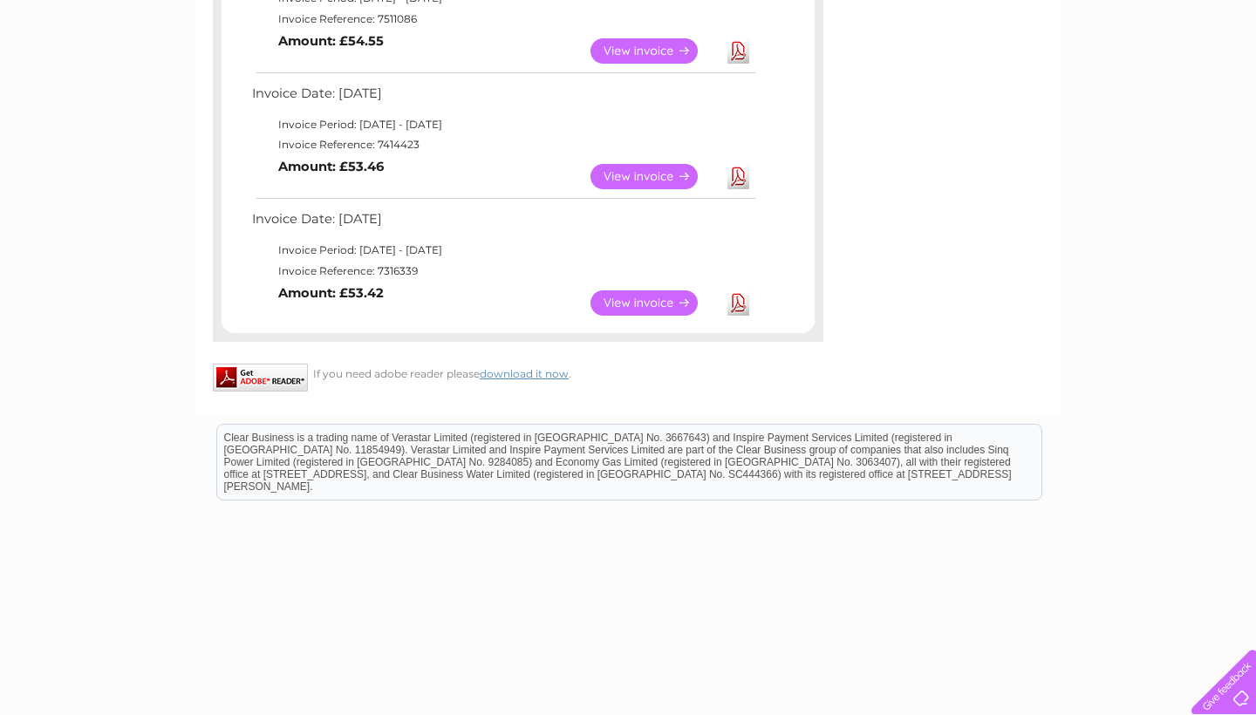
scroll to position [1251, 0]
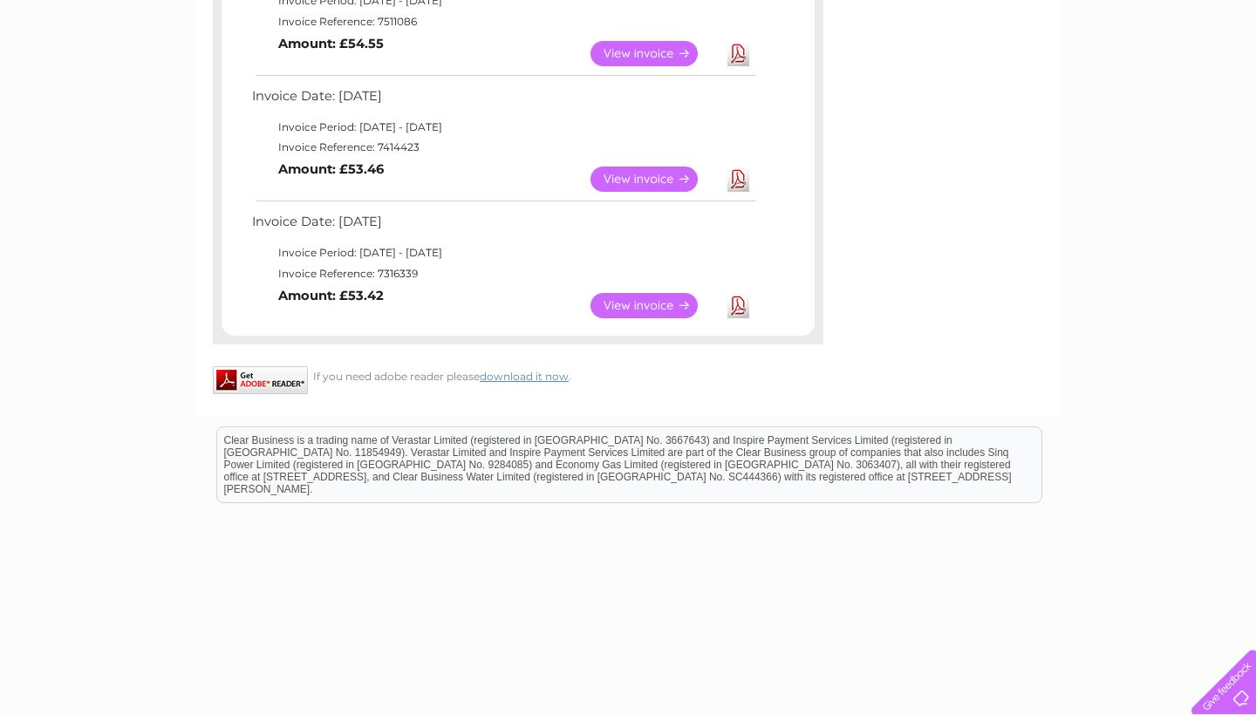
click at [641, 297] on link "View" at bounding box center [654, 305] width 128 height 25
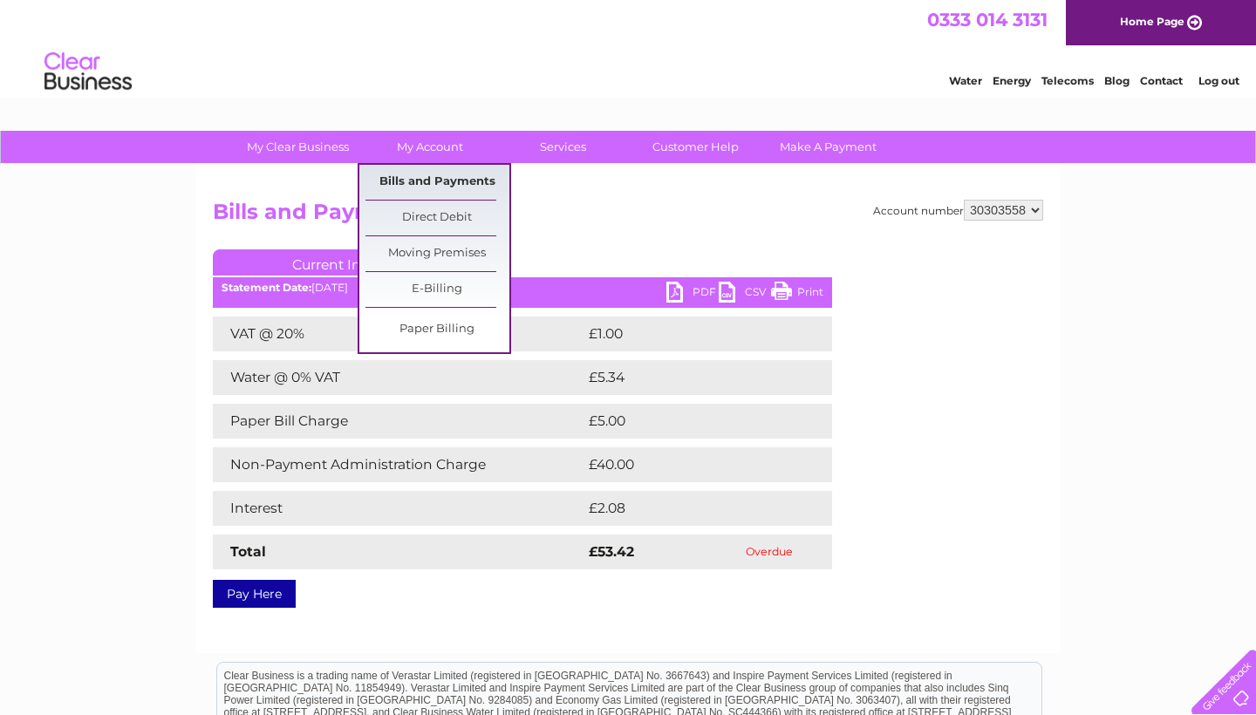
click at [421, 170] on link "Bills and Payments" at bounding box center [437, 182] width 144 height 35
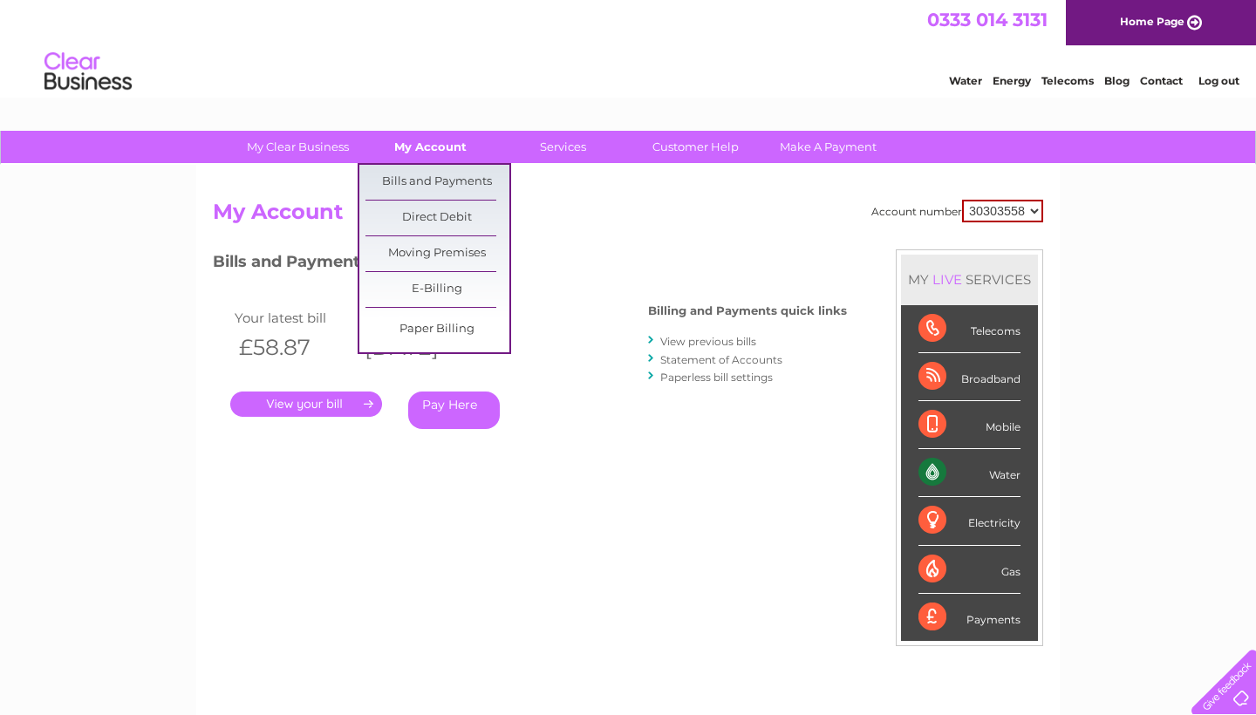
click at [443, 147] on link "My Account" at bounding box center [430, 147] width 144 height 32
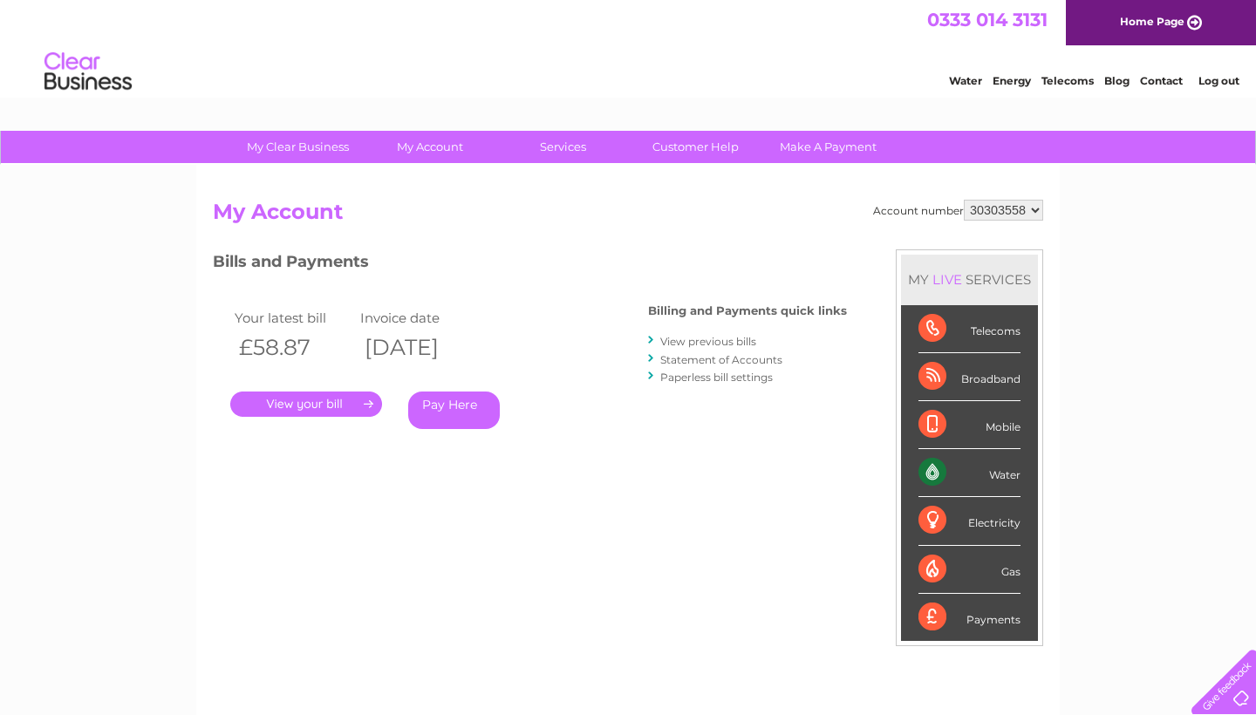
click at [714, 336] on link "View previous bills" at bounding box center [708, 341] width 96 height 13
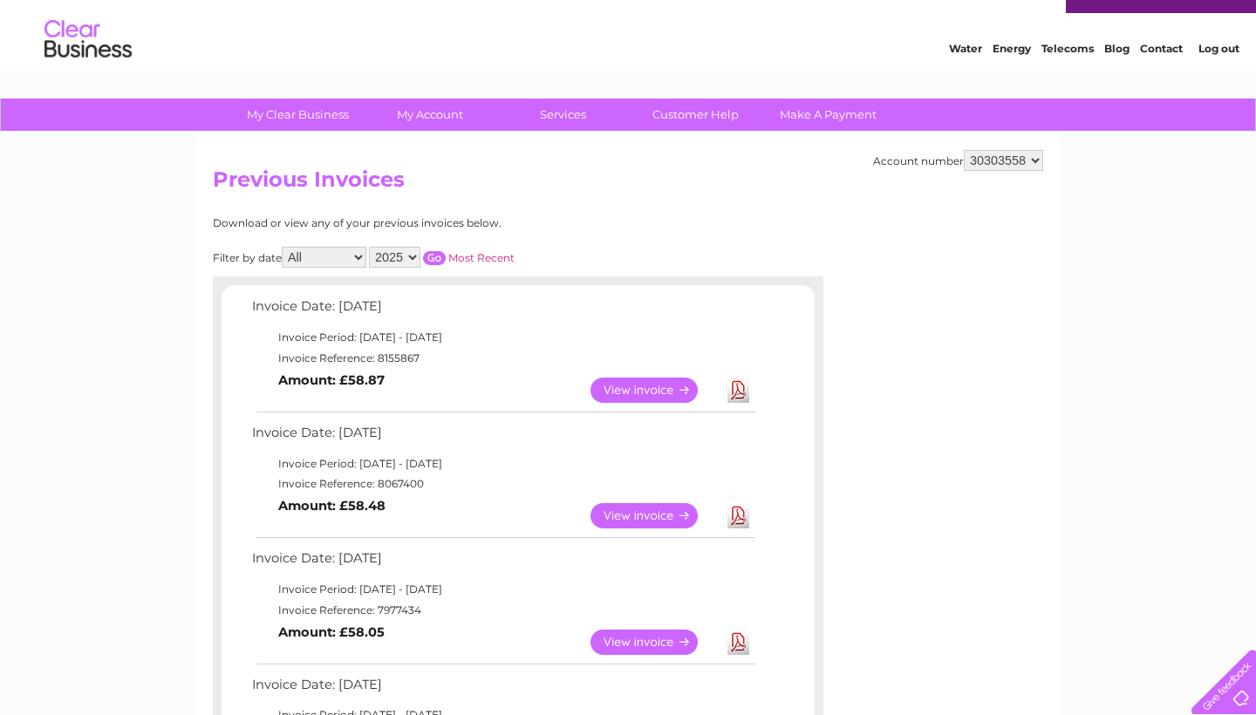
scroll to position [31, 0]
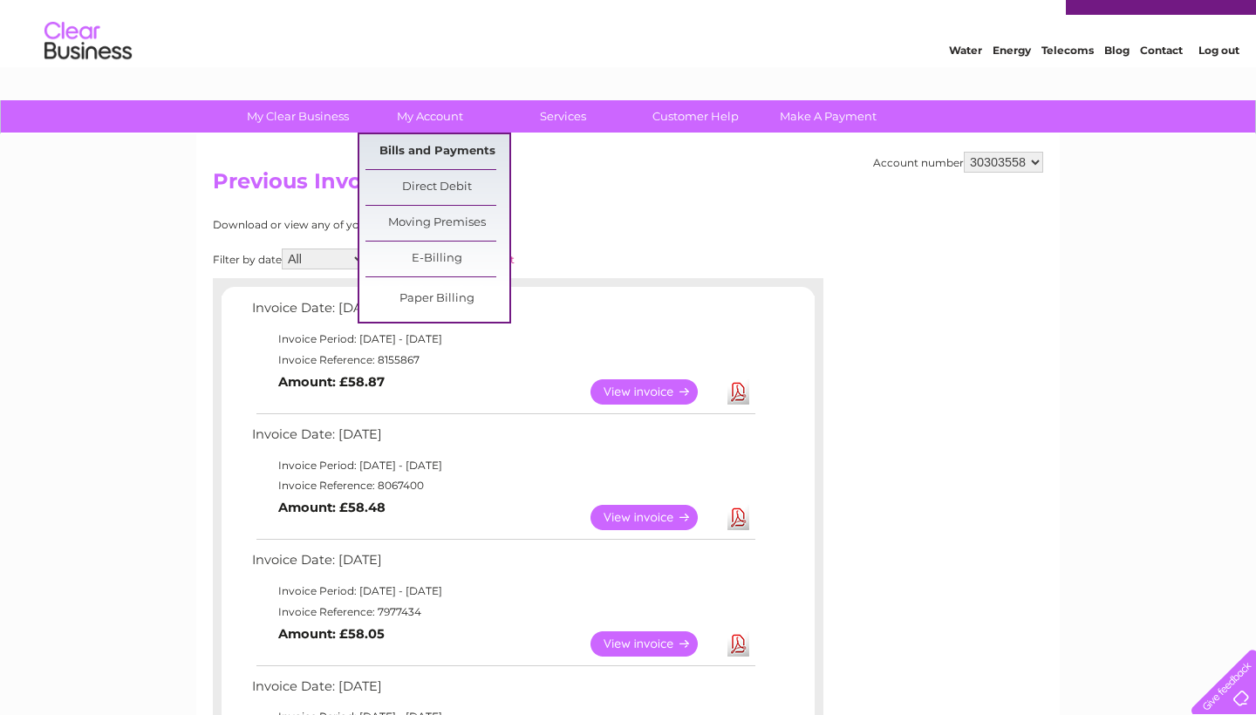
click at [437, 142] on link "Bills and Payments" at bounding box center [437, 151] width 144 height 35
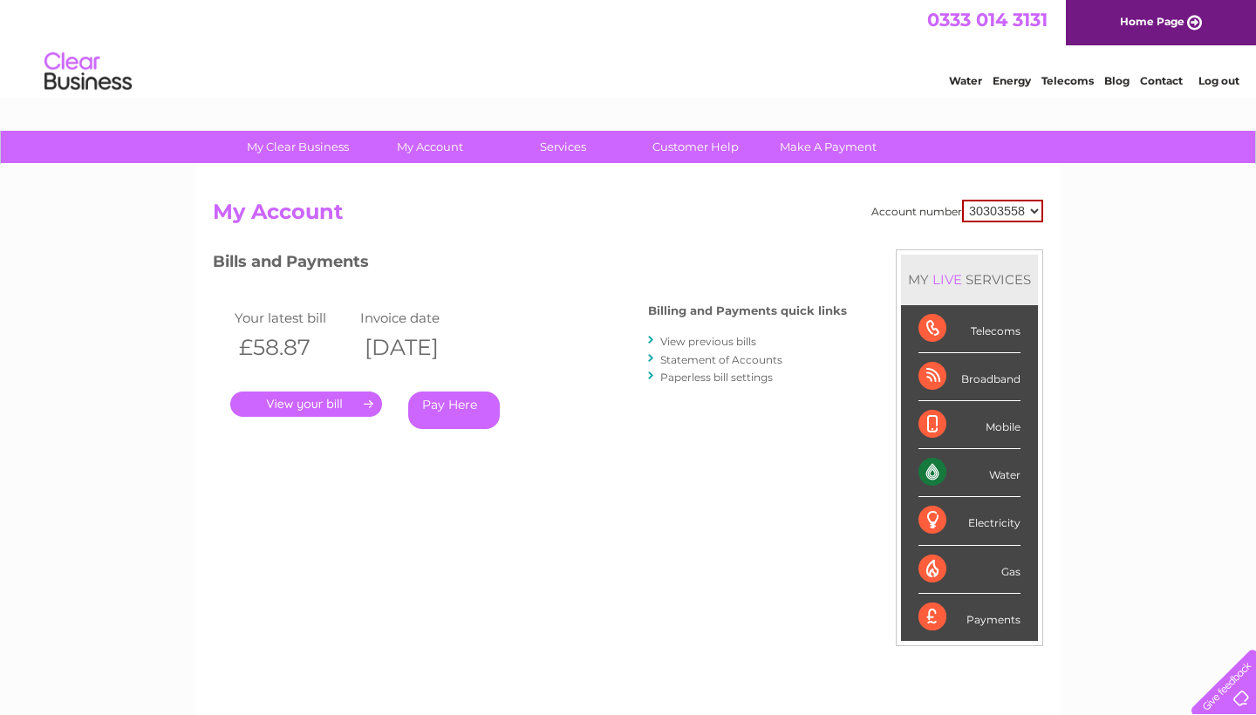
click at [718, 359] on link "Statement of Accounts" at bounding box center [721, 359] width 122 height 13
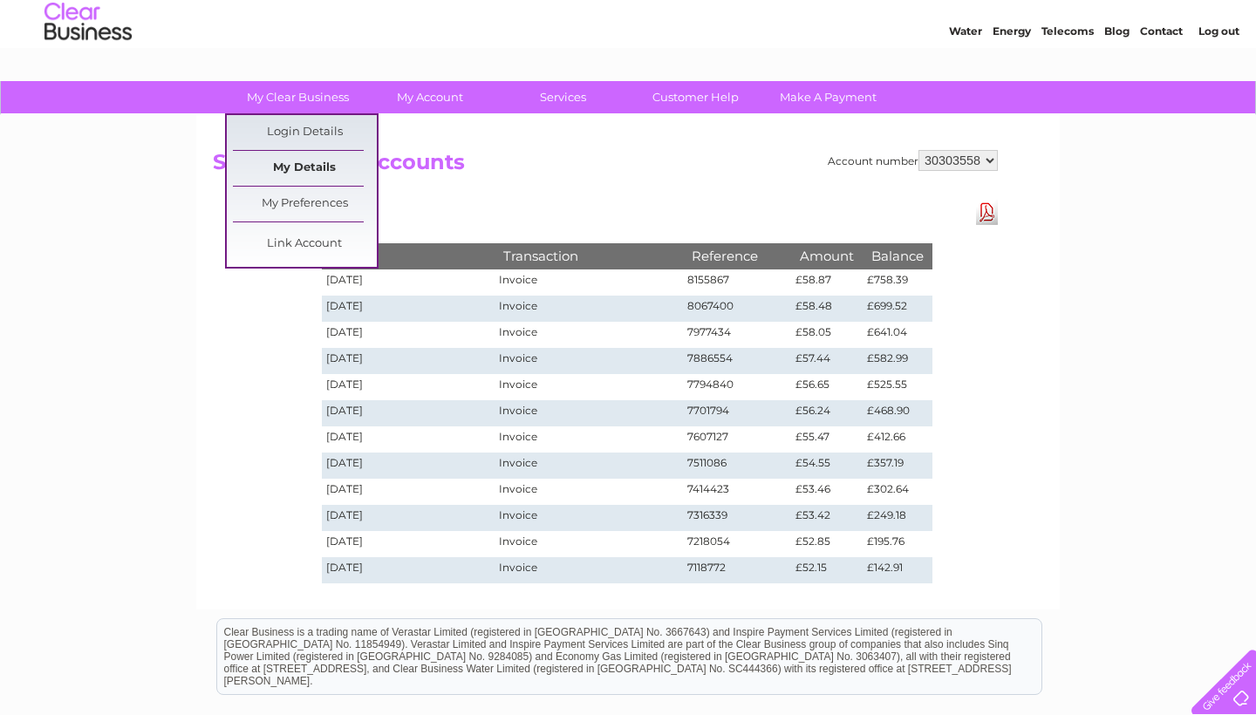
click at [310, 167] on link "My Details" at bounding box center [305, 168] width 144 height 35
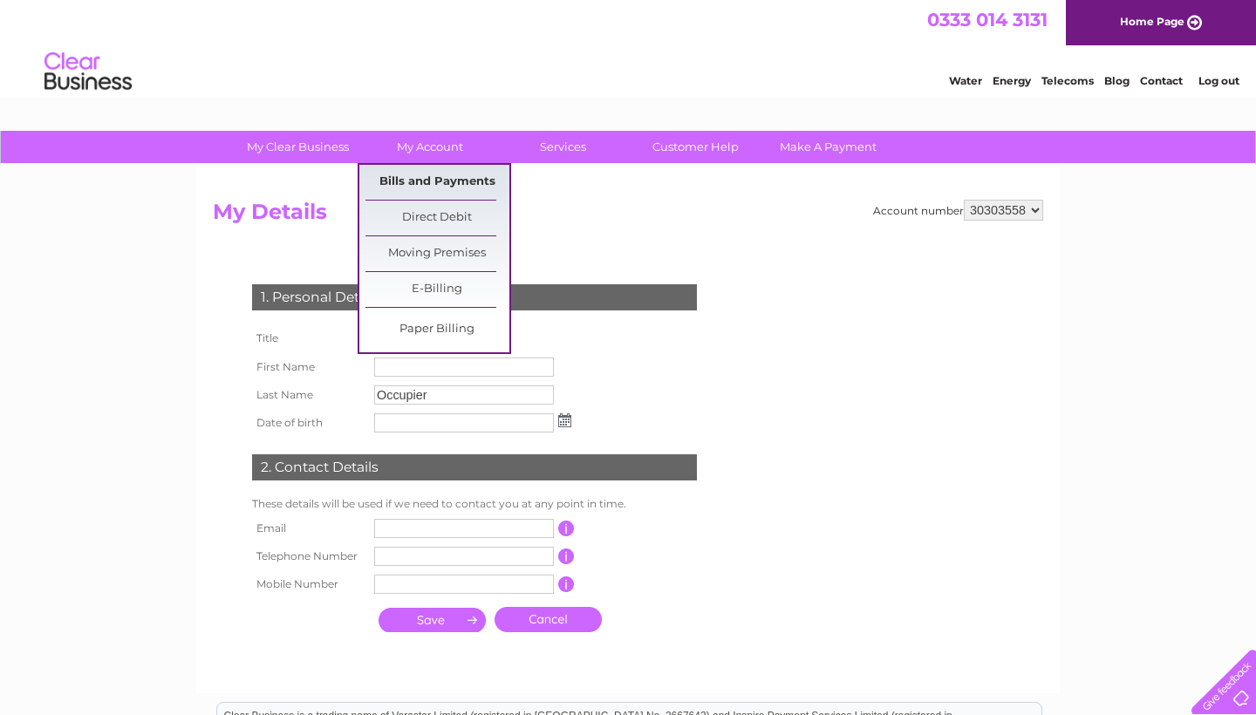
click at [425, 175] on link "Bills and Payments" at bounding box center [437, 182] width 144 height 35
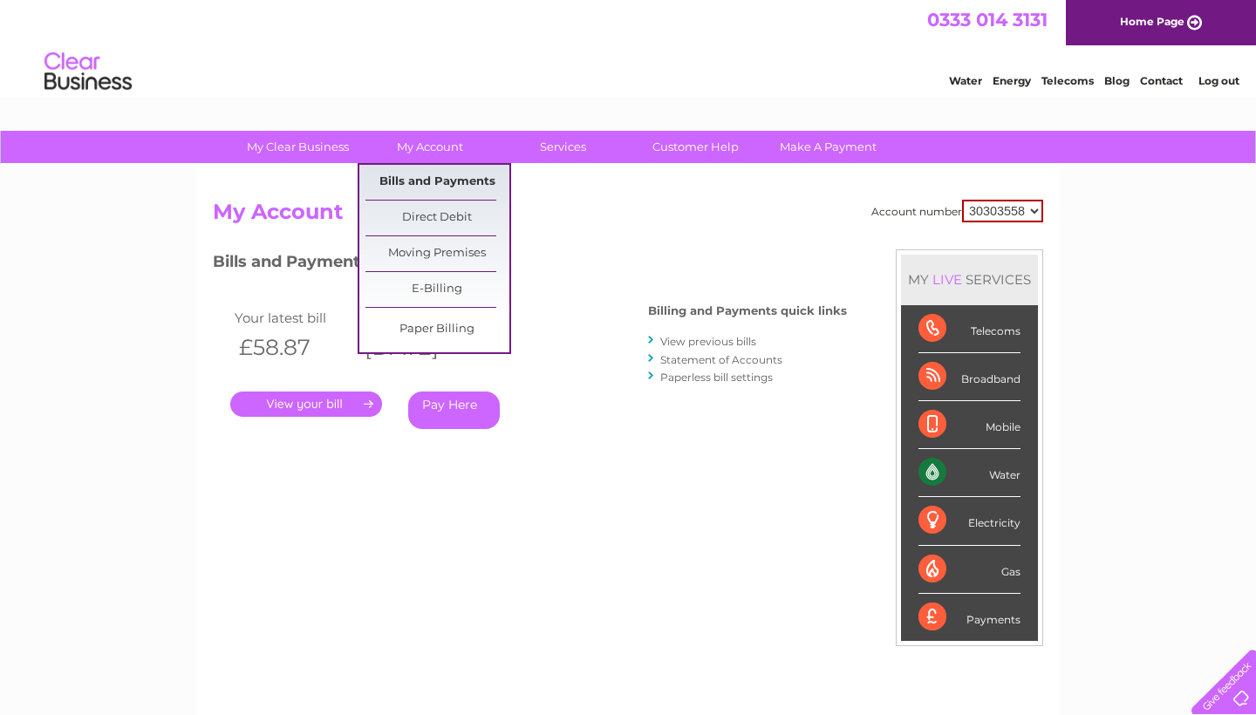
click at [433, 171] on link "Bills and Payments" at bounding box center [437, 182] width 144 height 35
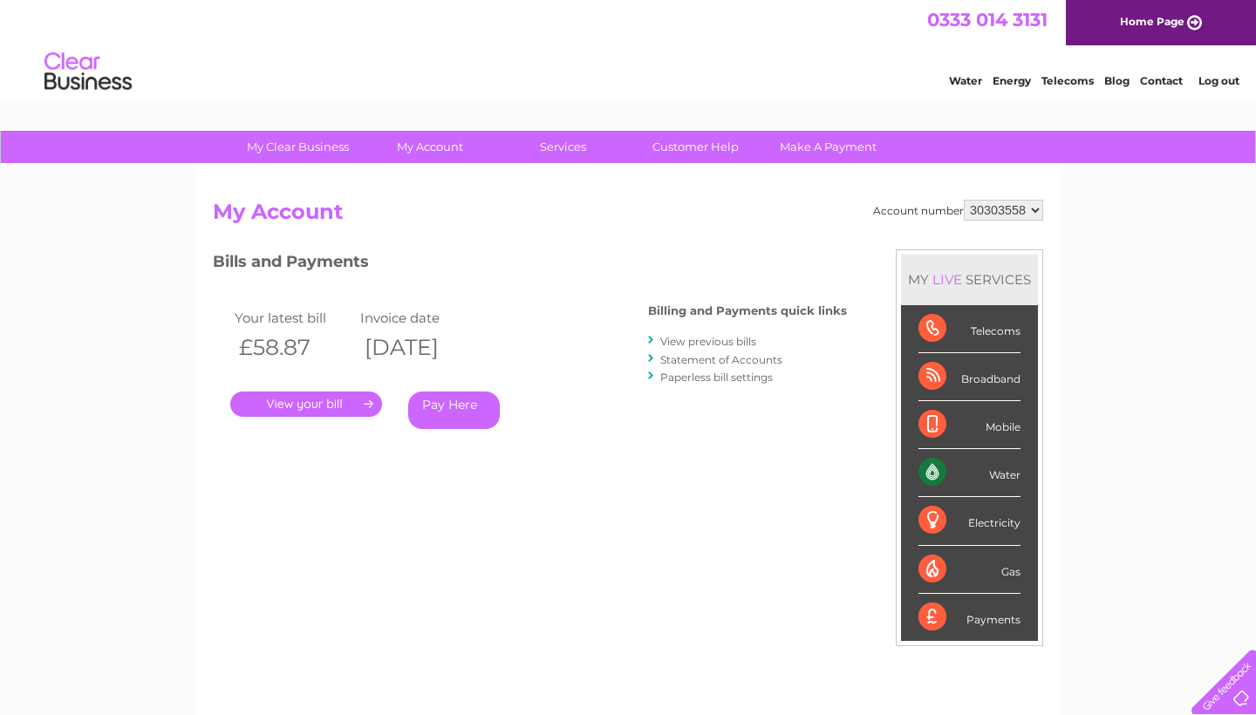
click at [704, 342] on link "View previous bills" at bounding box center [708, 341] width 96 height 13
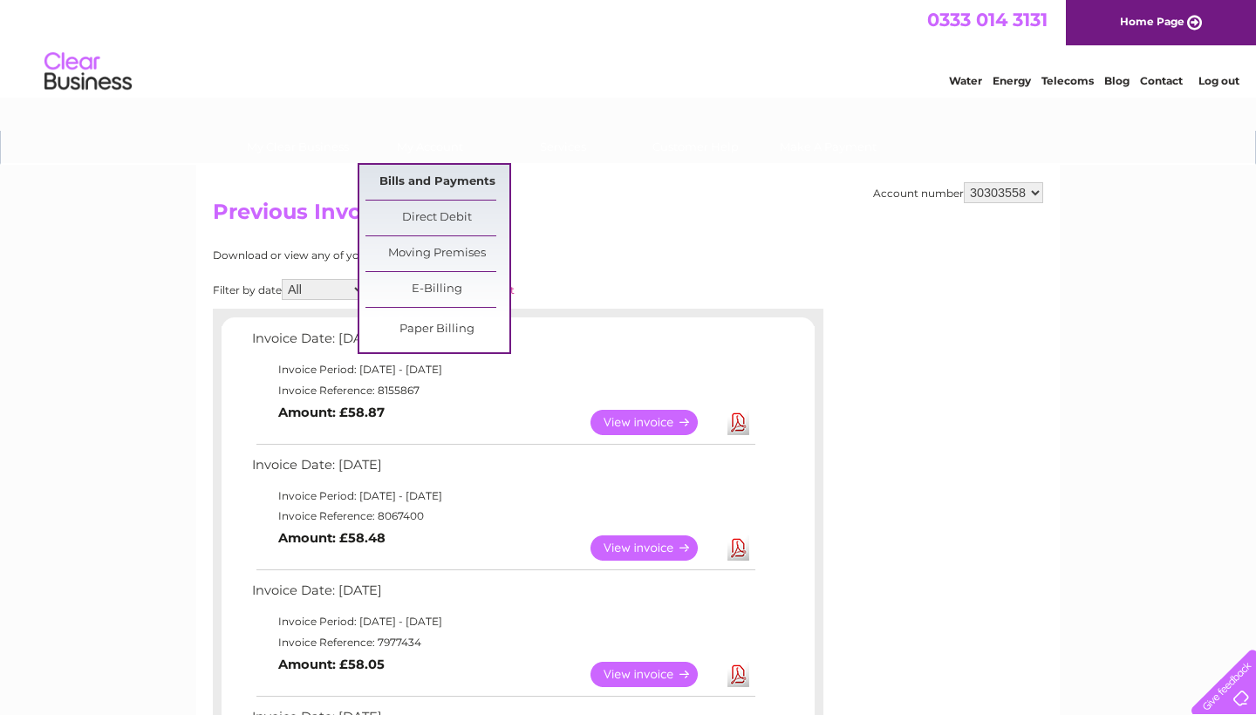
click at [419, 171] on link "Bills and Payments" at bounding box center [437, 182] width 144 height 35
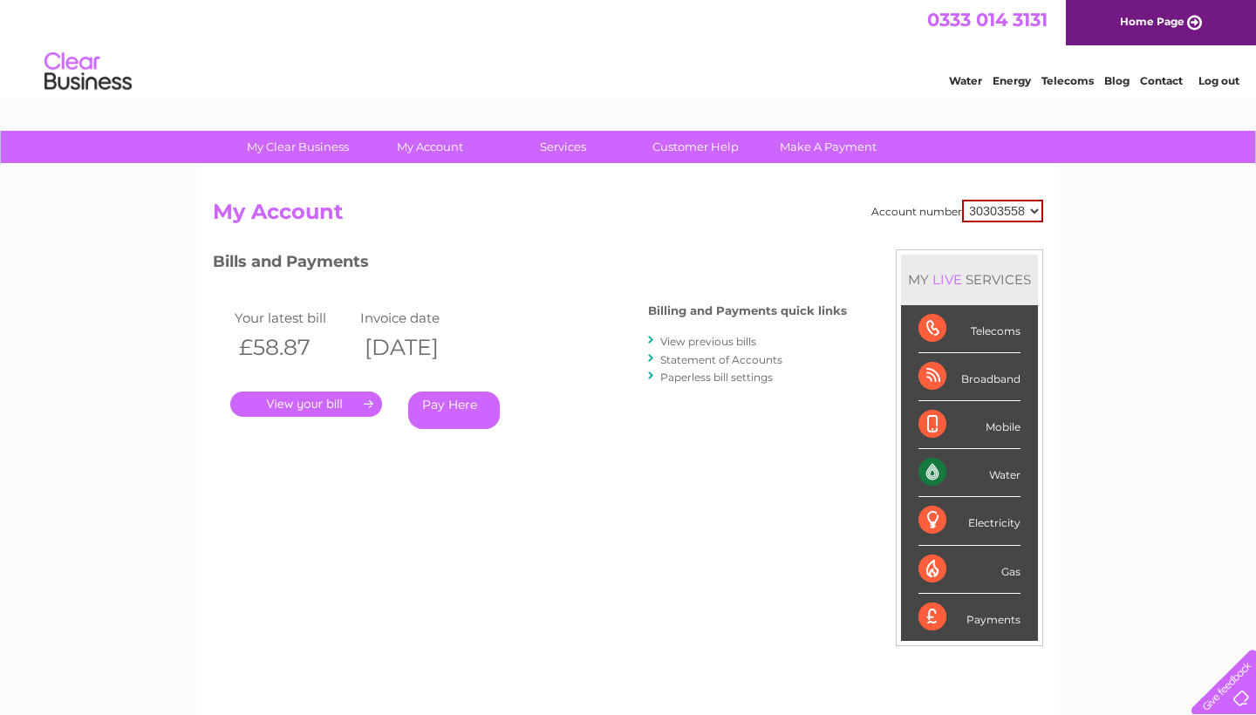
click at [739, 356] on link "Statement of Accounts" at bounding box center [721, 359] width 122 height 13
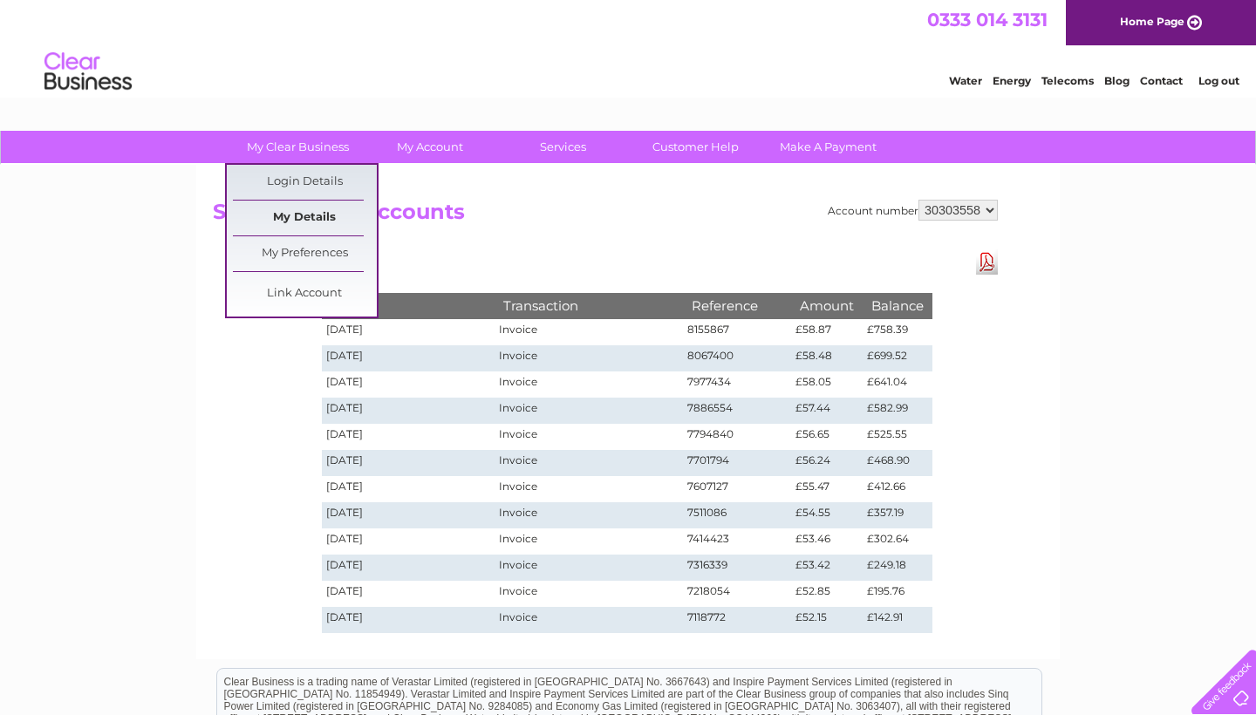
click at [317, 208] on link "My Details" at bounding box center [305, 218] width 144 height 35
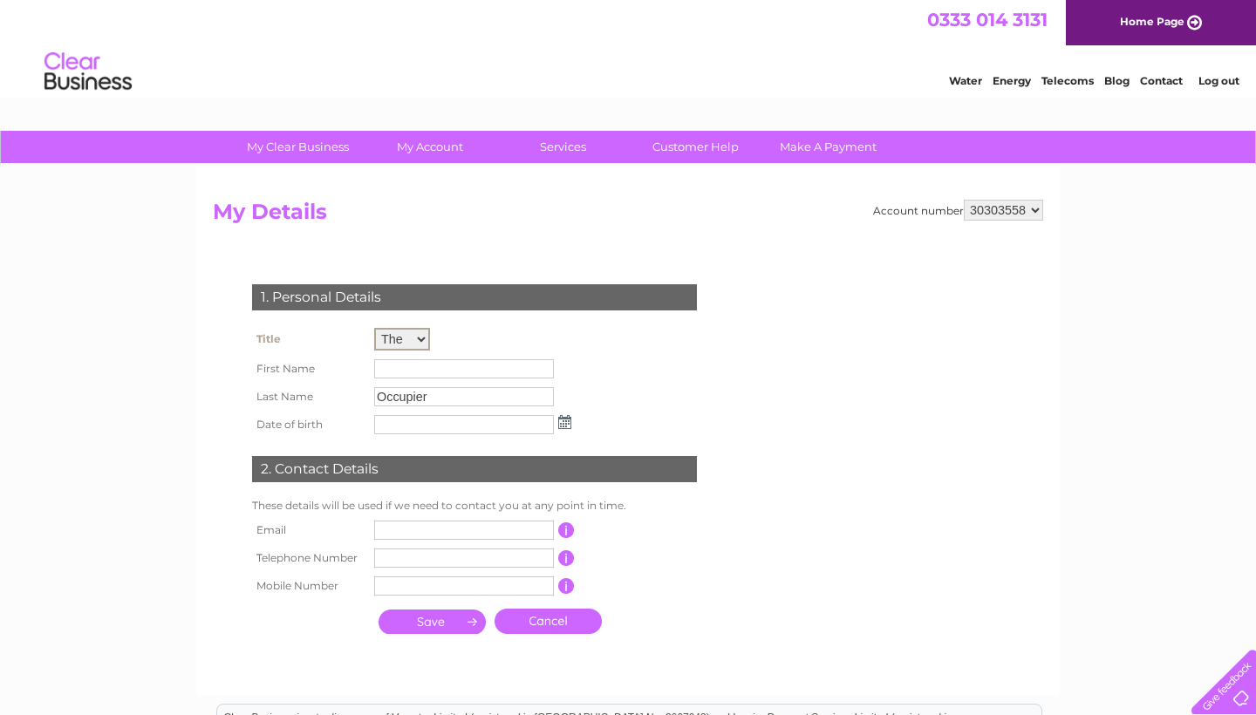
select select "Mr"
click at [392, 378] on input "text" at bounding box center [464, 368] width 181 height 21
click at [394, 376] on input "text" at bounding box center [464, 368] width 181 height 21
click at [433, 401] on input "Occupier" at bounding box center [464, 395] width 181 height 21
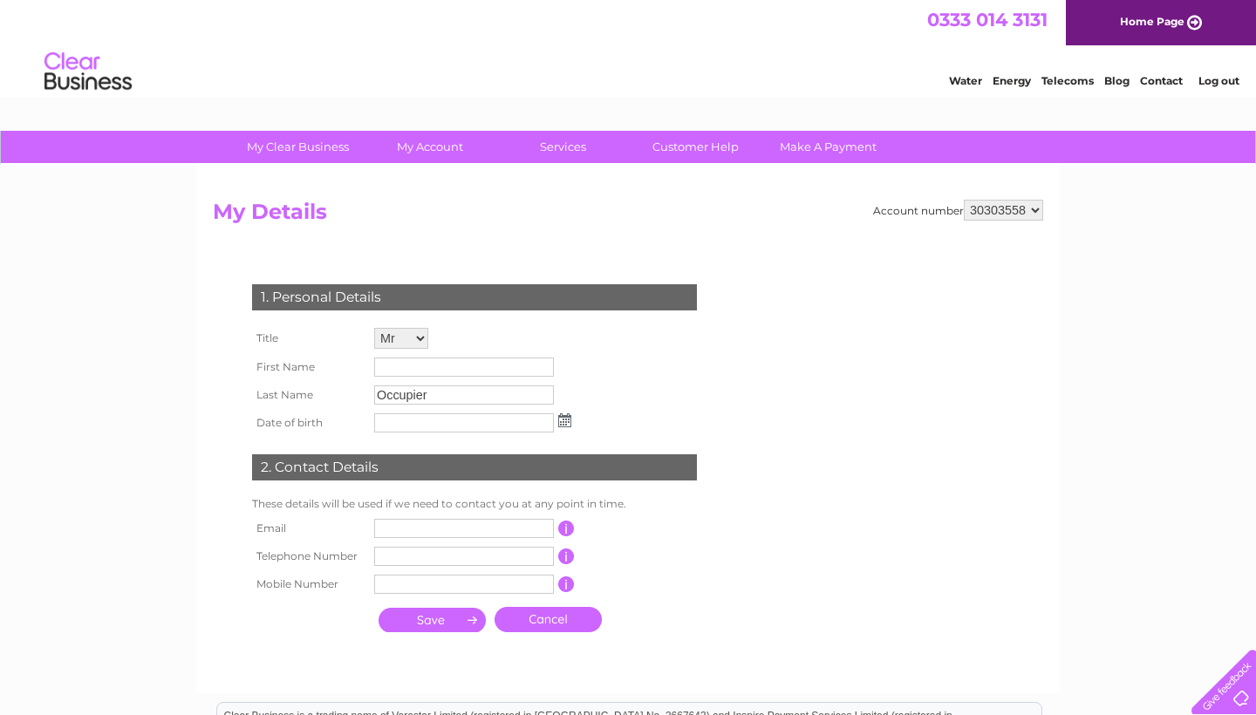
click at [564, 632] on link "Cancel" at bounding box center [547, 619] width 107 height 25
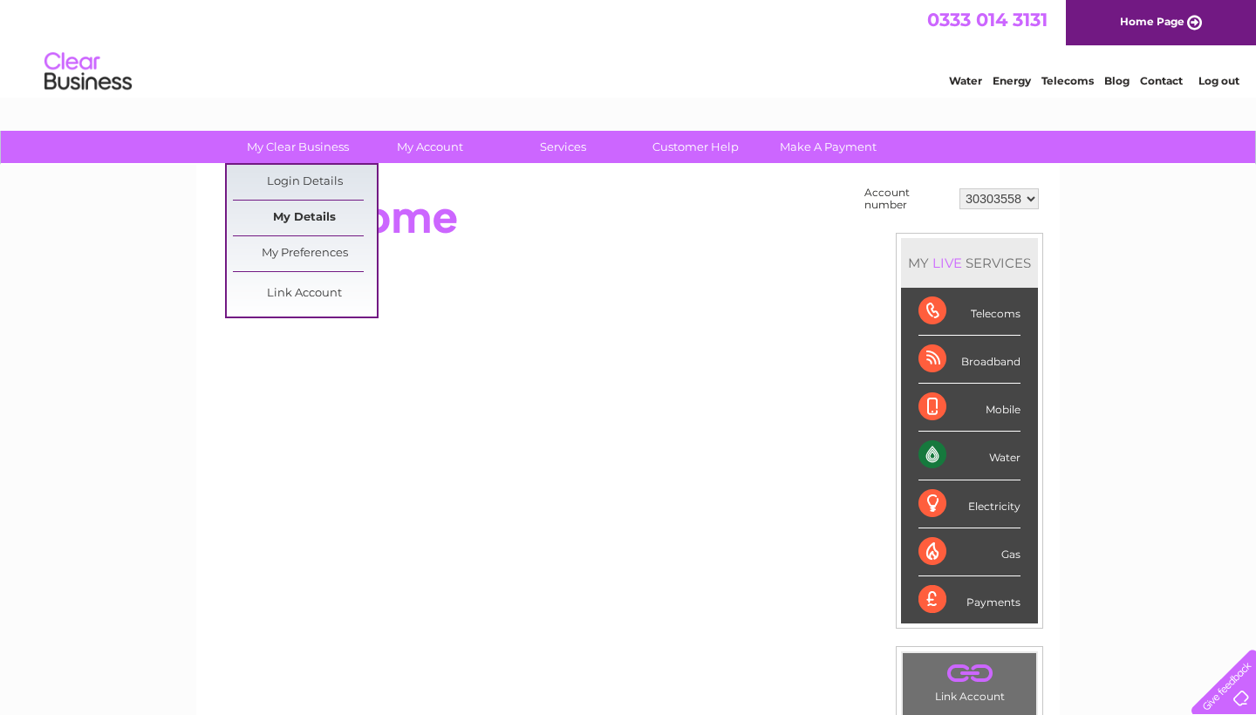
click at [308, 208] on link "My Details" at bounding box center [305, 218] width 144 height 35
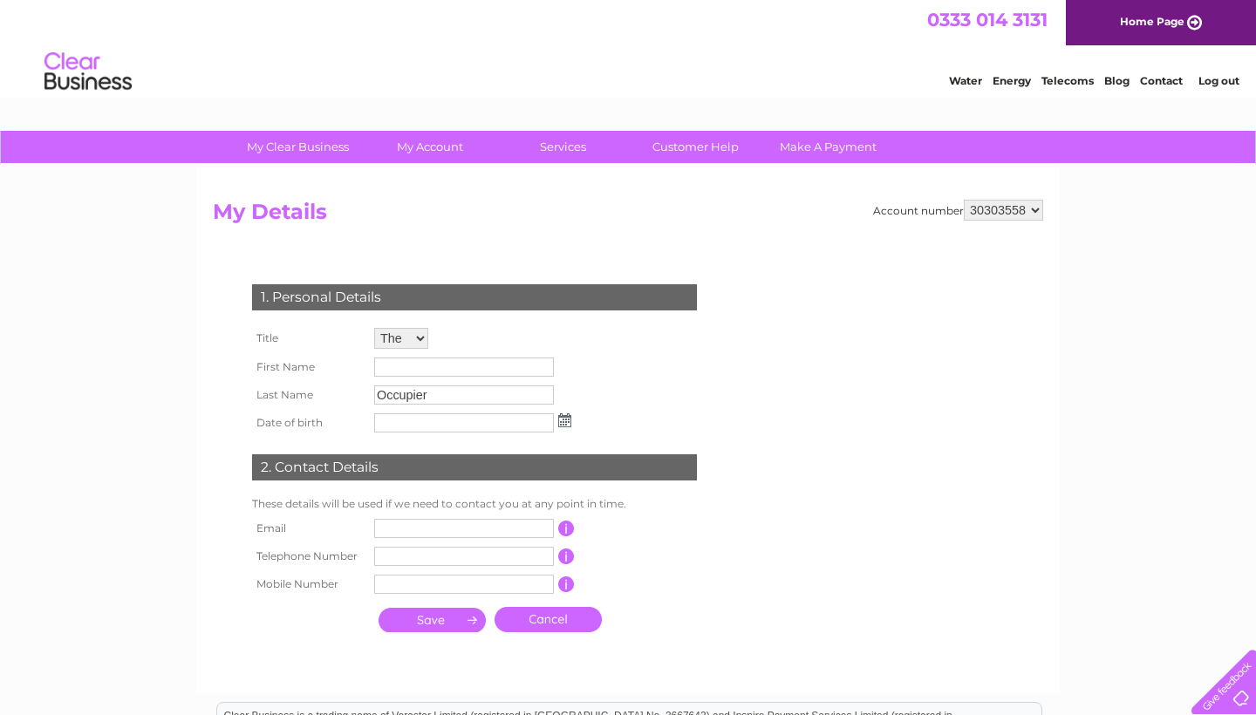
click at [431, 377] on input "text" at bounding box center [464, 367] width 180 height 19
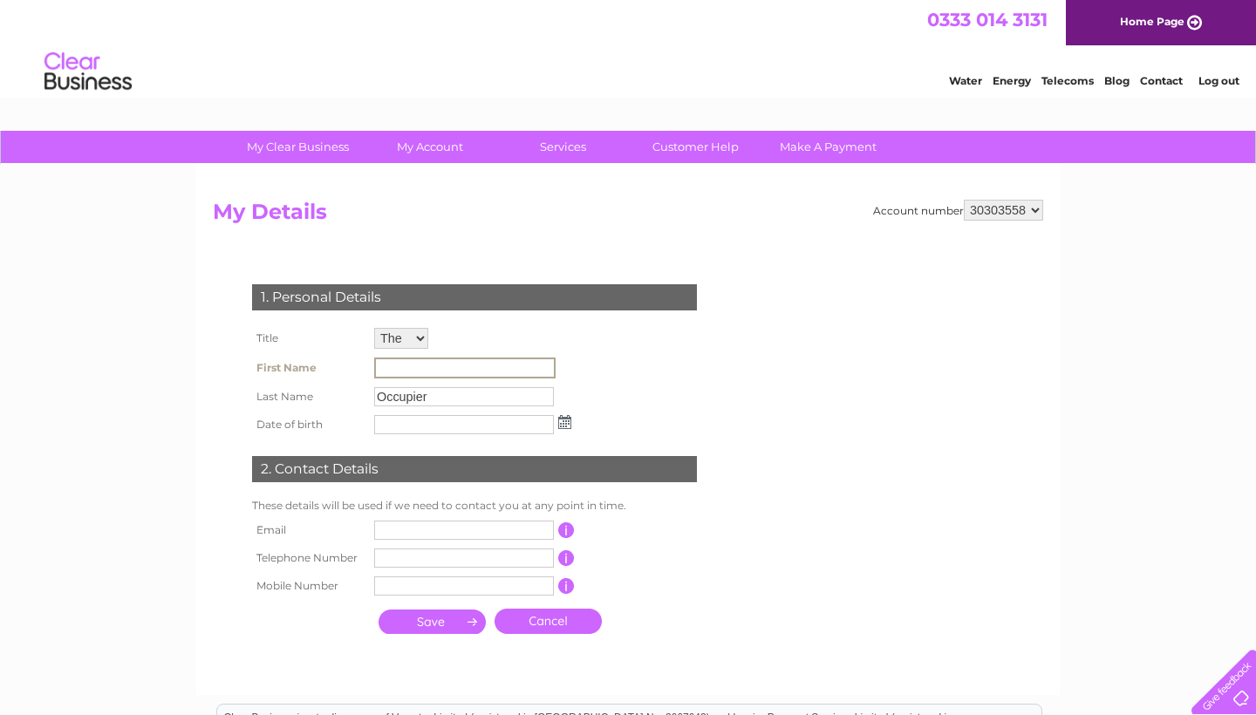
click at [431, 378] on input "text" at bounding box center [464, 368] width 181 height 21
click at [431, 406] on input "Occupier" at bounding box center [464, 395] width 181 height 21
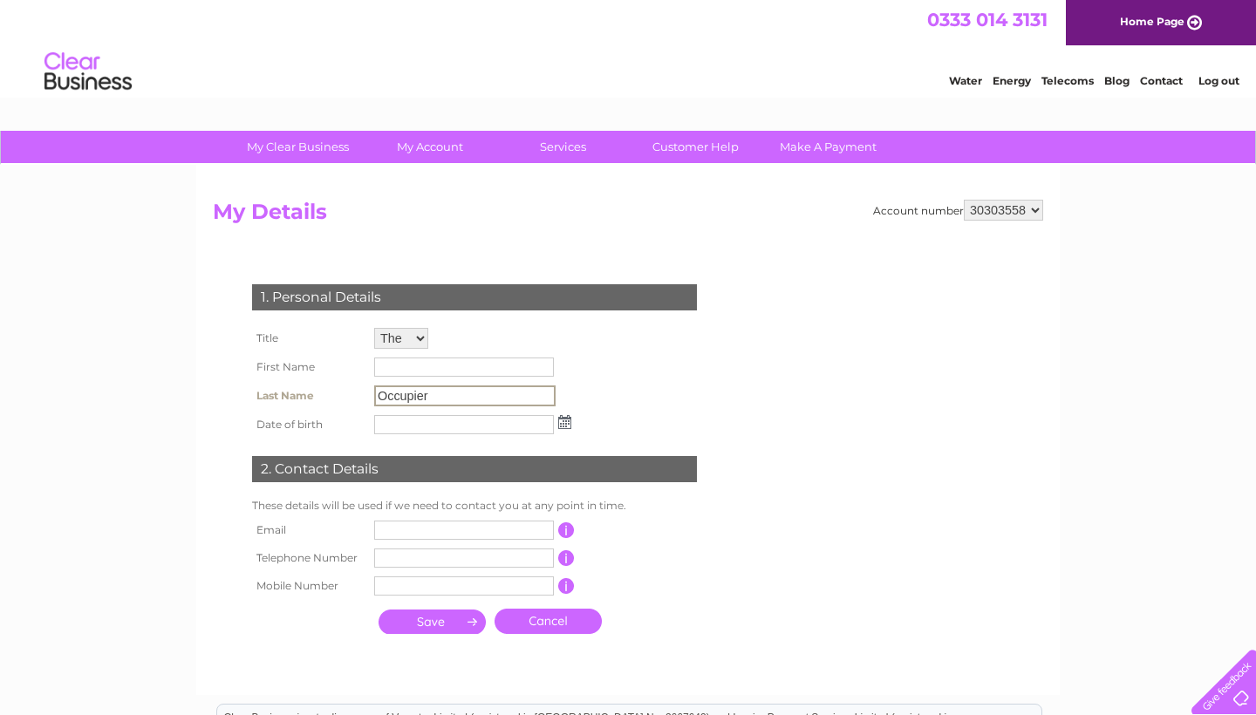
click at [431, 406] on input "Occupier" at bounding box center [464, 395] width 181 height 21
click at [482, 534] on td at bounding box center [464, 530] width 188 height 28
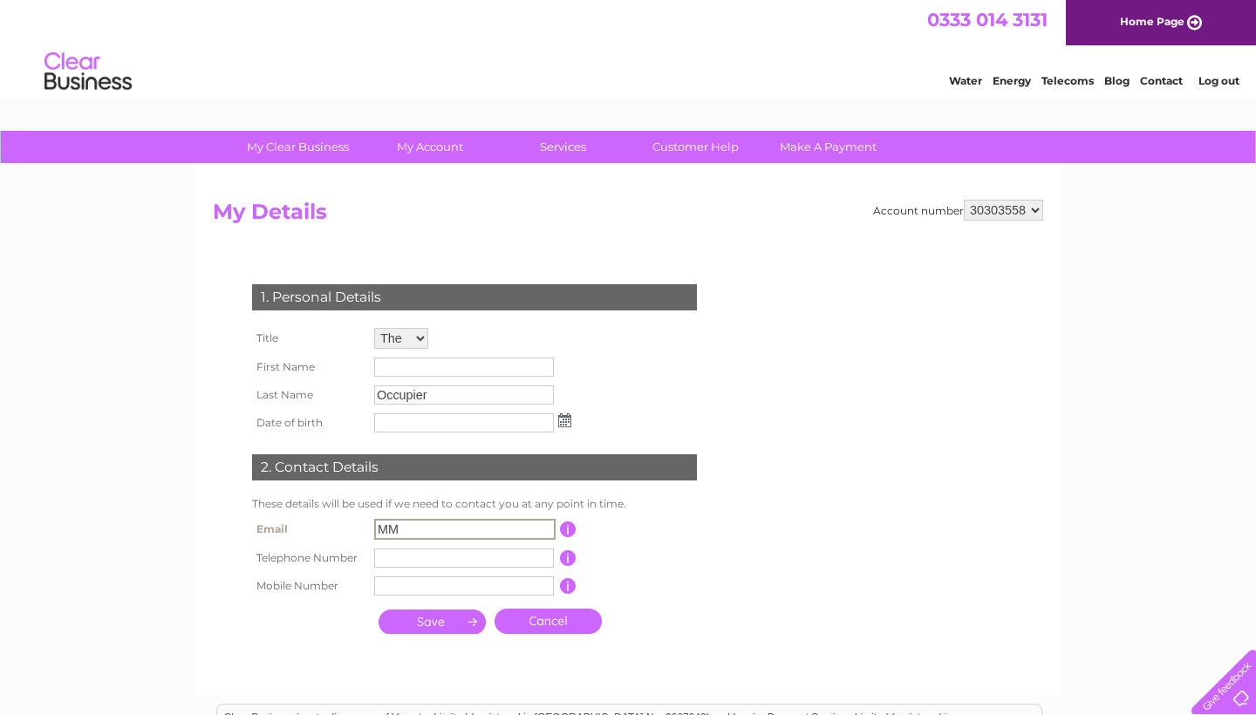
type input "M"
click at [569, 634] on link "Cancel" at bounding box center [547, 621] width 107 height 25
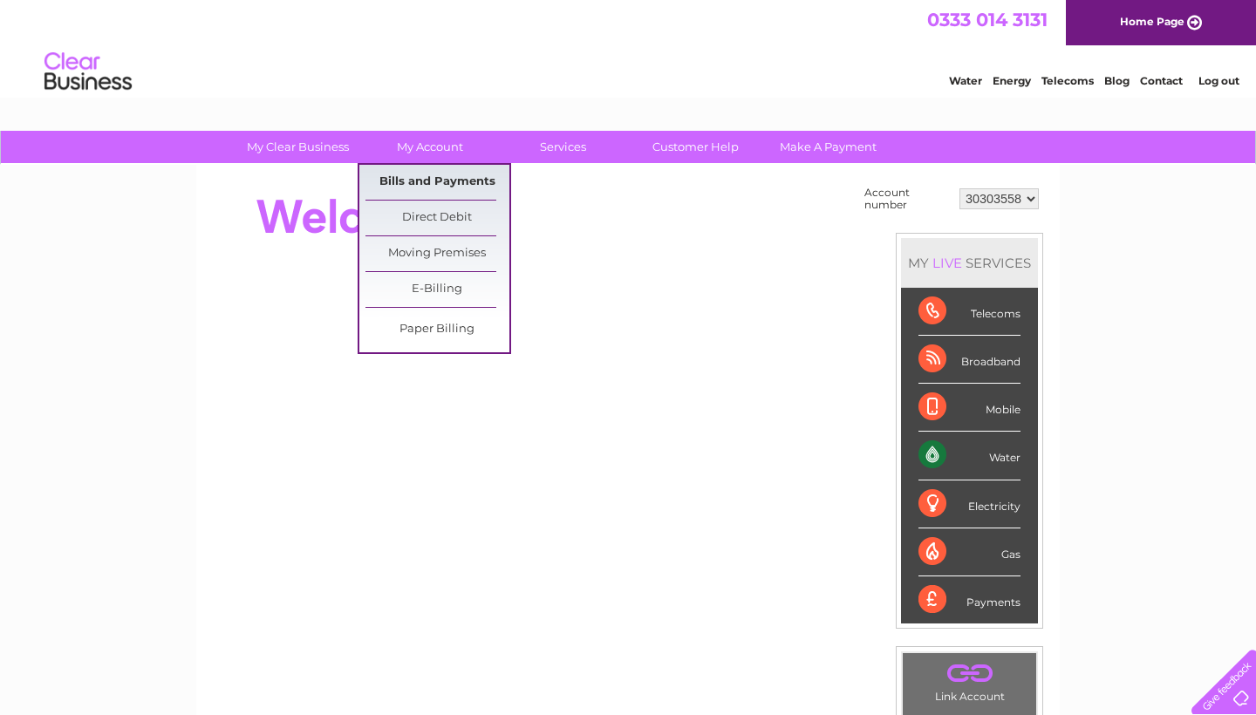
click at [441, 174] on link "Bills and Payments" at bounding box center [437, 182] width 144 height 35
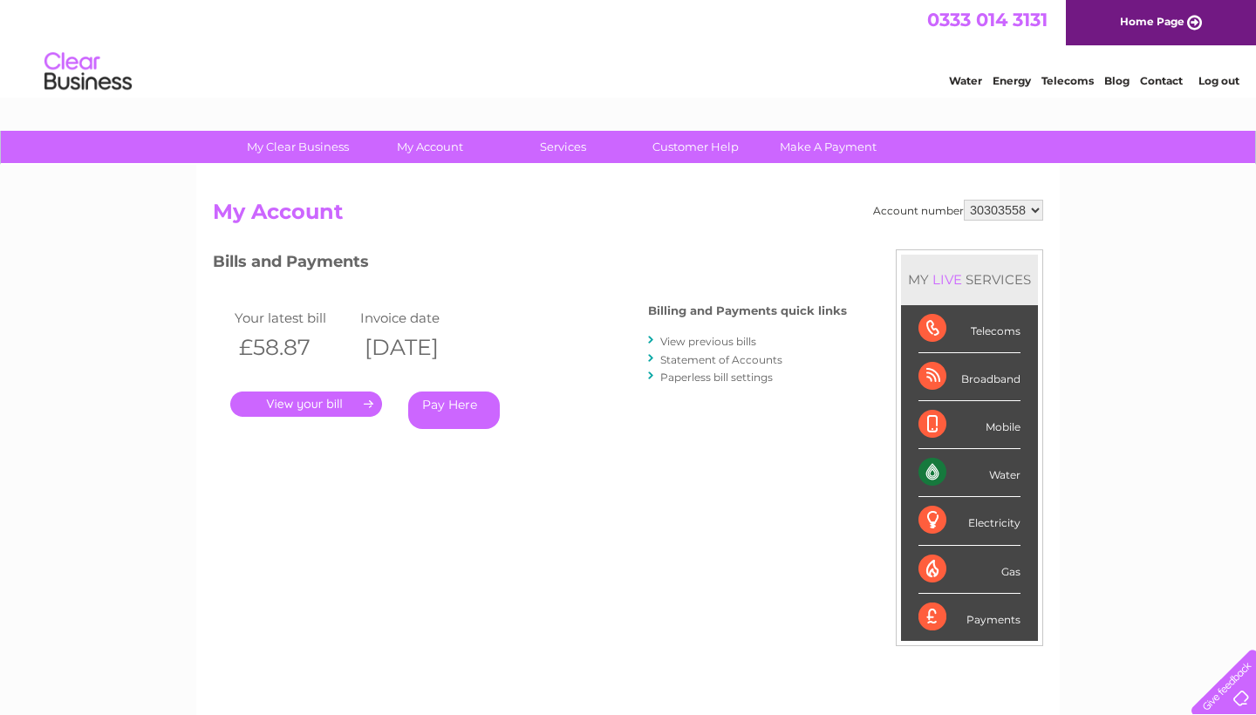
click at [460, 404] on link "Pay Here" at bounding box center [454, 410] width 92 height 37
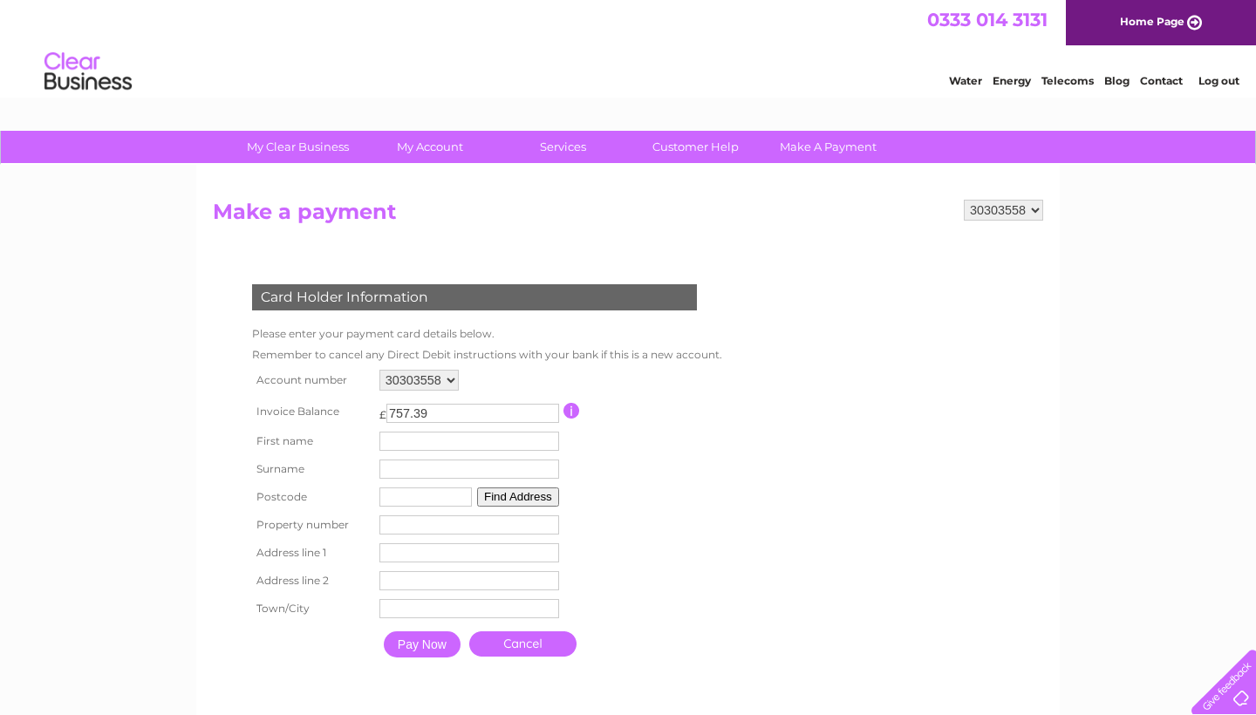
click at [557, 419] on input "757.39" at bounding box center [472, 413] width 173 height 19
type input "756.39"
click at [557, 419] on input "756.39" at bounding box center [472, 413] width 173 height 19
click at [528, 657] on link "Cancel" at bounding box center [522, 643] width 107 height 25
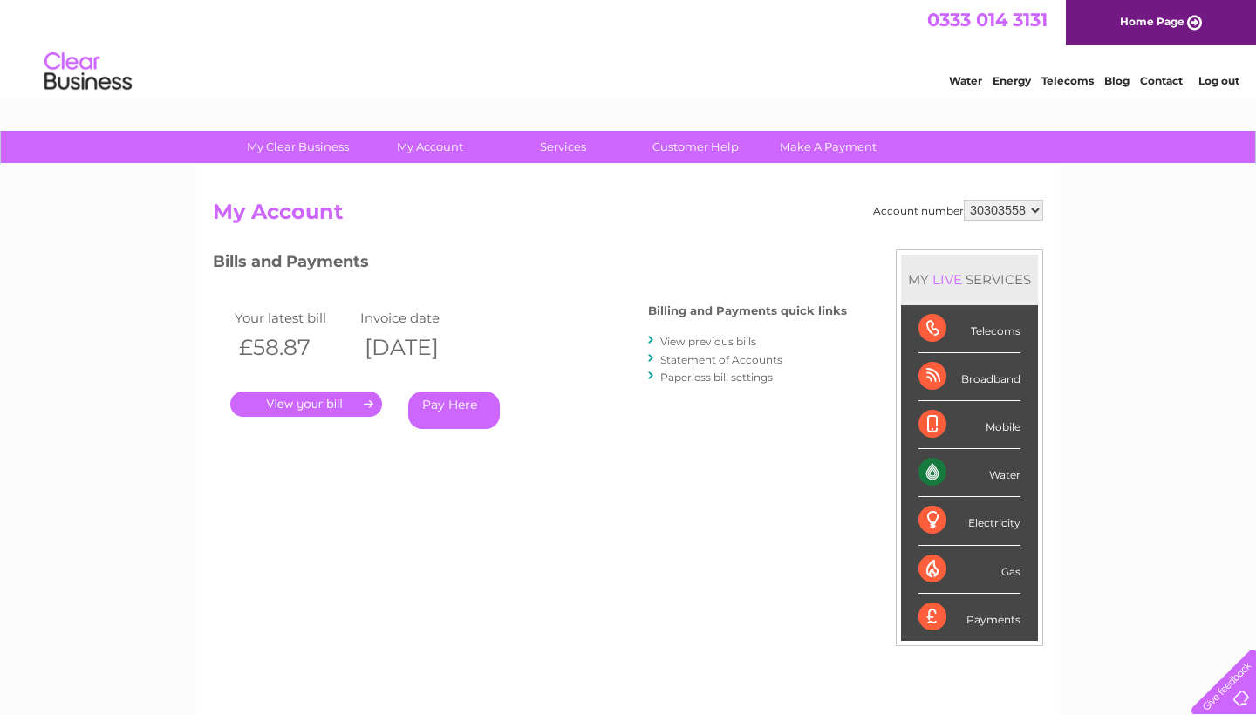
click at [459, 404] on link "Pay Here" at bounding box center [454, 410] width 92 height 37
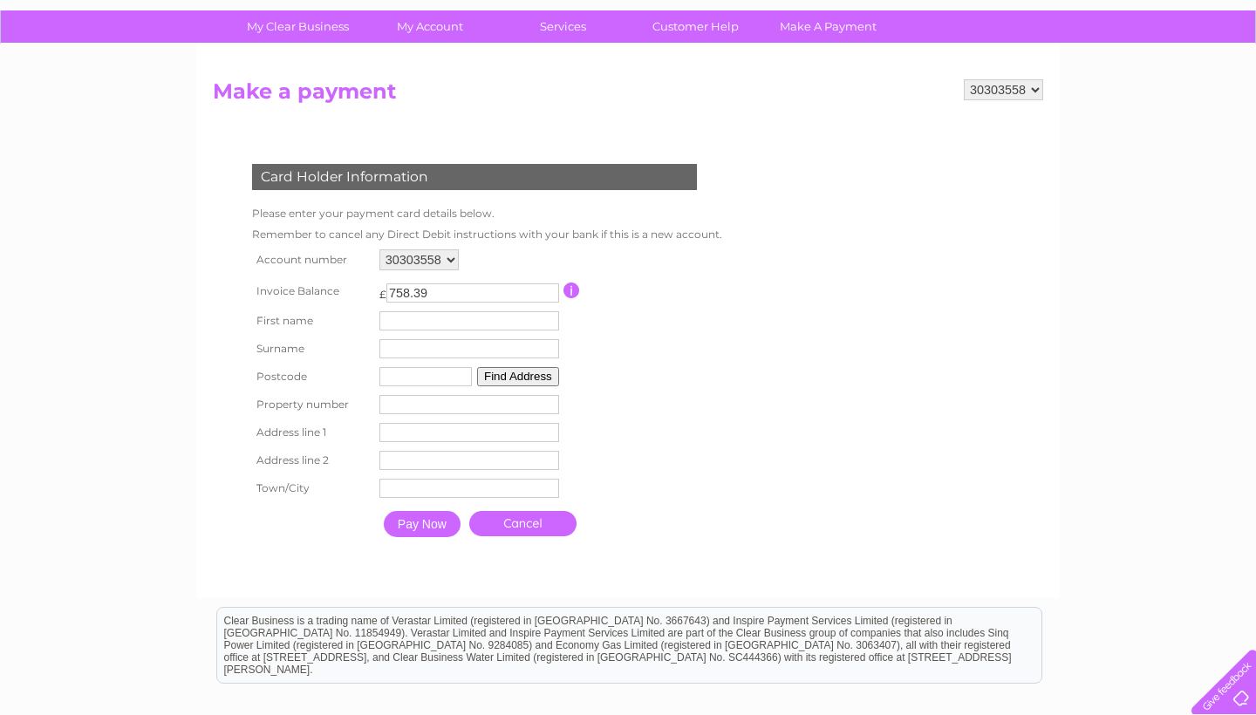
scroll to position [122, 0]
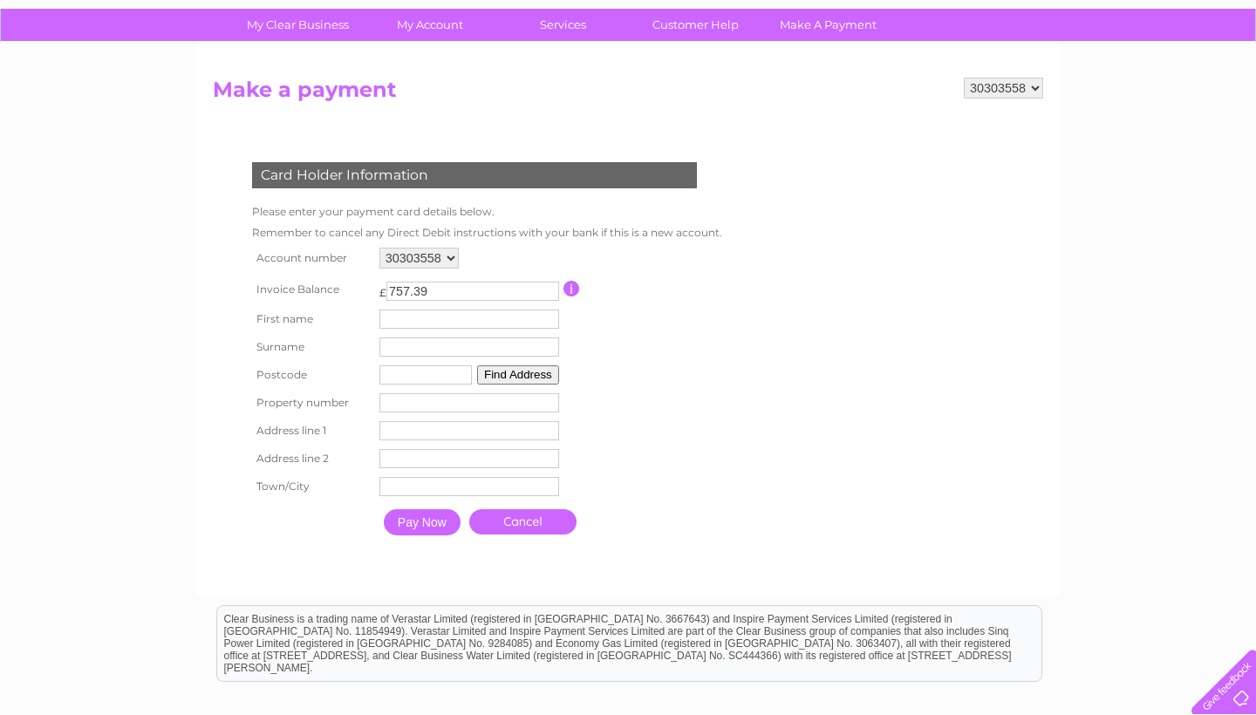
click at [554, 298] on input "757.39" at bounding box center [472, 291] width 173 height 19
click at [554, 298] on input "756.39" at bounding box center [472, 291] width 173 height 19
click at [554, 298] on input "698.39" at bounding box center [472, 291] width 173 height 19
click at [554, 298] on input "575.39" at bounding box center [472, 291] width 173 height 19
click at [554, 298] on input "527.39" at bounding box center [472, 291] width 173 height 19
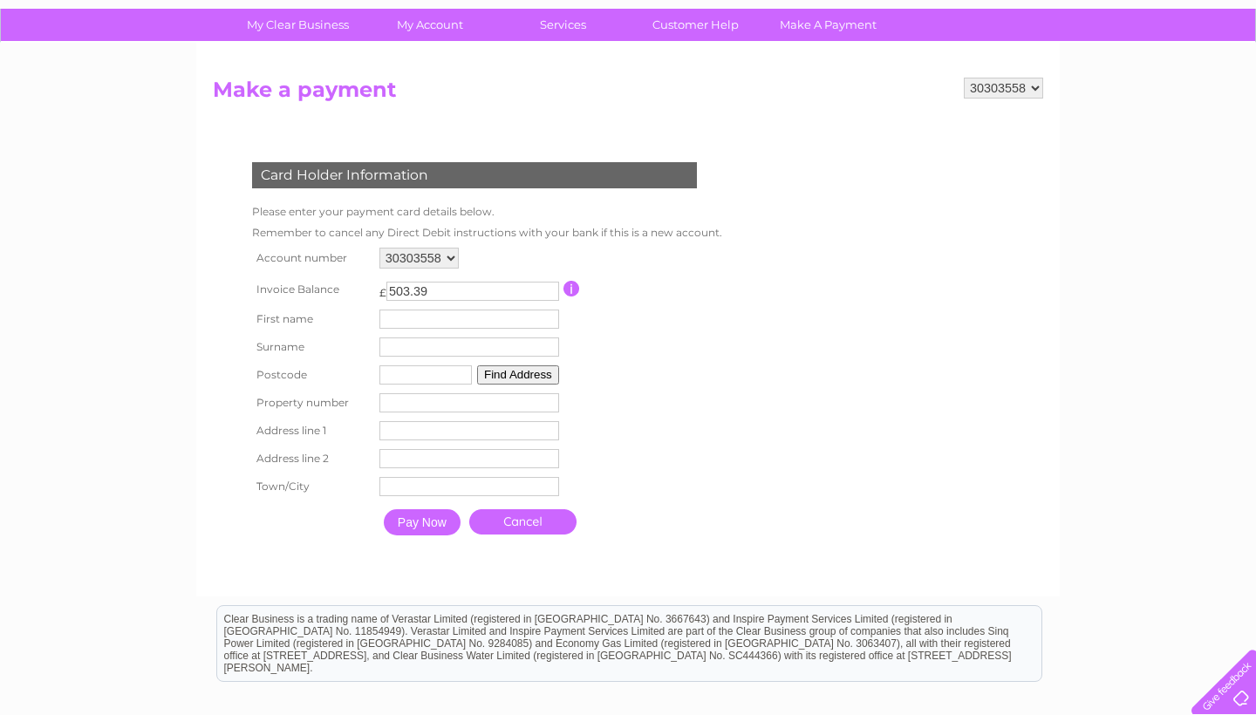
click at [554, 298] on input "503.39" at bounding box center [472, 291] width 173 height 19
click at [554, 298] on input "502.39" at bounding box center [472, 291] width 173 height 19
click at [554, 298] on input "501.39" at bounding box center [472, 291] width 173 height 19
click at [554, 298] on input "500.39" at bounding box center [472, 291] width 173 height 19
click at [554, 289] on input "501.39" at bounding box center [472, 291] width 173 height 19
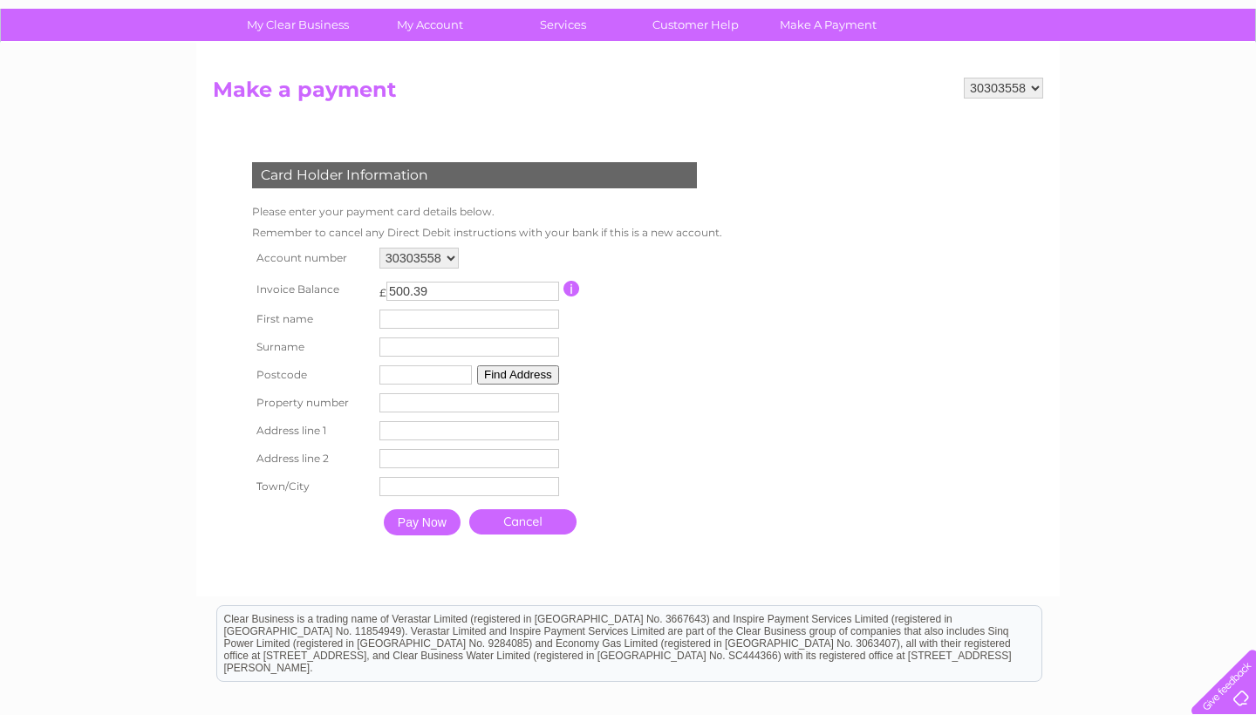
click at [554, 296] on input "500.39" at bounding box center [472, 291] width 173 height 19
click at [426, 291] on input "500.39" at bounding box center [472, 291] width 173 height 19
type input "500.79"
type input "CHRIS"
type input "MCCLYMONT"
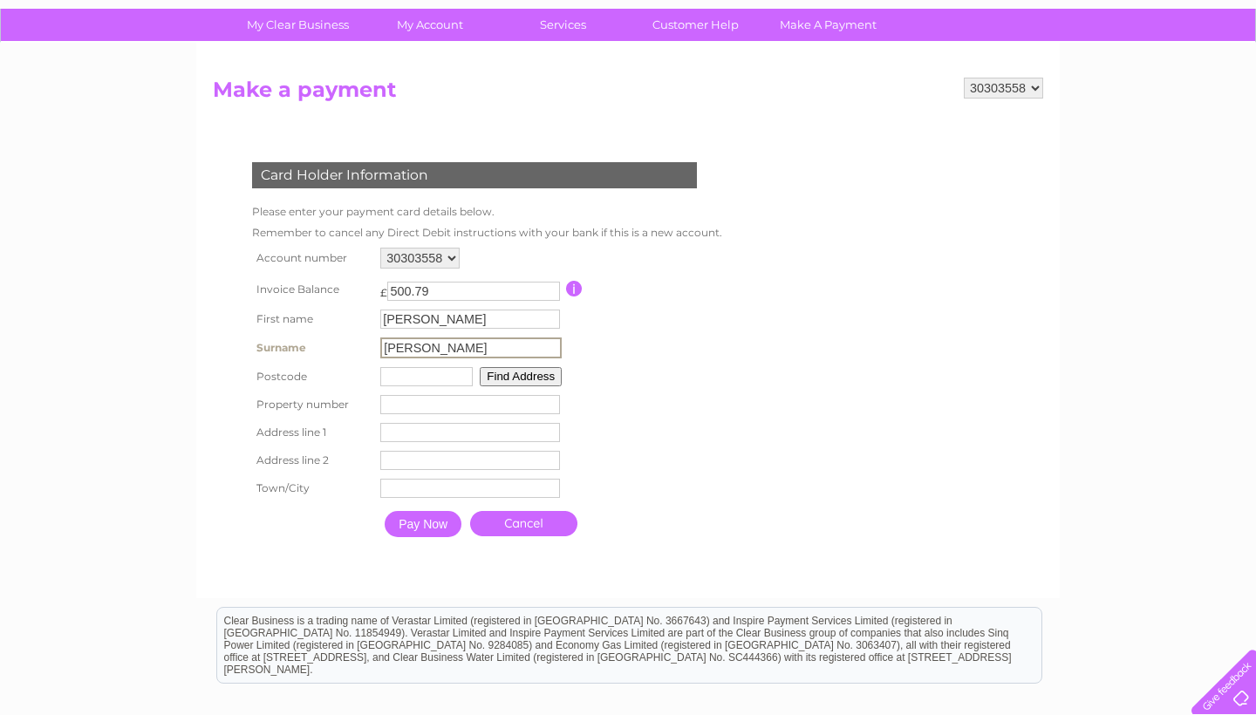
click at [353, 363] on th "Surname" at bounding box center [312, 348] width 128 height 30
type input "KA1 4AX"
click at [515, 385] on button "Find Address" at bounding box center [518, 374] width 82 height 19
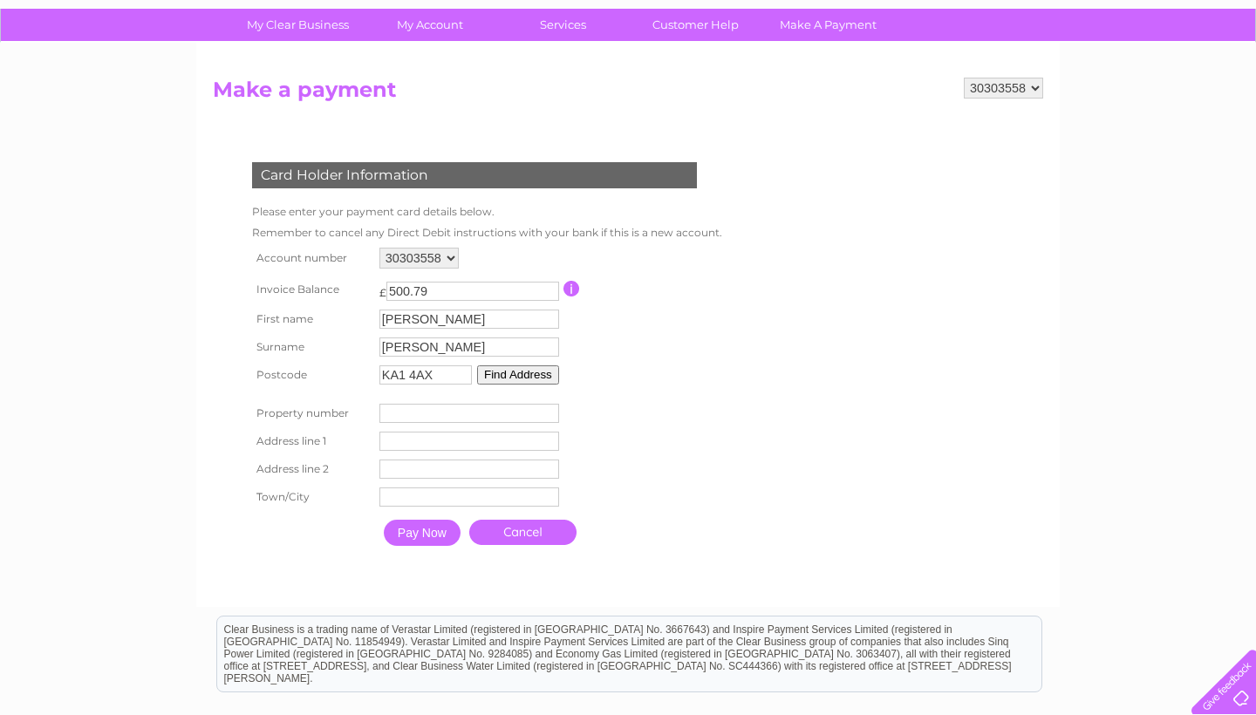
click at [480, 423] on input "number" at bounding box center [469, 413] width 180 height 19
click at [555, 423] on input "-1" at bounding box center [469, 413] width 180 height 19
type input "0"
click at [554, 423] on input "0" at bounding box center [469, 413] width 180 height 19
click at [535, 385] on button "Find Address" at bounding box center [518, 374] width 82 height 19
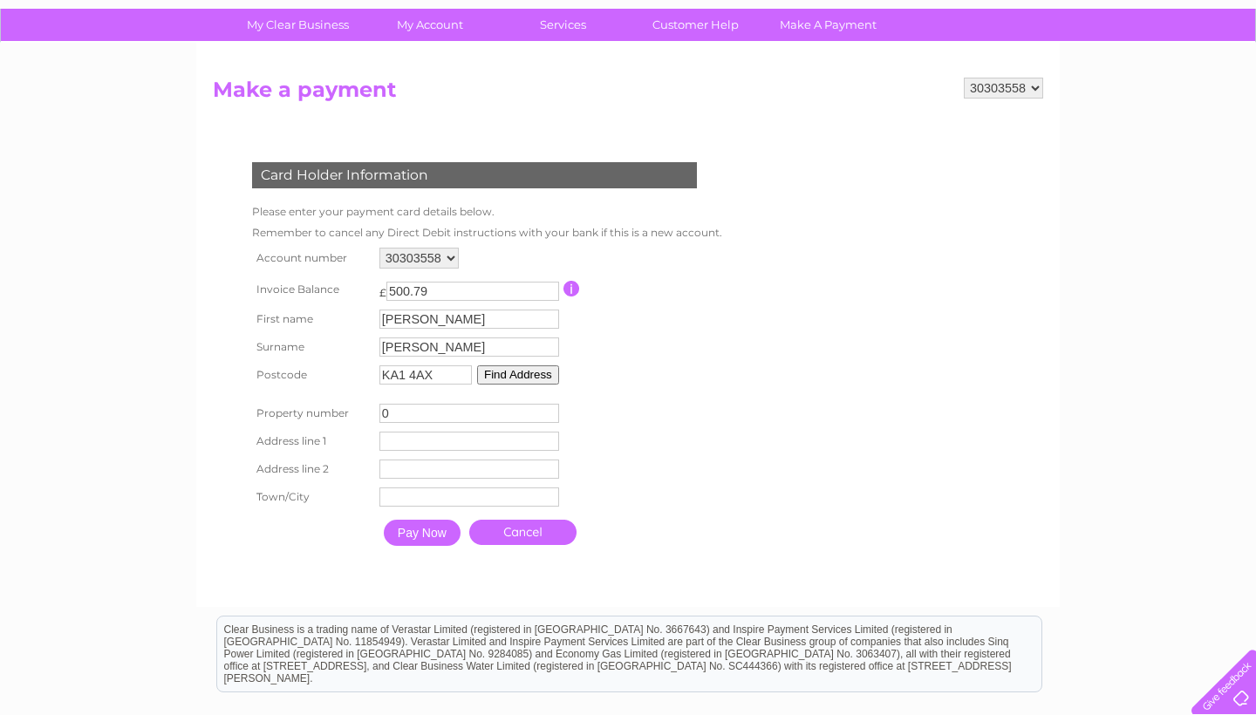
click at [461, 423] on input "0" at bounding box center [469, 413] width 180 height 19
type input "13"
type input "EAST NETHERTON STREET"
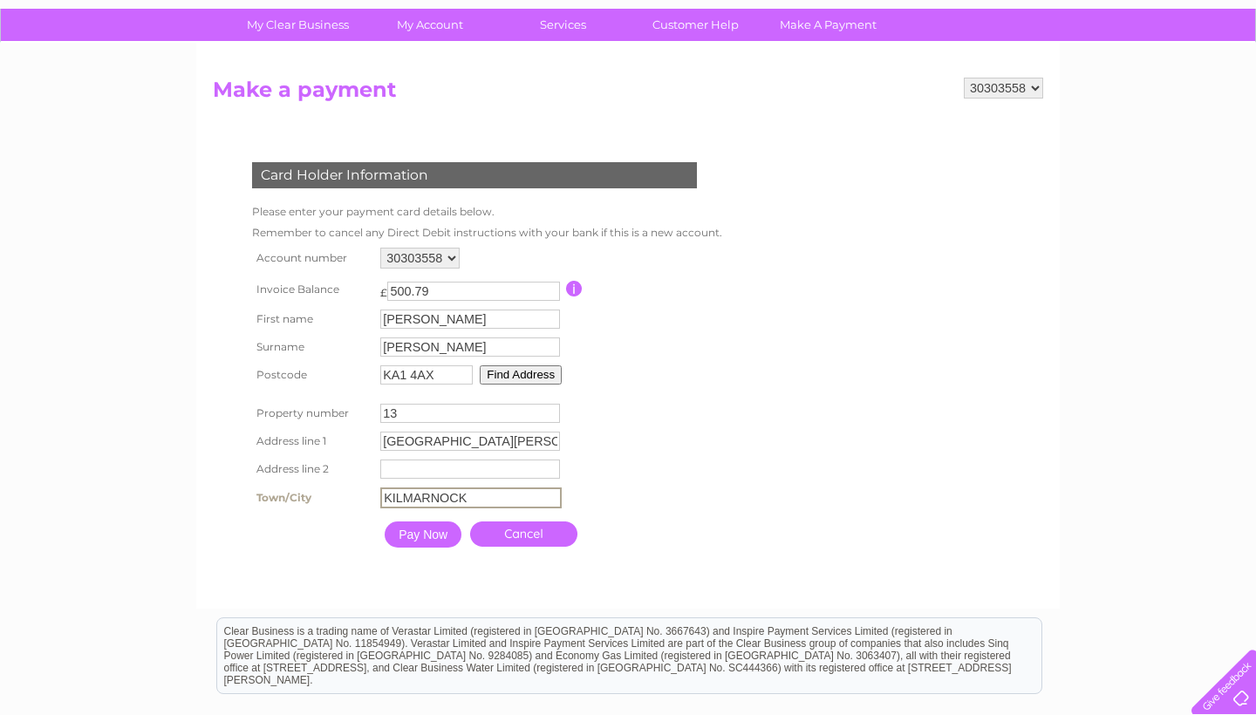
type input "KILMARNOCK"
click at [417, 546] on input "Pay Now" at bounding box center [422, 533] width 77 height 26
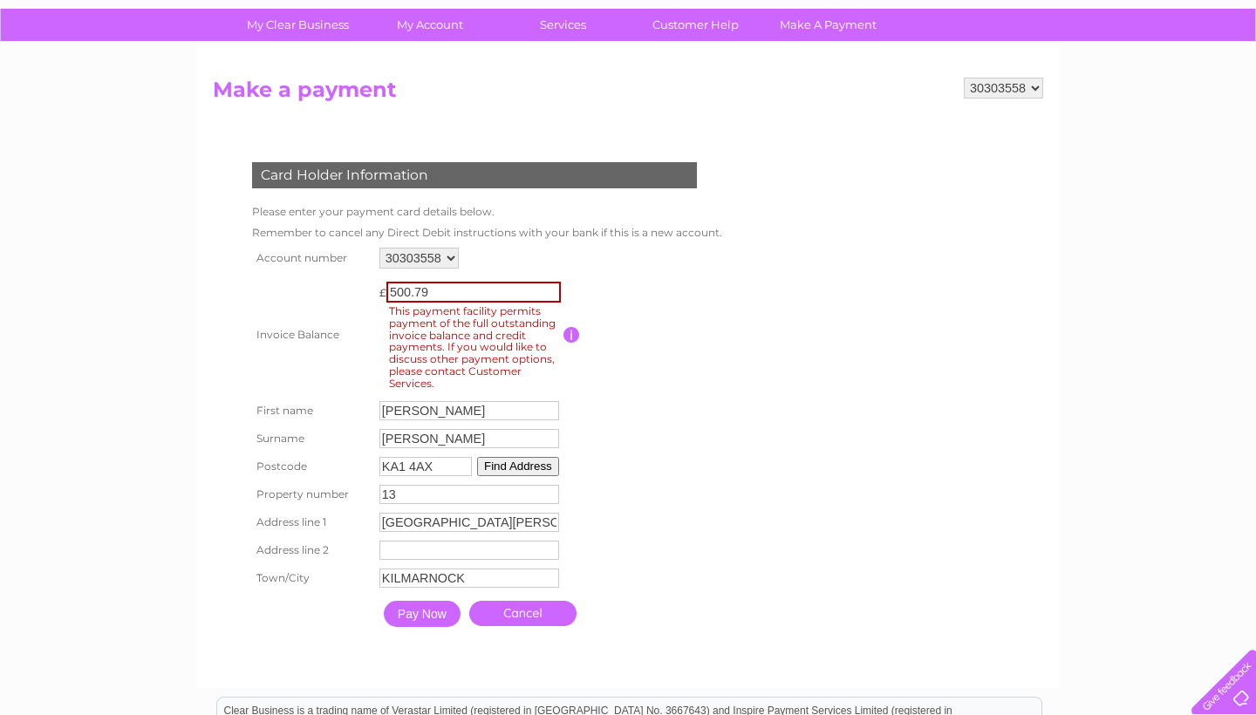
click at [439, 627] on input "Pay Now" at bounding box center [422, 614] width 77 height 26
click at [514, 626] on link "Cancel" at bounding box center [522, 613] width 107 height 25
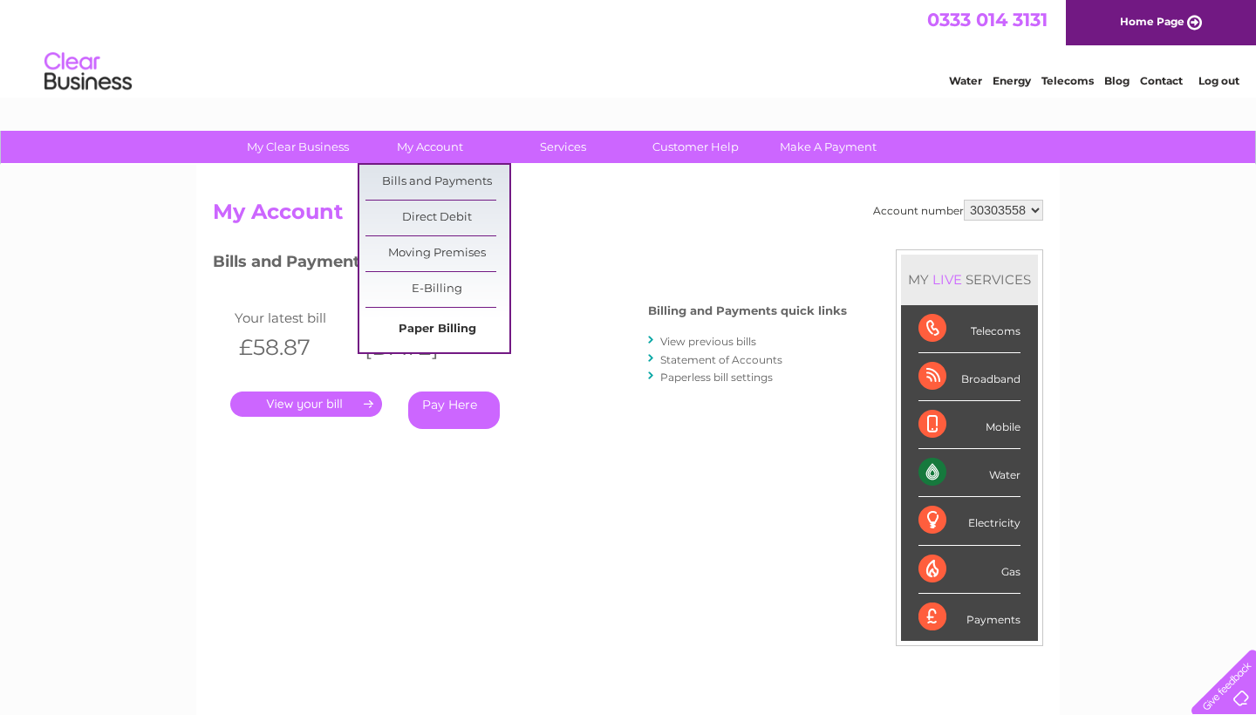
click at [418, 323] on link "Paper Billing" at bounding box center [437, 329] width 144 height 35
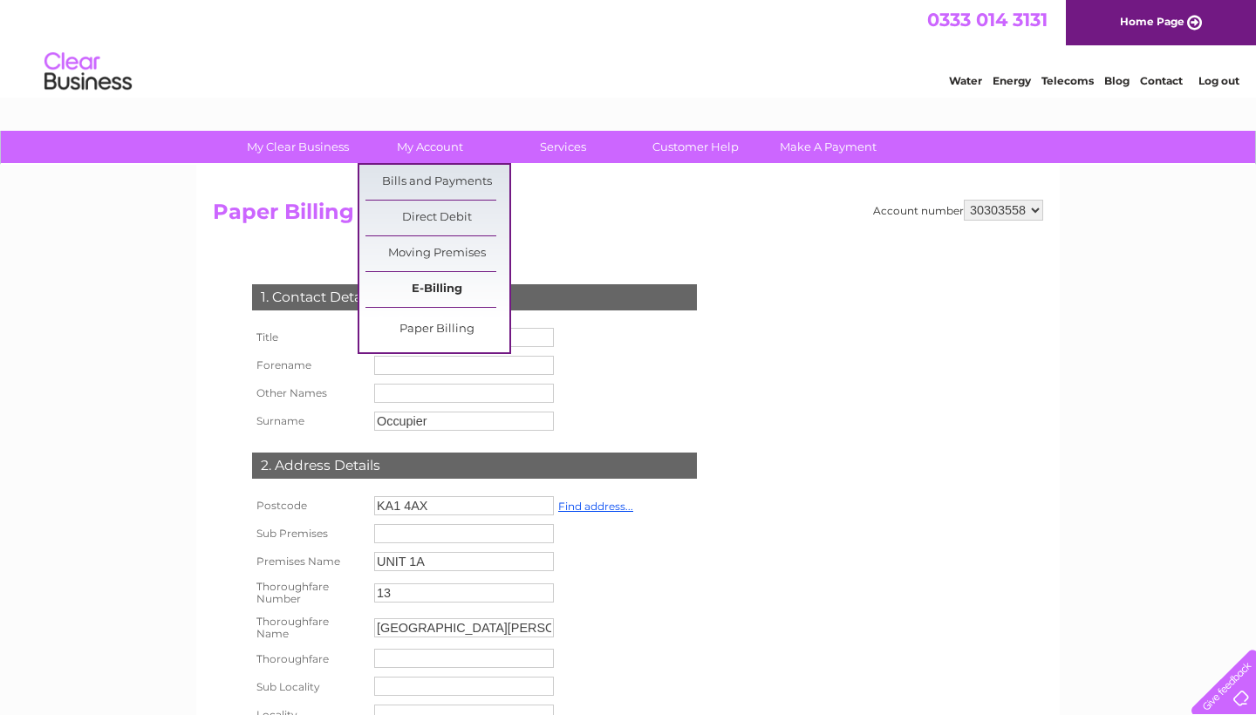
click at [422, 288] on link "E-Billing" at bounding box center [437, 289] width 144 height 35
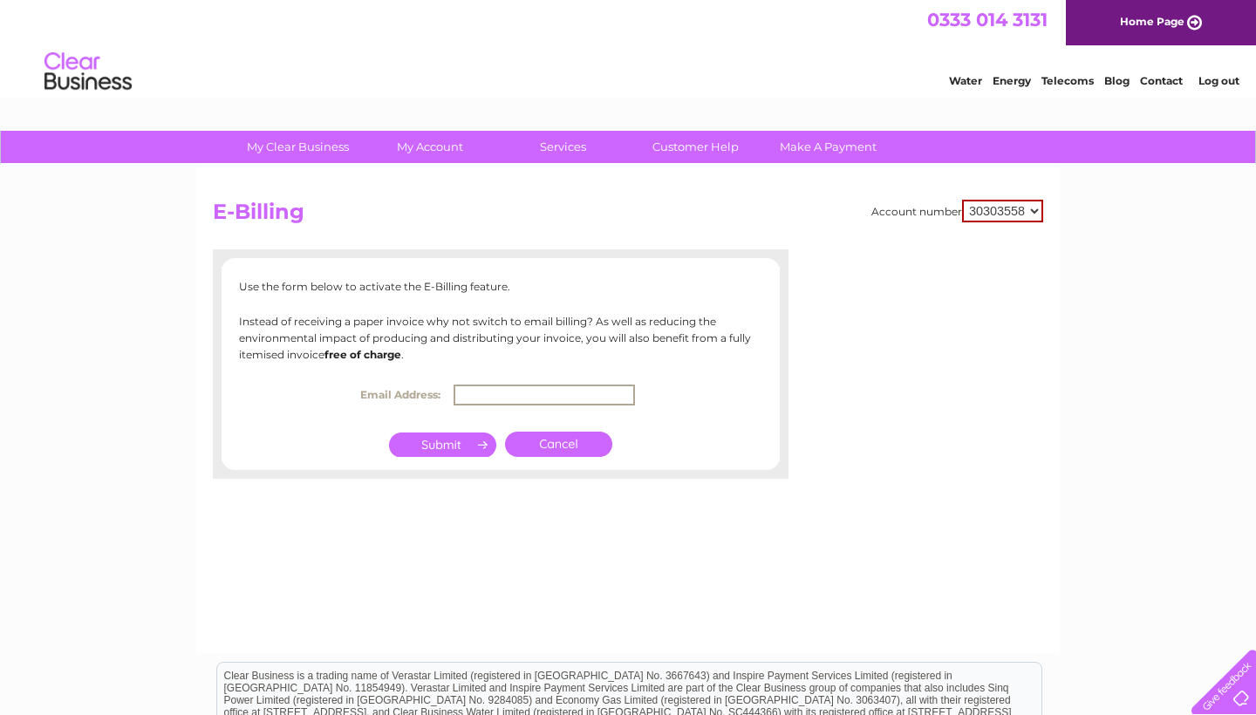
click at [491, 392] on input "text" at bounding box center [543, 395] width 181 height 21
type input "[PERSON_NAME][EMAIL_ADDRESS][PERSON_NAME][DOMAIN_NAME]"
click at [478, 445] on input "submit" at bounding box center [442, 443] width 107 height 24
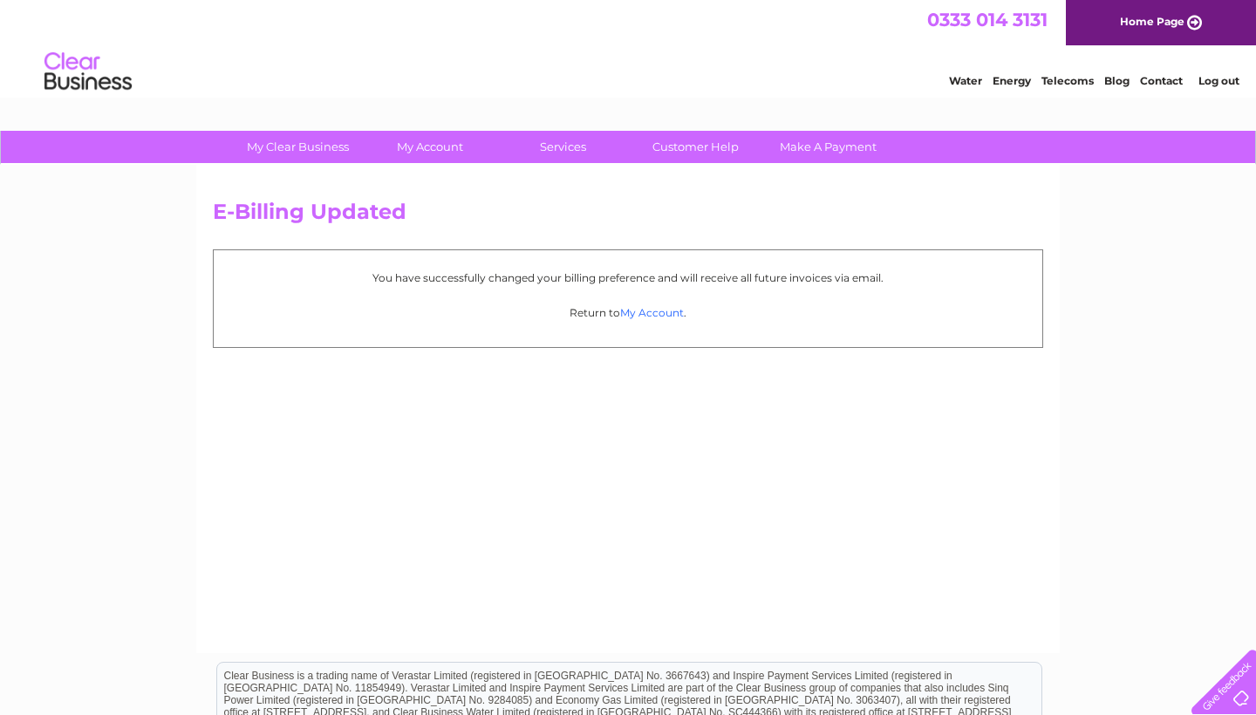
click at [644, 306] on link "My Account" at bounding box center [652, 312] width 64 height 13
